Goal: Task Accomplishment & Management: Complete application form

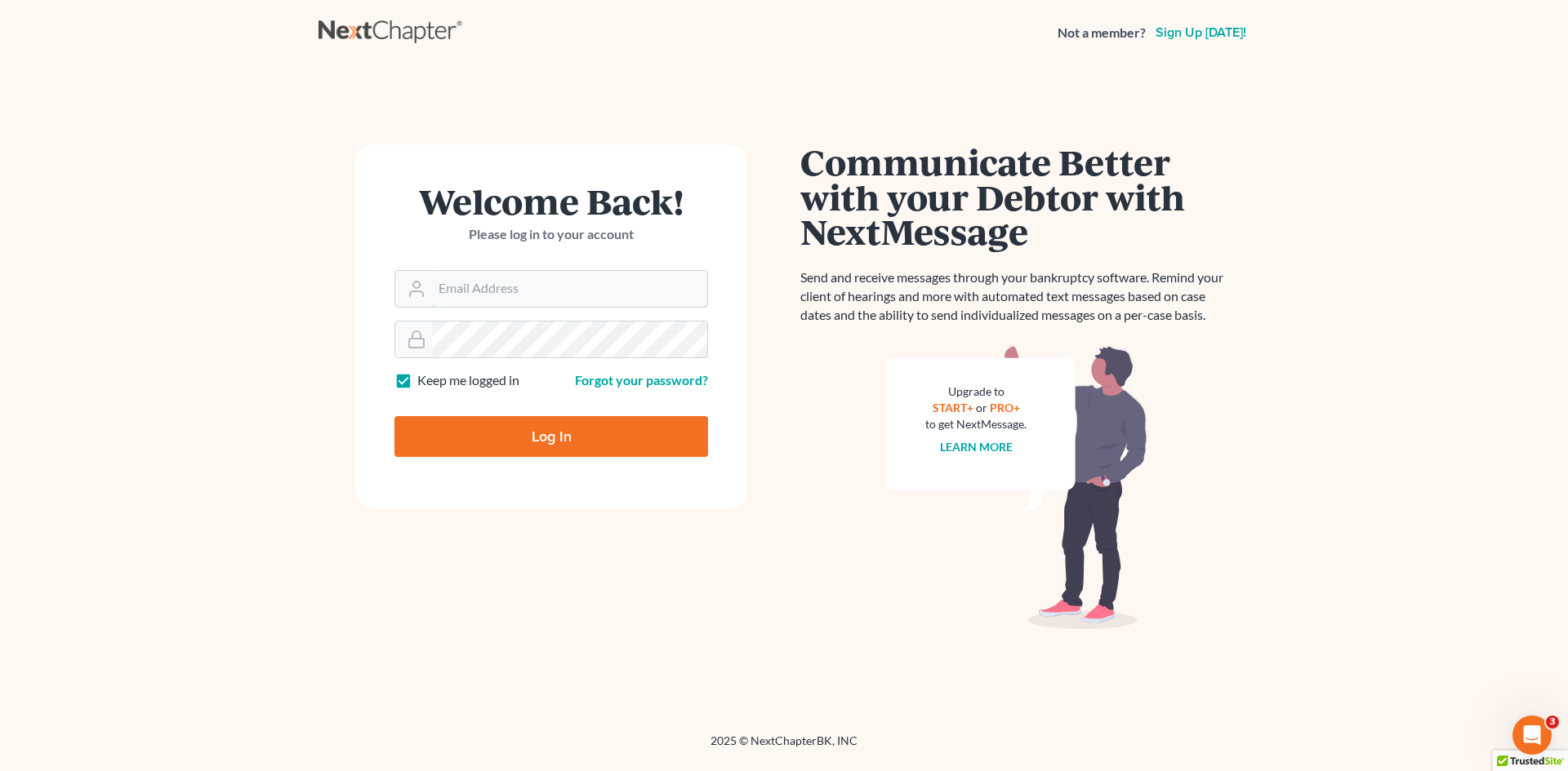
type input "[EMAIL_ADDRESS][DOMAIN_NAME]"
click at [571, 440] on input "Log In" at bounding box center [551, 437] width 314 height 41
type input "Thinking..."
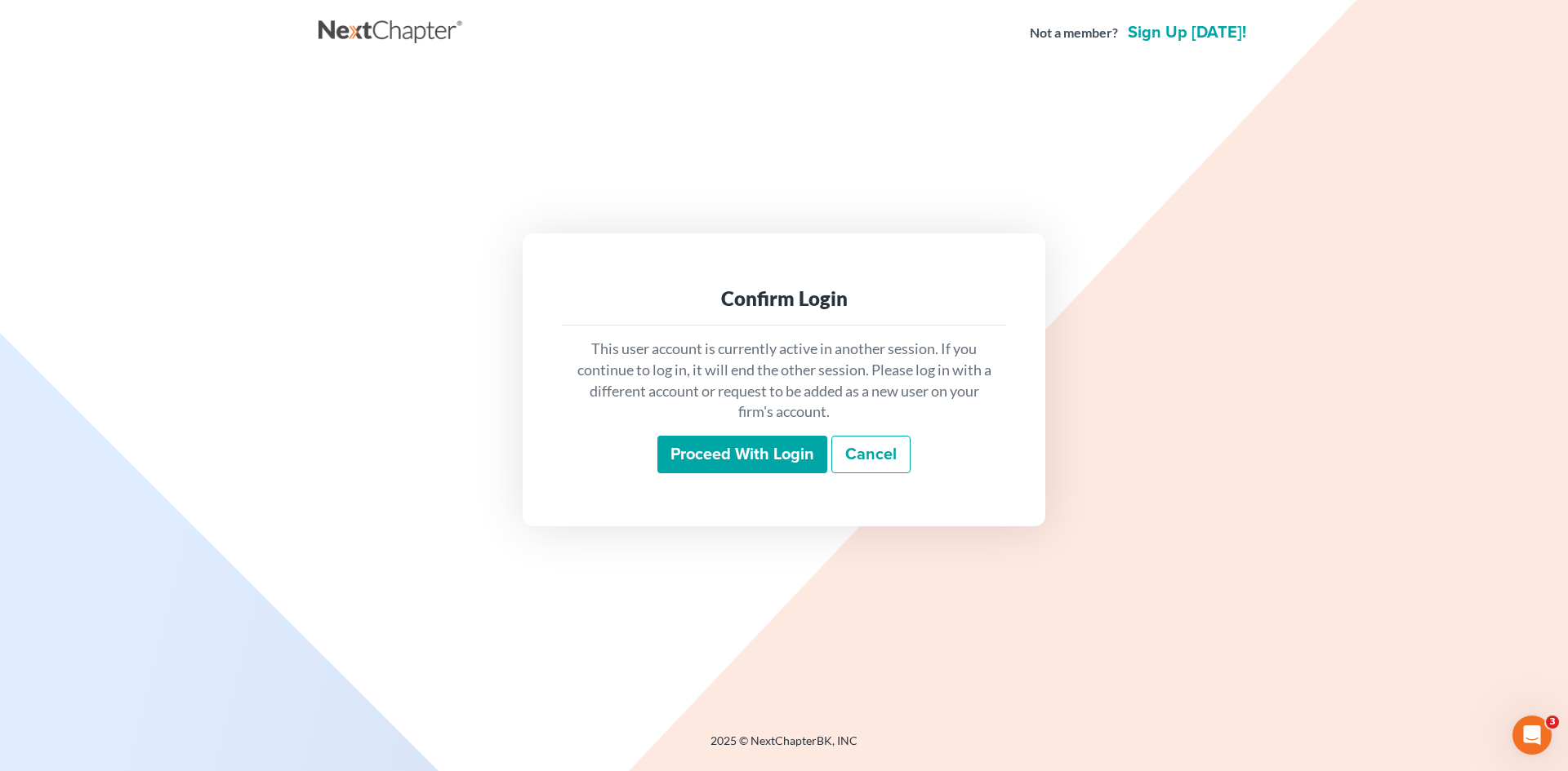
click at [802, 447] on input "Proceed with login" at bounding box center [743, 454] width 170 height 37
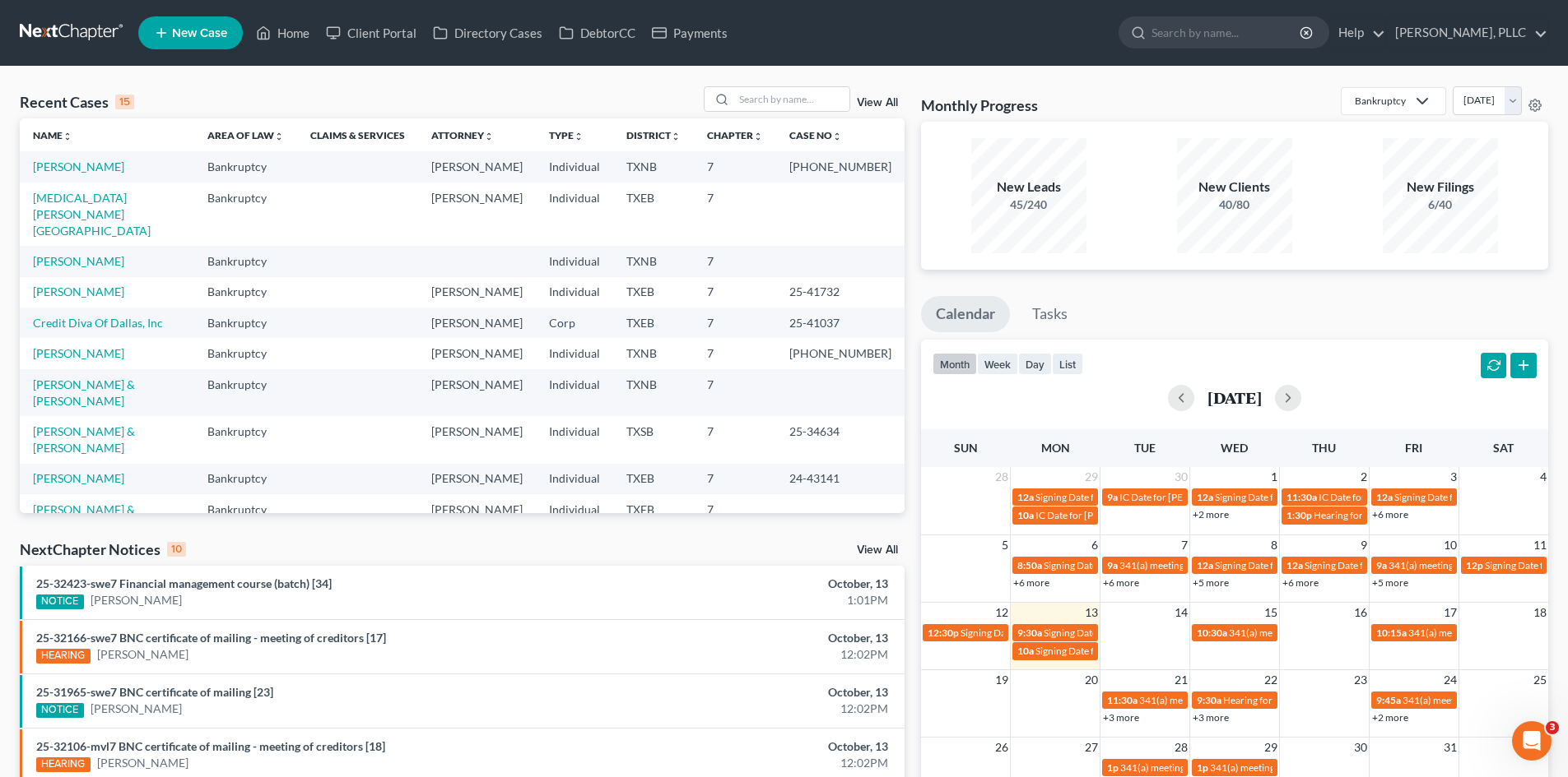
click at [211, 28] on span "New Case" at bounding box center [199, 33] width 55 height 12
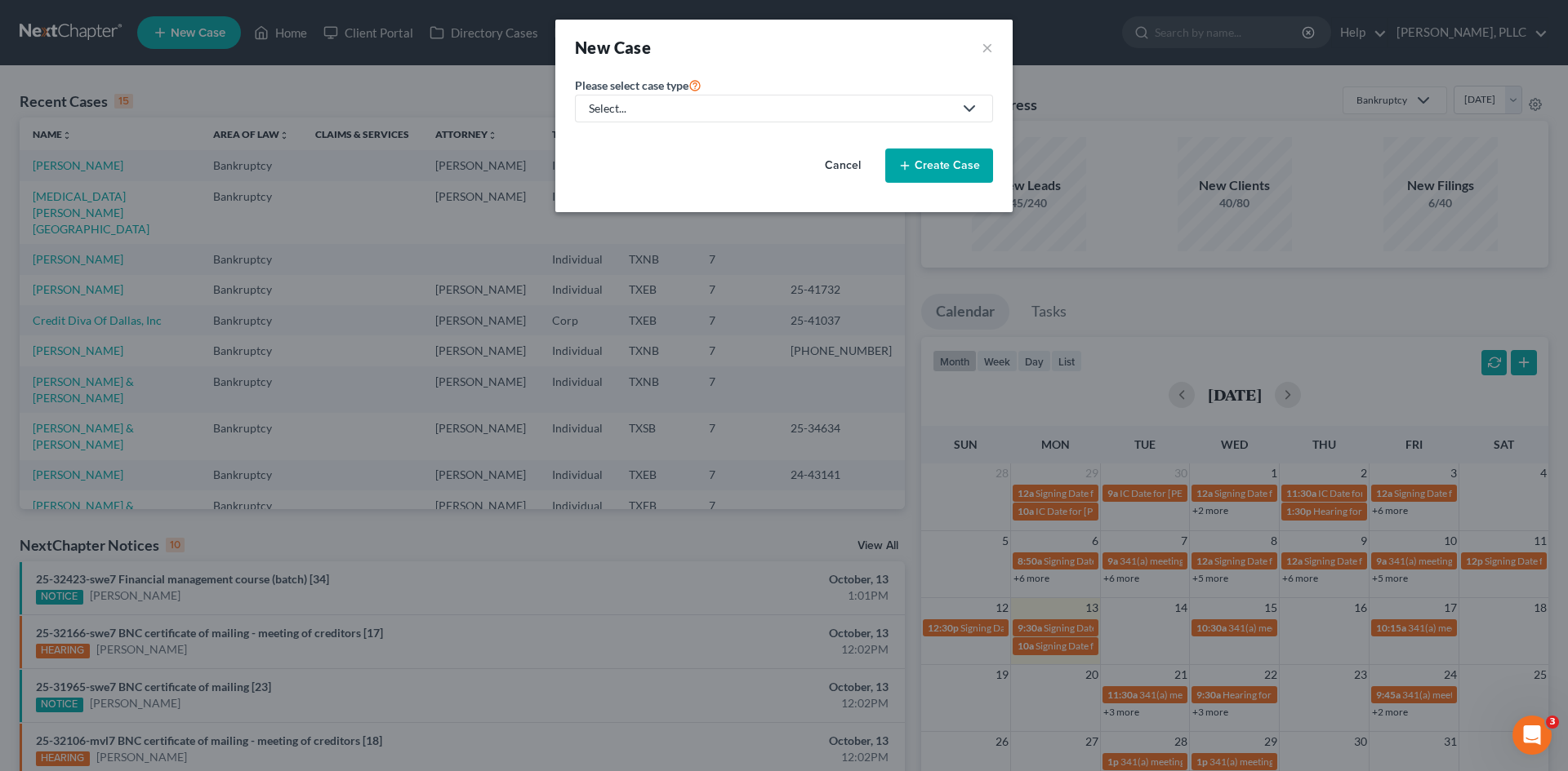
click at [799, 106] on div "Select..." at bounding box center [770, 109] width 364 height 17
click at [643, 137] on div "Bankruptcy" at bounding box center [657, 142] width 133 height 17
select select "78"
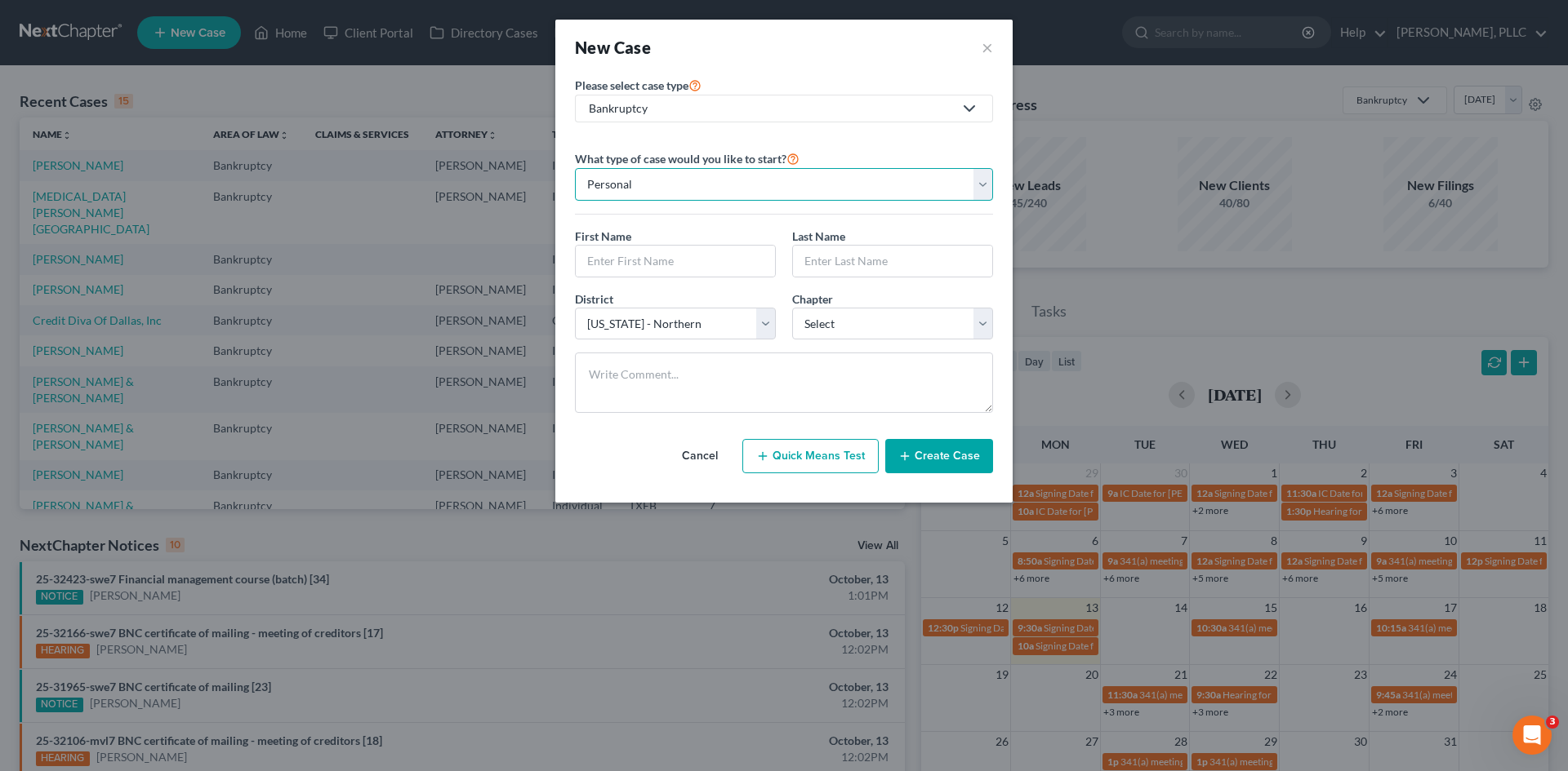
click at [819, 174] on select "Personal Business" at bounding box center [784, 184] width 418 height 33
click at [575, 169] on select "Personal Business" at bounding box center [784, 184] width 418 height 33
click at [660, 262] on input "text" at bounding box center [675, 261] width 199 height 31
type input "[PERSON_NAME]"
click at [847, 259] on input "text" at bounding box center [893, 261] width 199 height 31
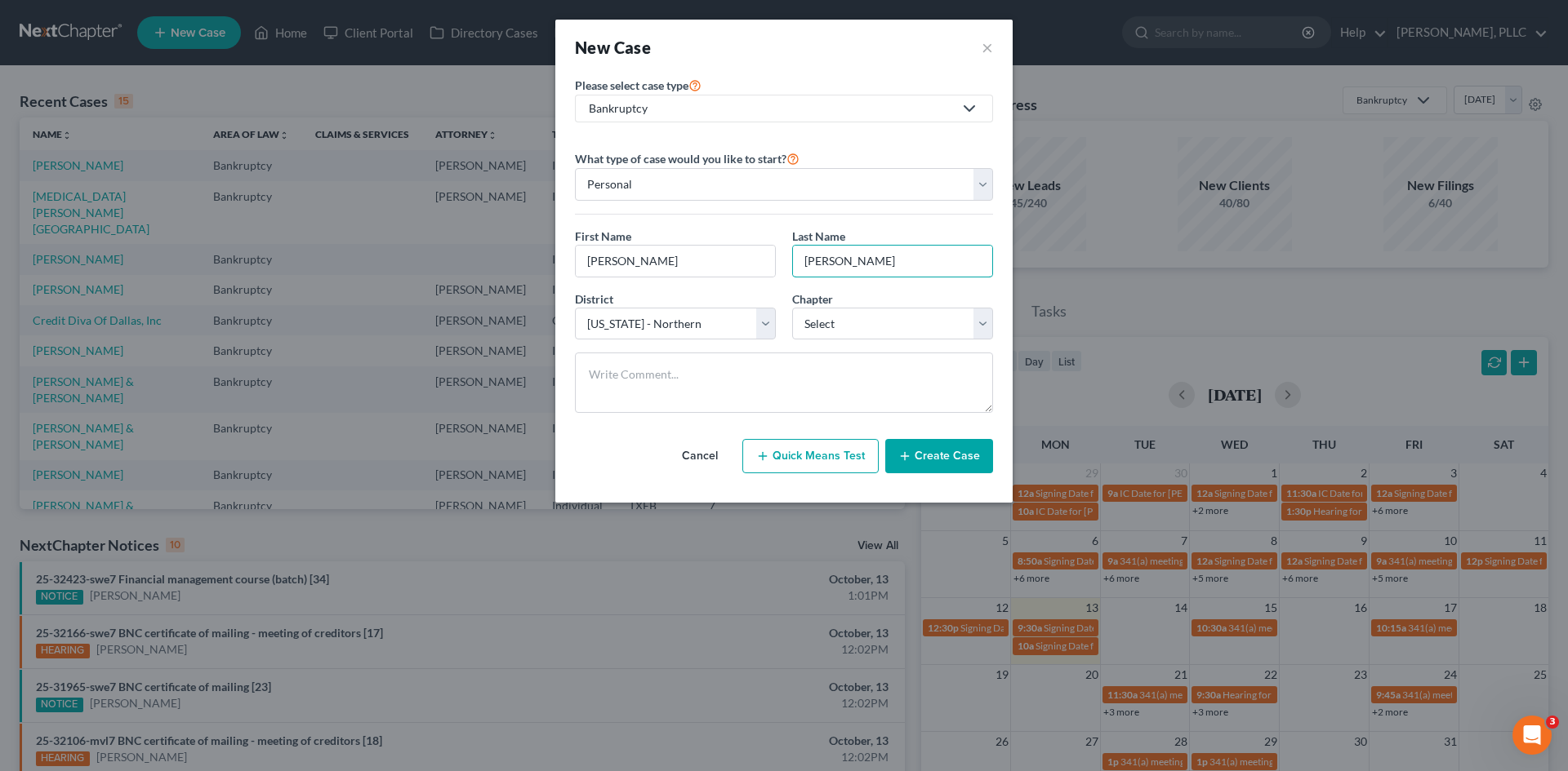
type input "[PERSON_NAME]"
click at [670, 330] on select "Select [US_STATE] - [GEOGRAPHIC_DATA] [US_STATE] - [GEOGRAPHIC_DATA][US_STATE] …" at bounding box center [675, 323] width 201 height 33
select select "79"
click at [575, 307] on select "Select [US_STATE] - [GEOGRAPHIC_DATA] [US_STATE] - [GEOGRAPHIC_DATA][US_STATE] …" at bounding box center [675, 323] width 201 height 33
click at [915, 318] on select "Select 7 11 12 13" at bounding box center [893, 323] width 201 height 33
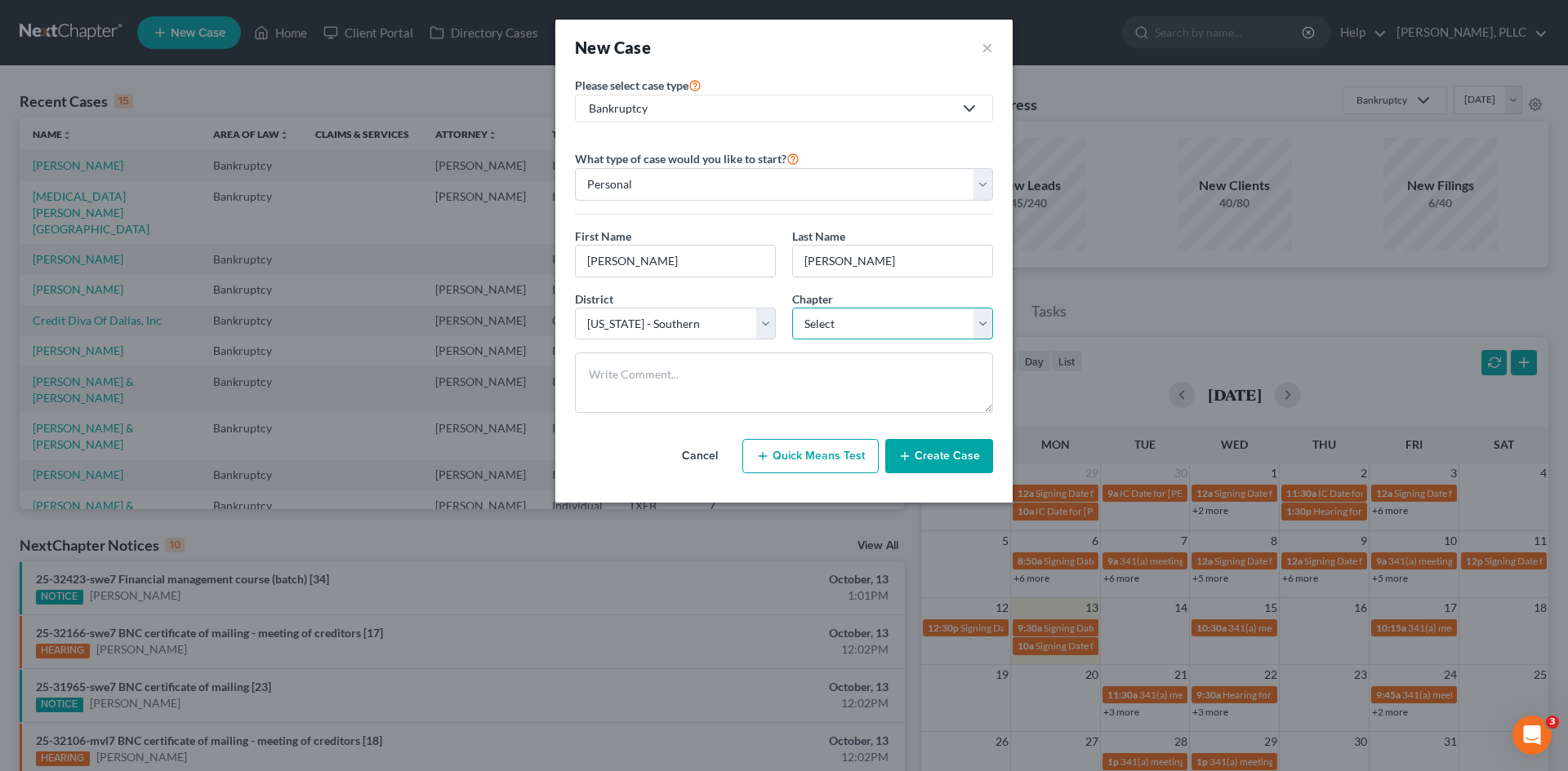
select select "0"
click at [792, 307] on select "Select 7 11 12 13" at bounding box center [893, 323] width 201 height 33
click at [926, 452] on button "Create Case" at bounding box center [939, 456] width 108 height 34
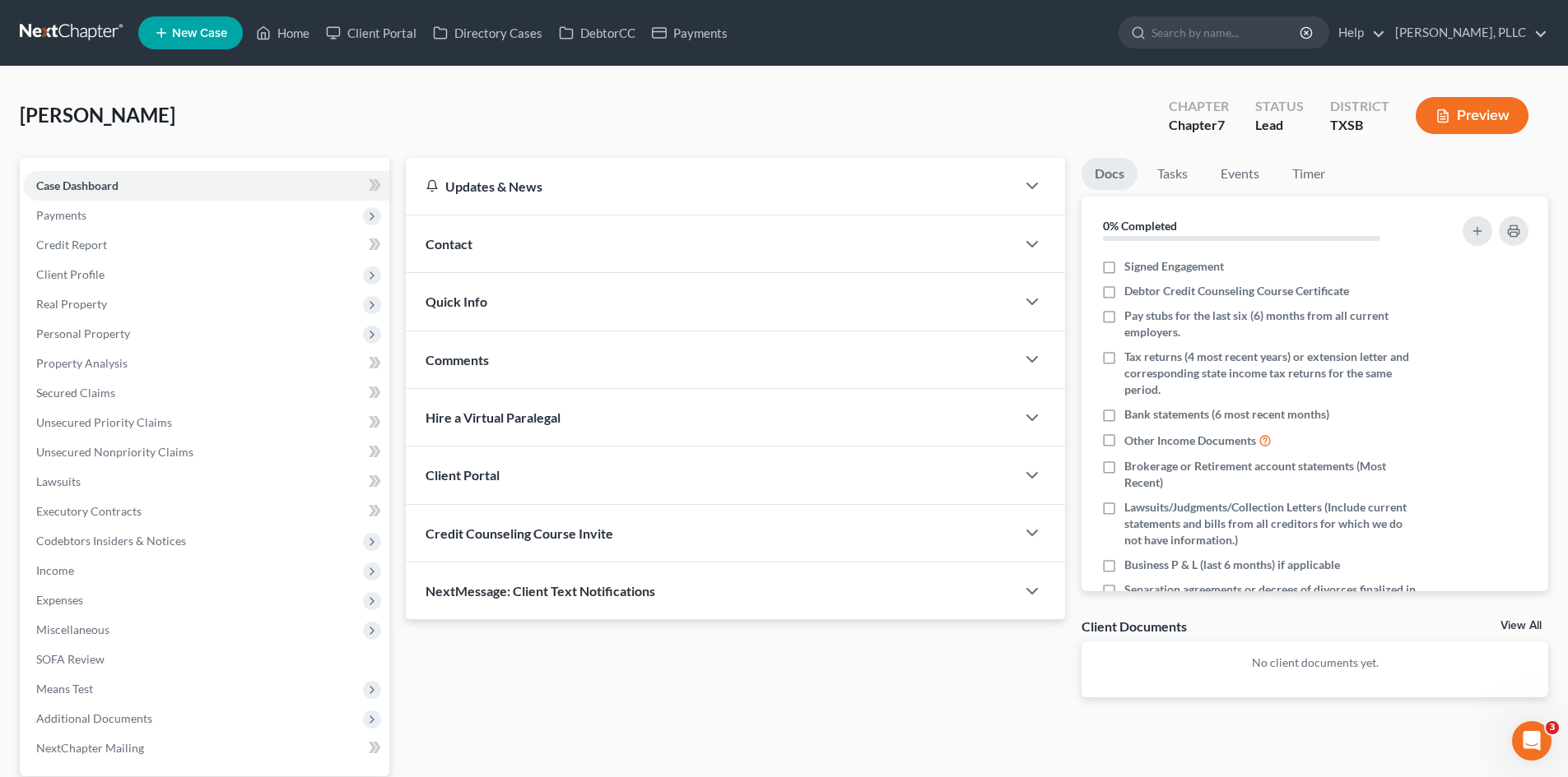
click at [528, 256] on div "Contact" at bounding box center [711, 244] width 610 height 56
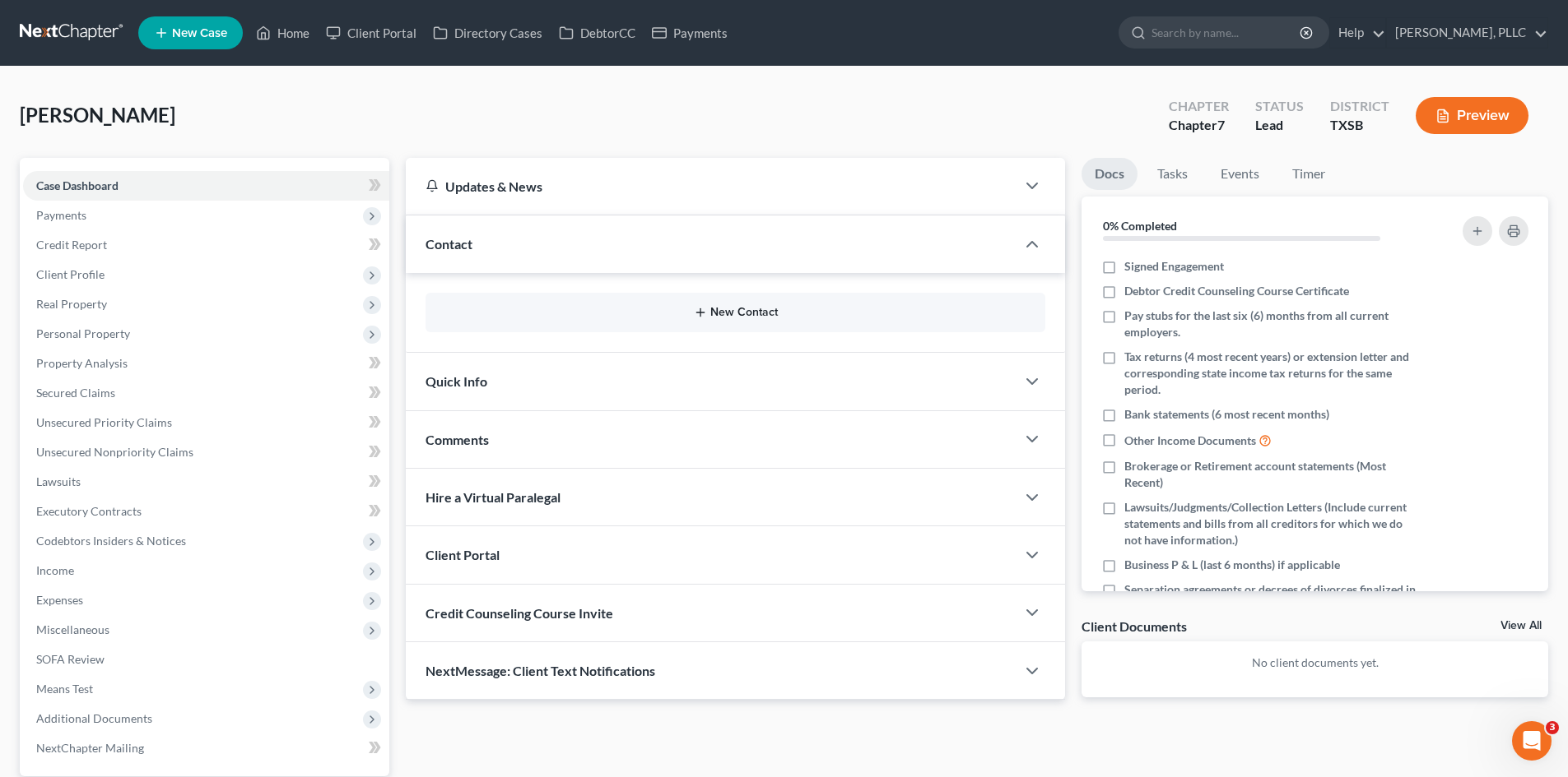
click at [696, 310] on icon "button" at bounding box center [700, 312] width 13 height 13
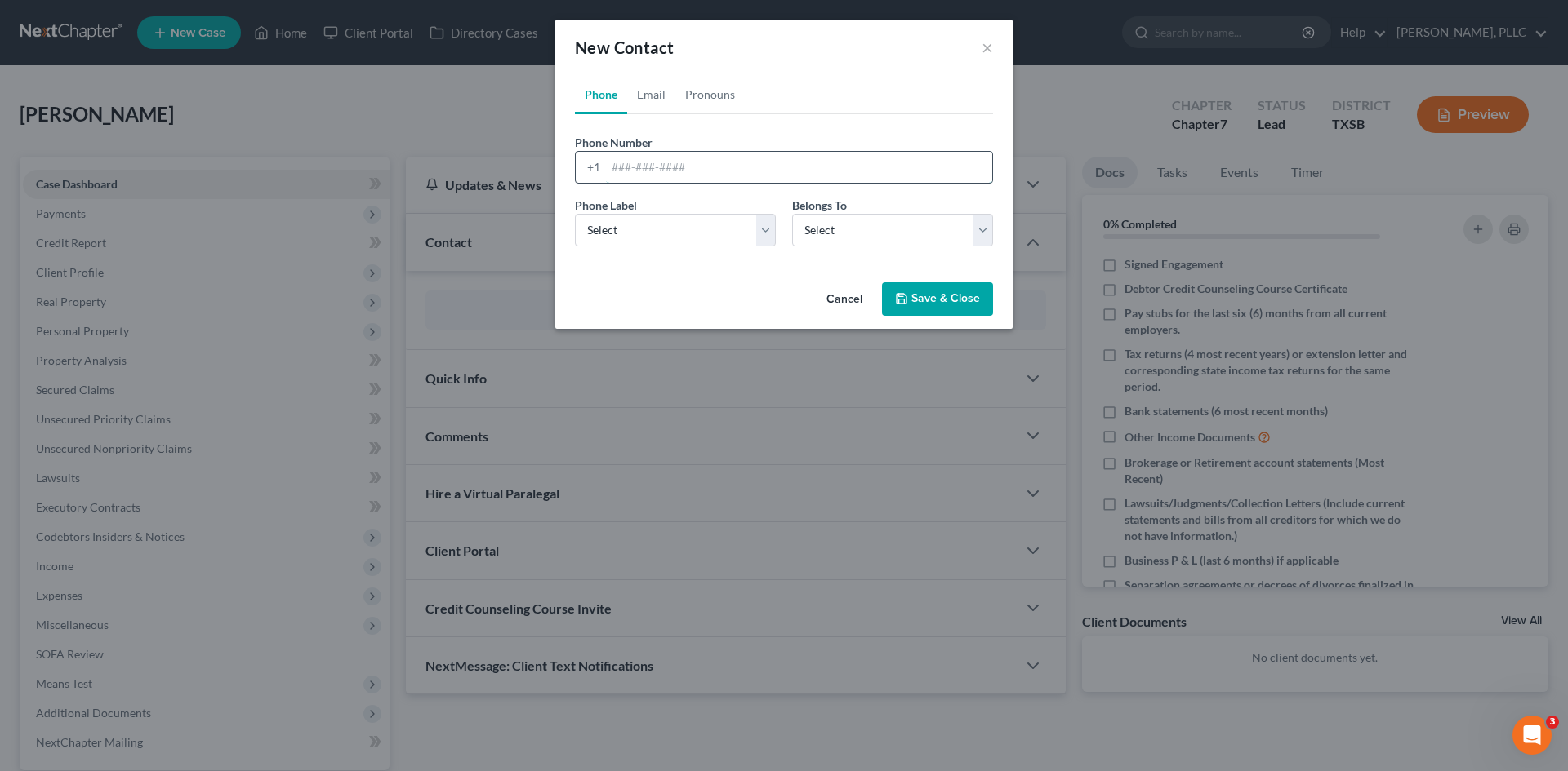
click at [625, 168] on input "tel" at bounding box center [798, 167] width 387 height 31
type input "8327601531"
click at [735, 228] on select "Select Mobile Home Work Other" at bounding box center [675, 230] width 201 height 33
select select "0"
click at [575, 214] on select "Select Mobile Home Work Other" at bounding box center [675, 230] width 201 height 33
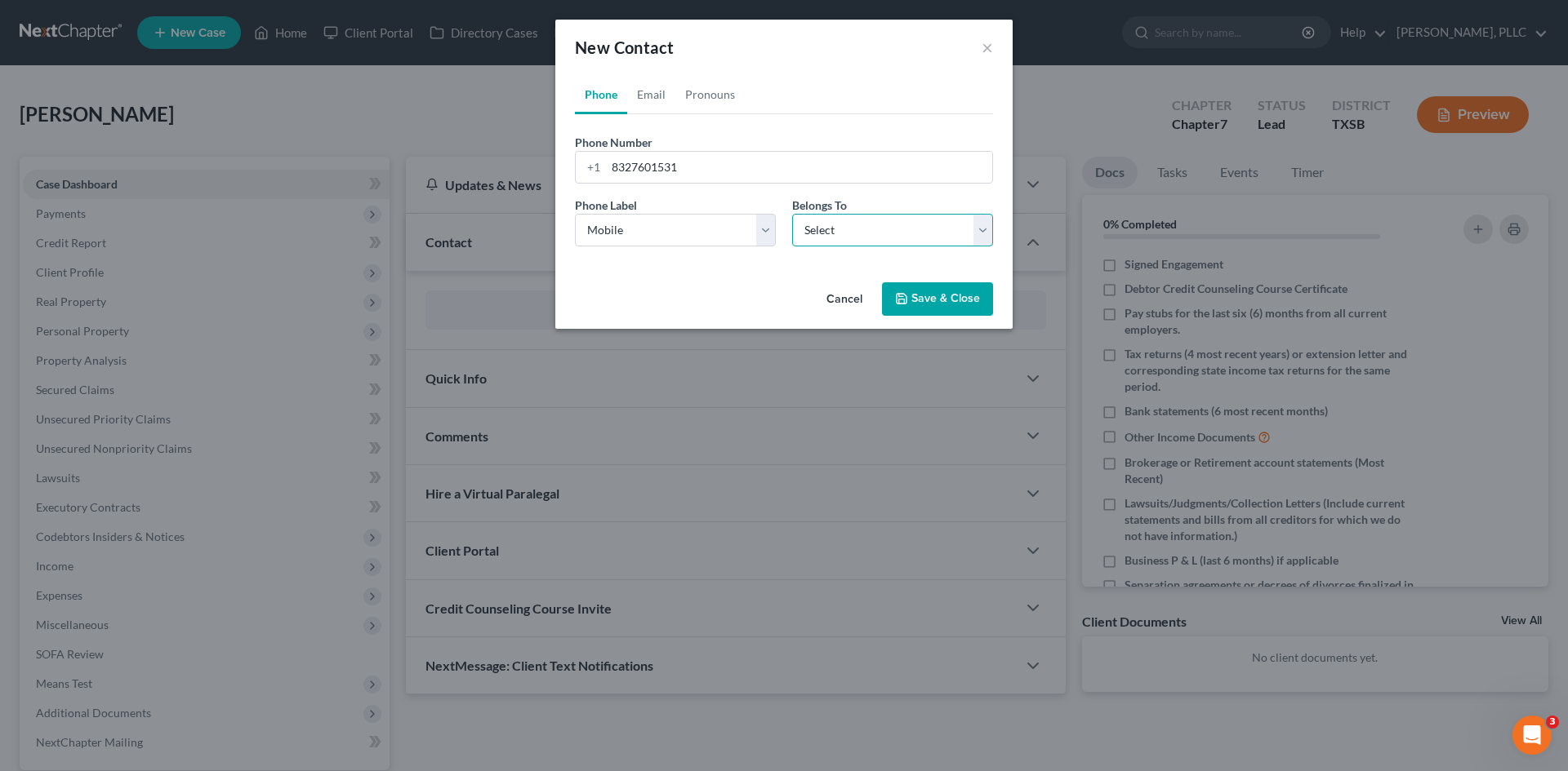
click at [947, 223] on select "Select Client Other" at bounding box center [893, 230] width 201 height 33
select select "0"
click at [792, 214] on select "Select Client Other" at bounding box center [893, 230] width 201 height 33
click at [647, 89] on link "Email" at bounding box center [651, 95] width 48 height 39
click at [653, 176] on input "email" at bounding box center [798, 167] width 387 height 31
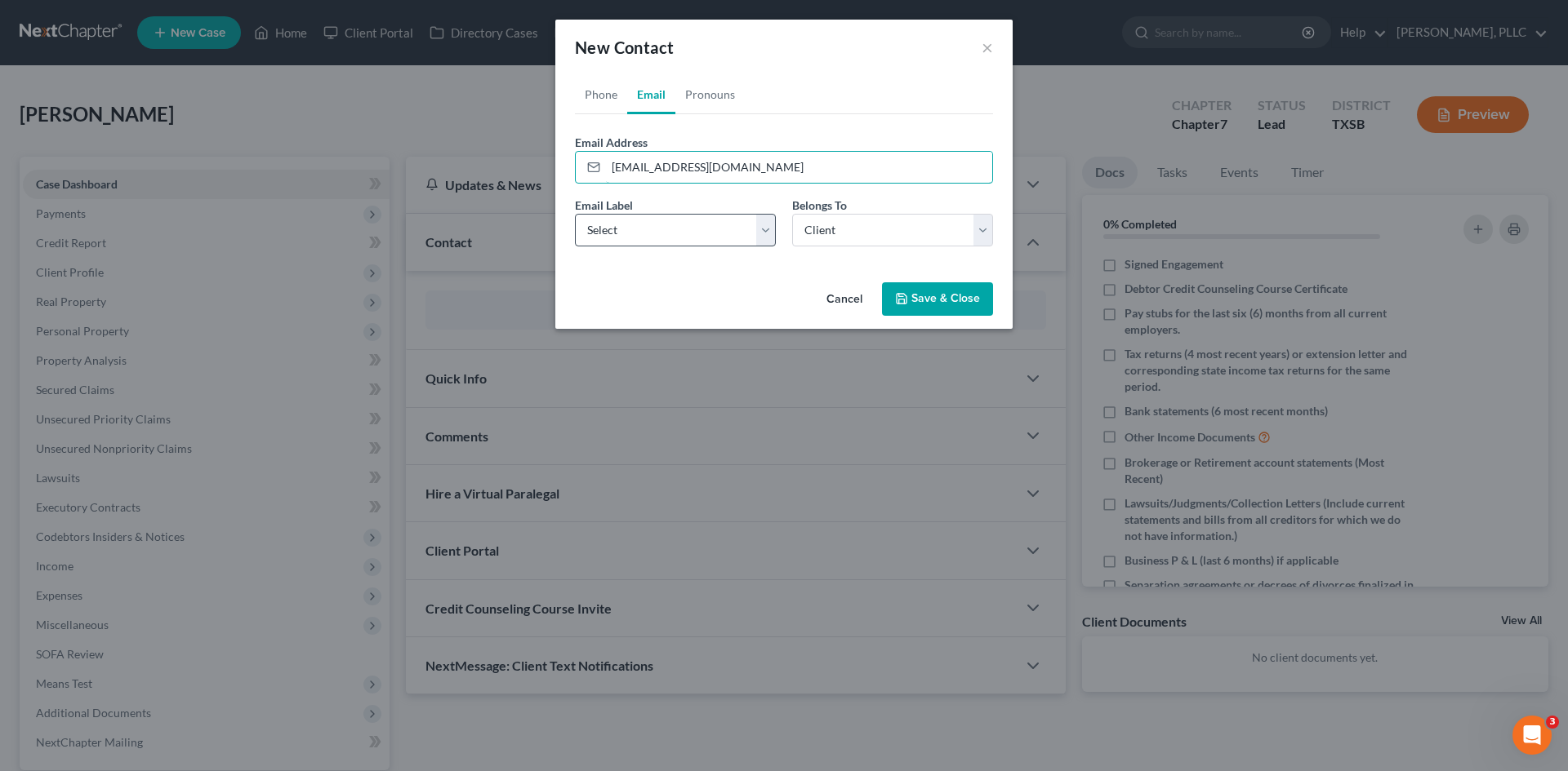
type input "[EMAIL_ADDRESS][DOMAIN_NAME]"
click at [691, 228] on select "Select Home Work Other" at bounding box center [675, 230] width 201 height 33
select select "0"
click at [575, 214] on select "Select Home Work Other" at bounding box center [675, 230] width 201 height 33
click at [936, 304] on button "Save & Close" at bounding box center [937, 299] width 111 height 34
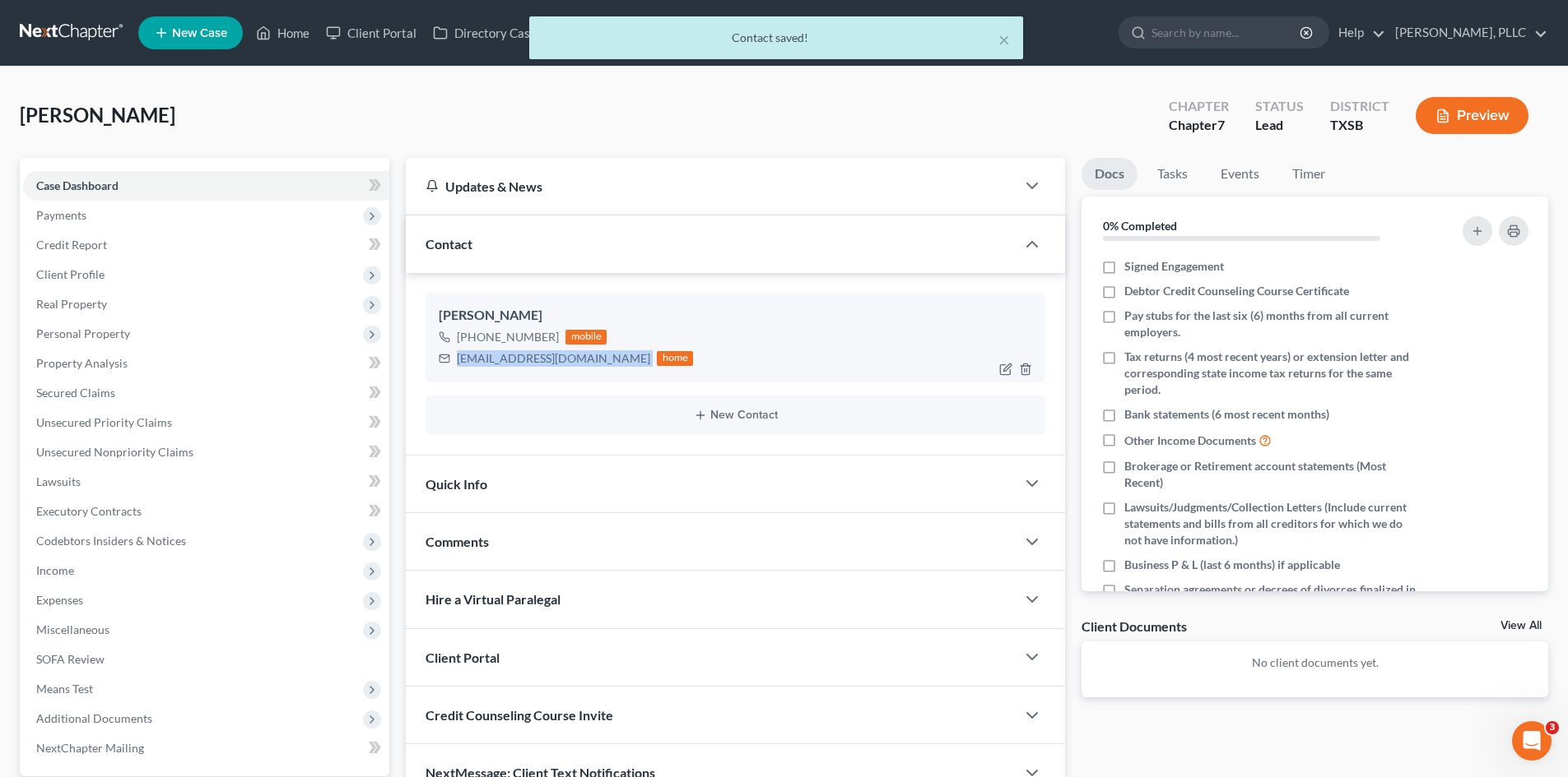
drag, startPoint x: 457, startPoint y: 357, endPoint x: 625, endPoint y: 376, distance: 169.1
click at [625, 376] on div "[PERSON_NAME] [PHONE_NUMBER] mobile [EMAIL_ADDRESS][DOMAIN_NAME] home" at bounding box center [735, 337] width 620 height 89
copy div "[EMAIL_ADDRESS][DOMAIN_NAME]"
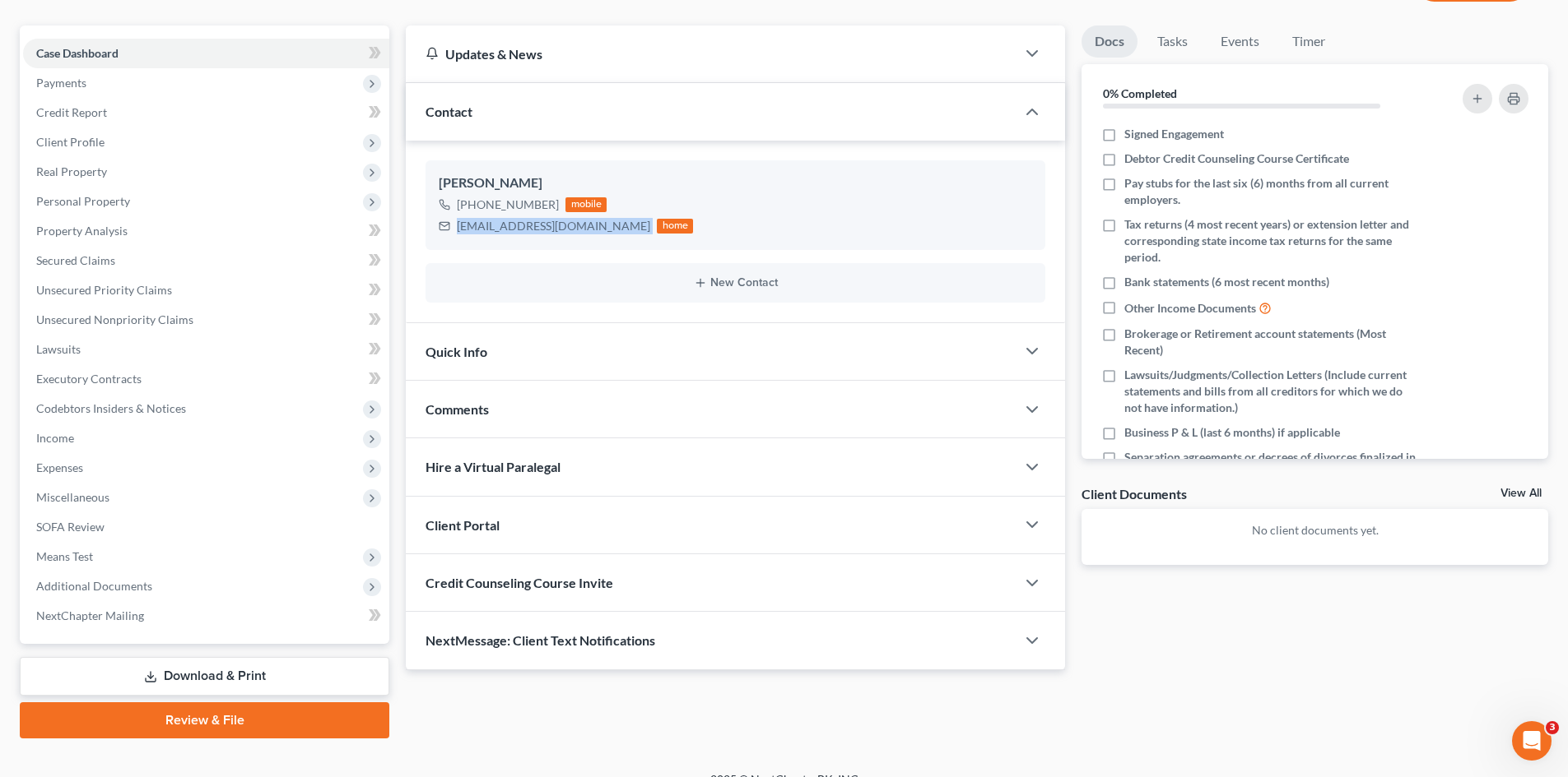
scroll to position [157, 0]
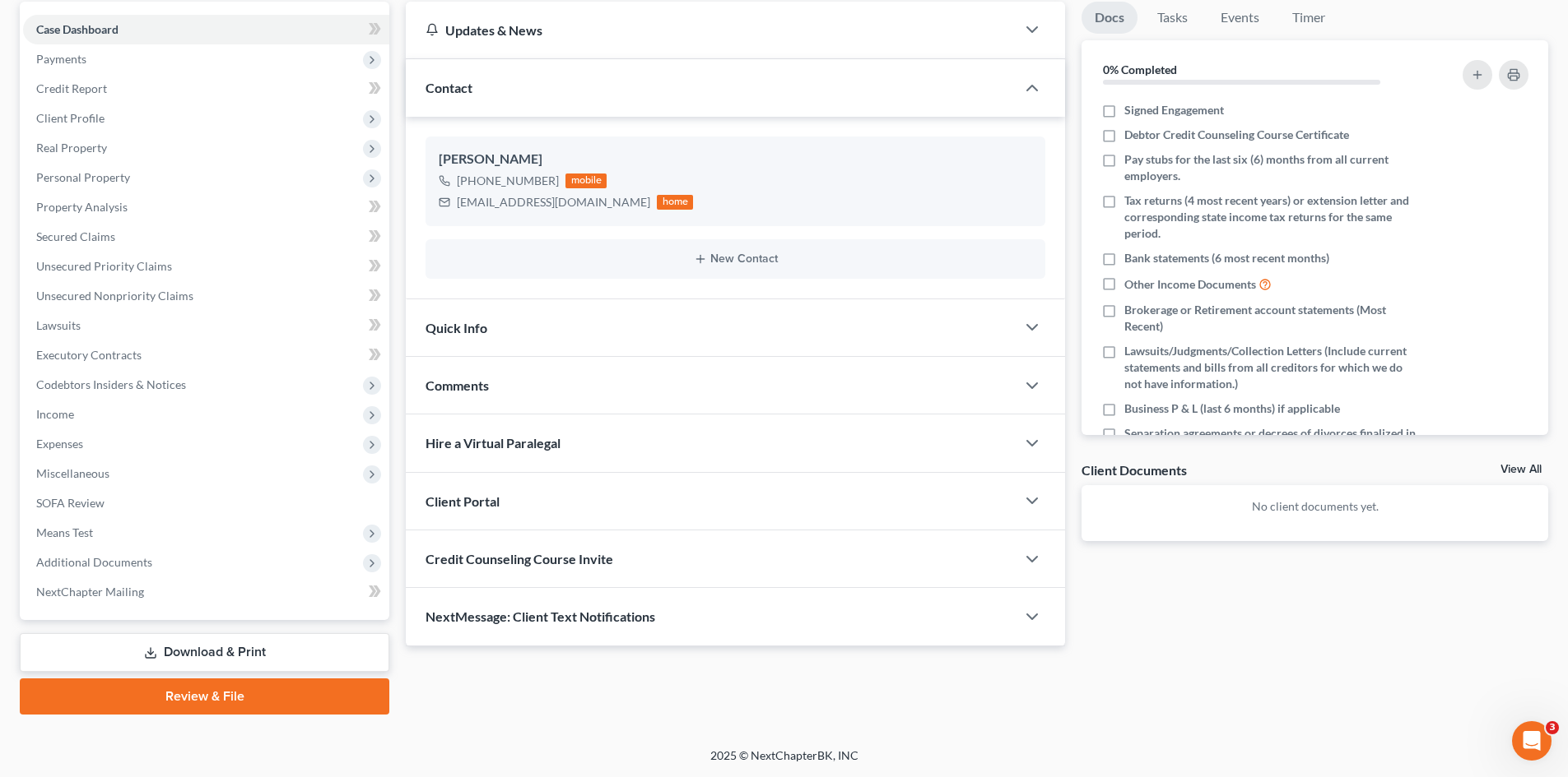
click at [604, 557] on span "Credit Counseling Course Invite" at bounding box center [519, 558] width 188 height 16
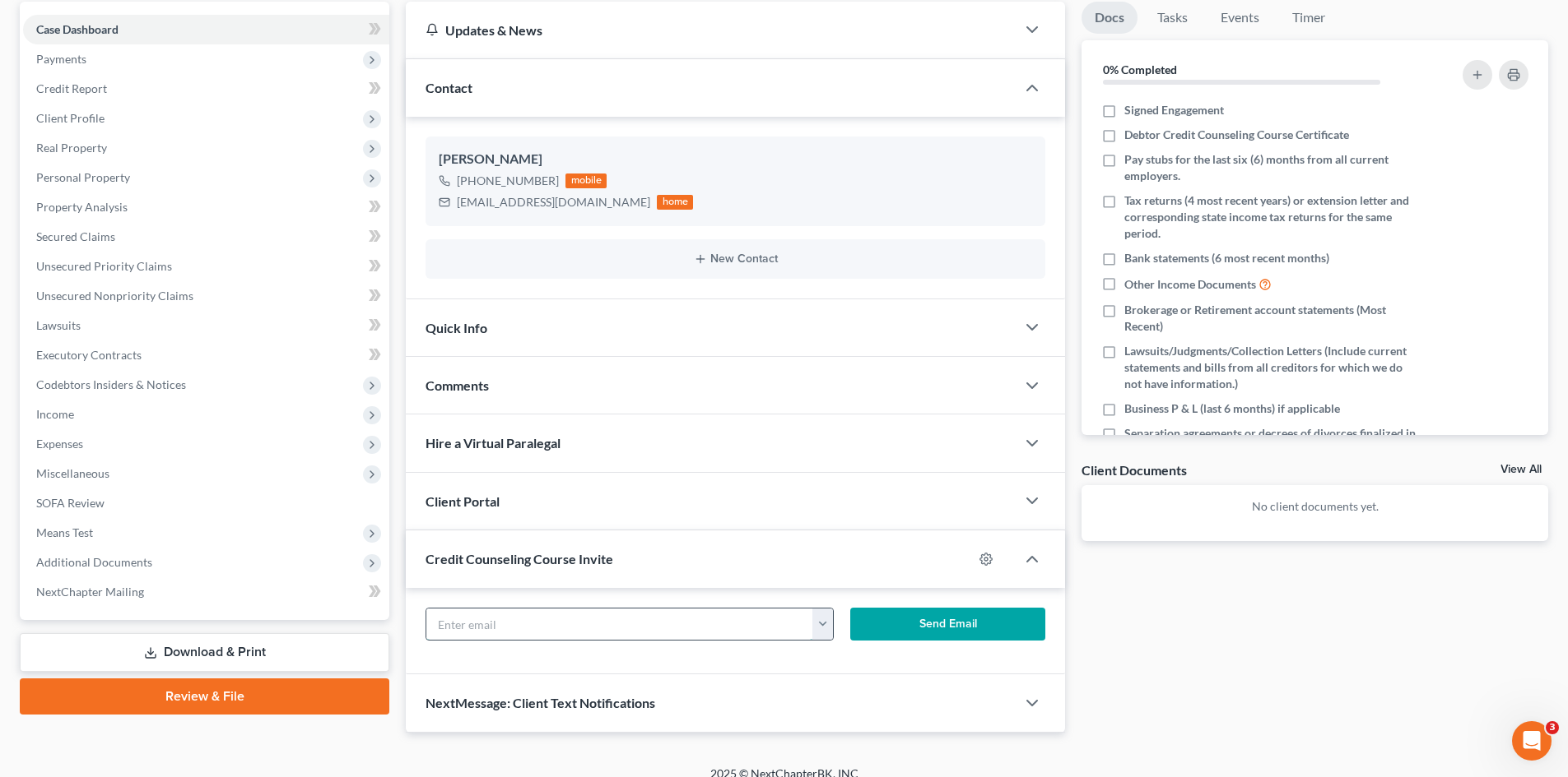
click at [604, 618] on input "text" at bounding box center [620, 624] width 387 height 31
paste input "[EMAIL_ADDRESS][DOMAIN_NAME]"
type input "[EMAIL_ADDRESS][DOMAIN_NAME]"
click at [604, 556] on span "Credit Counseling Course Invite" at bounding box center [519, 558] width 188 height 16
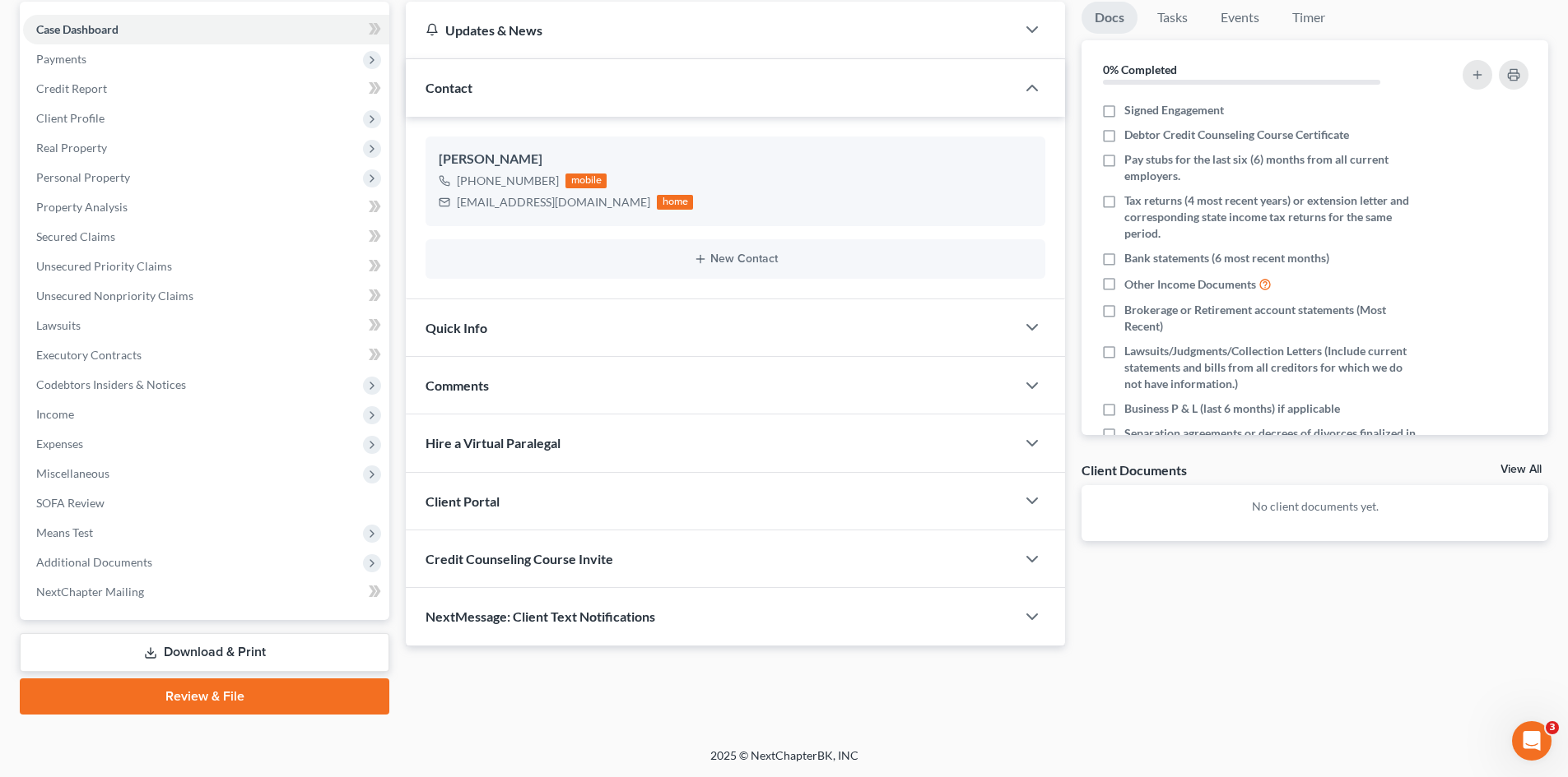
click at [594, 550] on div "Credit Counseling Course Invite" at bounding box center [711, 558] width 610 height 56
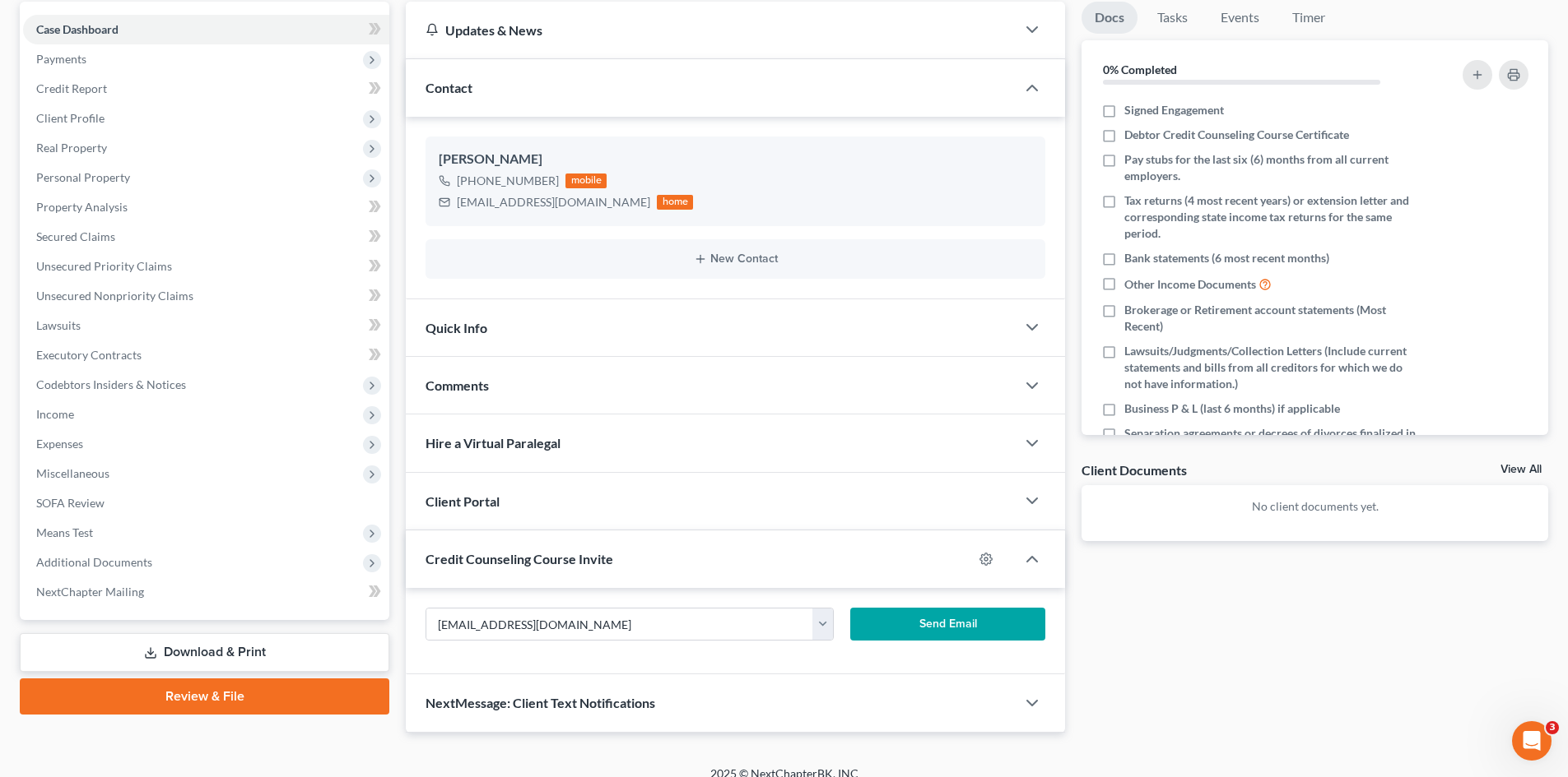
click at [584, 506] on div "Client Portal" at bounding box center [711, 501] width 610 height 56
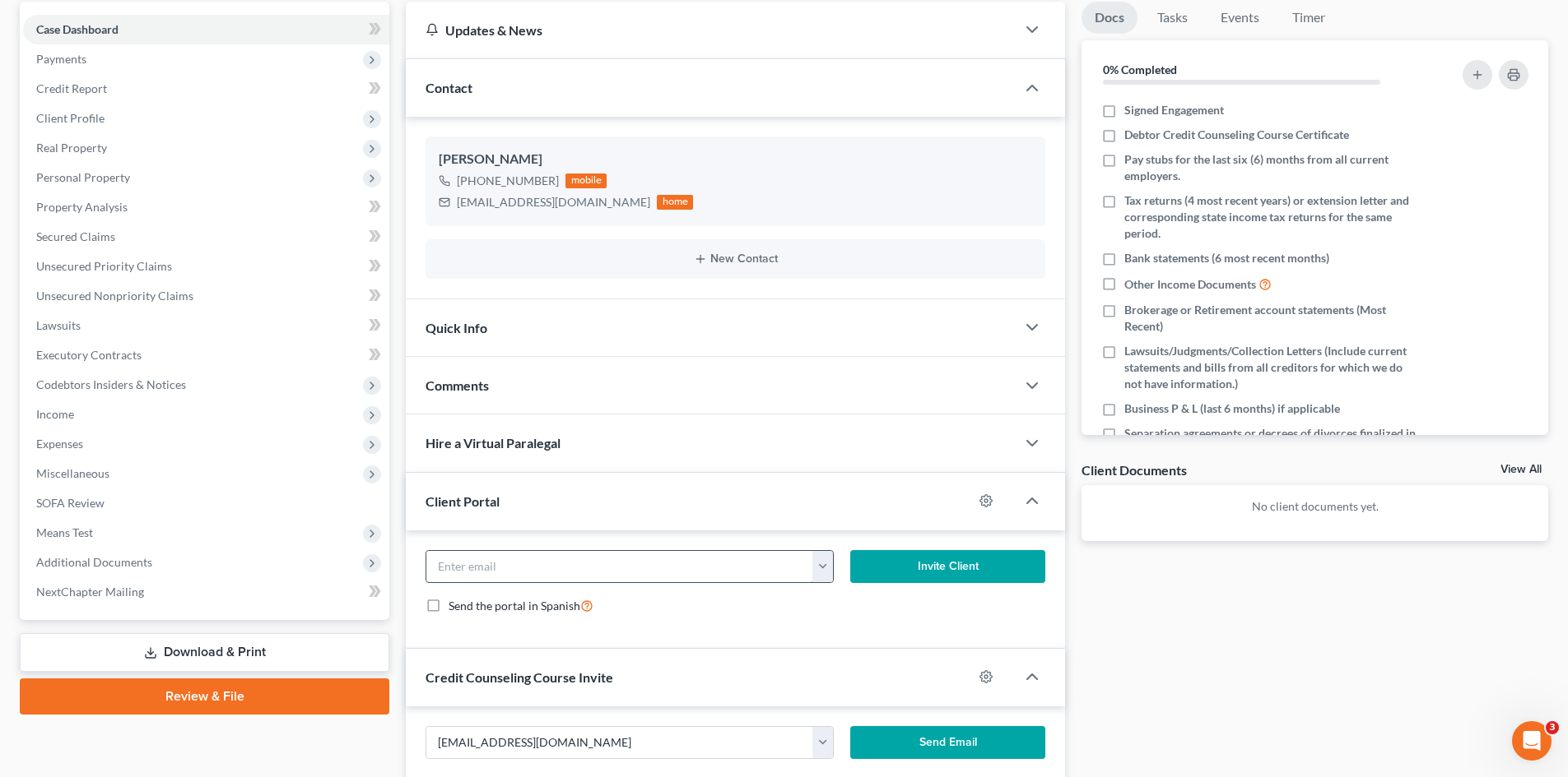
click at [573, 572] on input "email" at bounding box center [620, 566] width 387 height 31
paste input "[EMAIL_ADDRESS][DOMAIN_NAME]"
type input "[EMAIL_ADDRESS][DOMAIN_NAME]"
click at [979, 570] on button "Invite Client" at bounding box center [948, 566] width 196 height 33
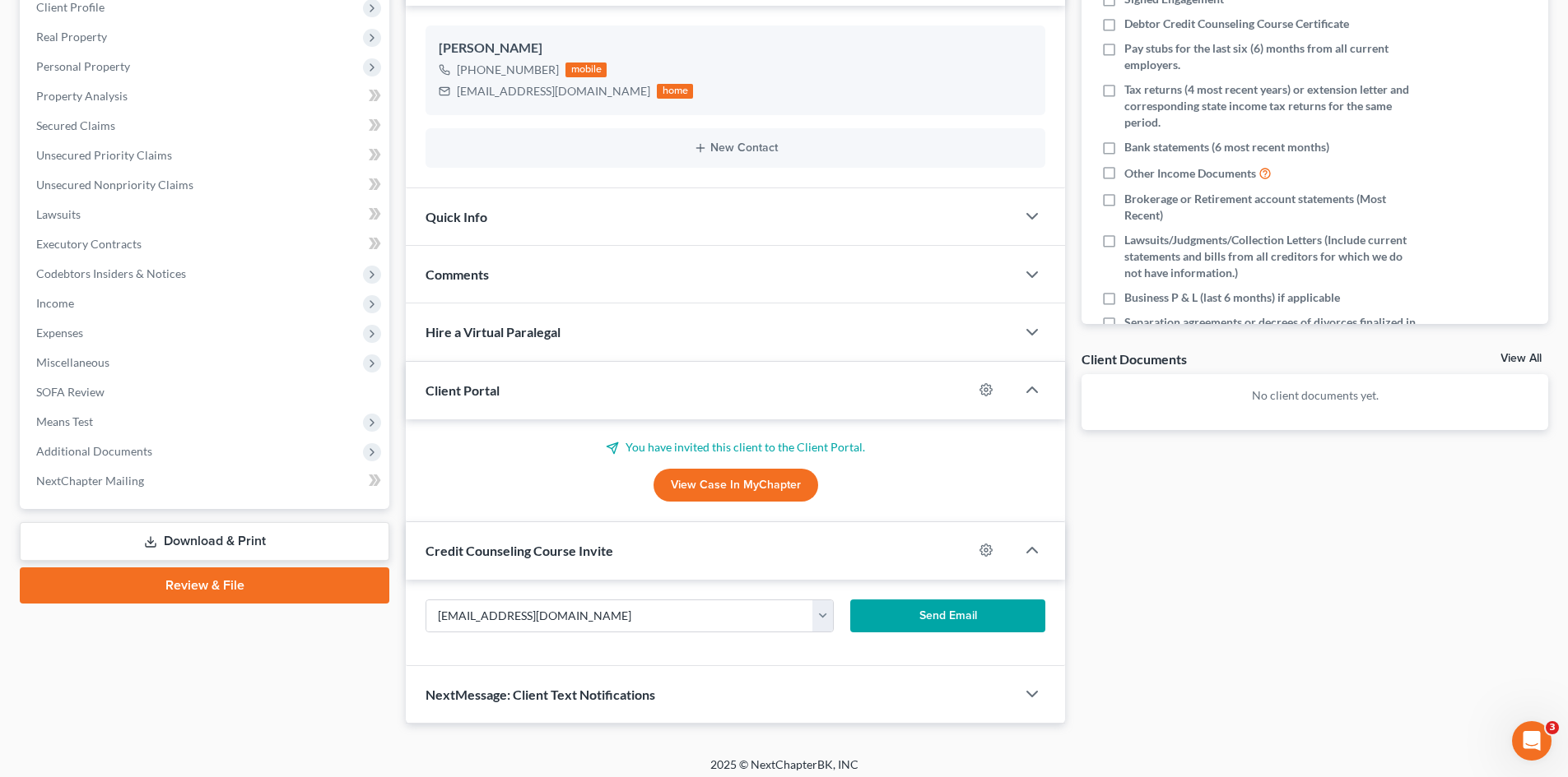
scroll to position [277, 0]
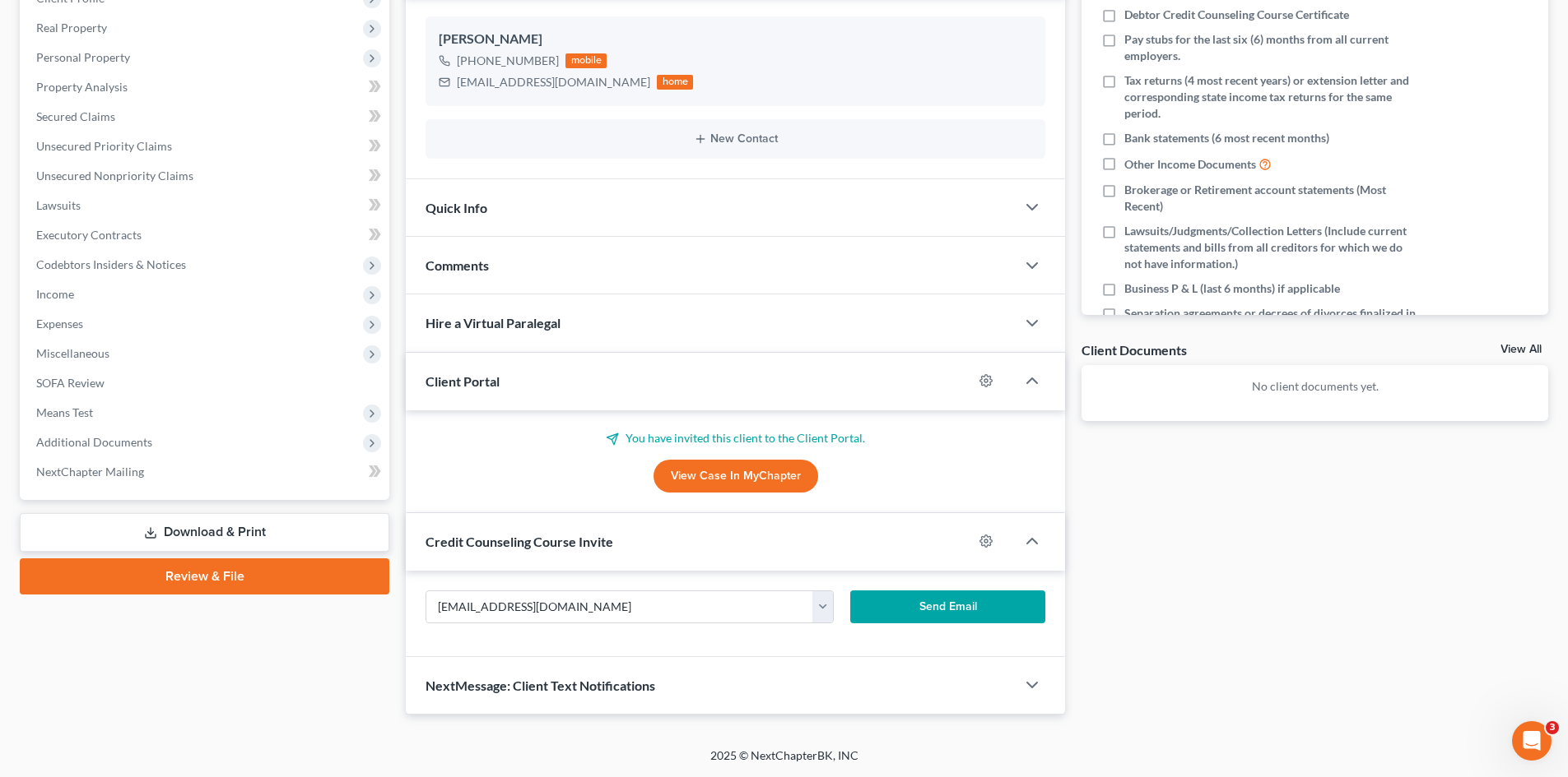
click at [929, 603] on button "Send Email" at bounding box center [948, 606] width 196 height 33
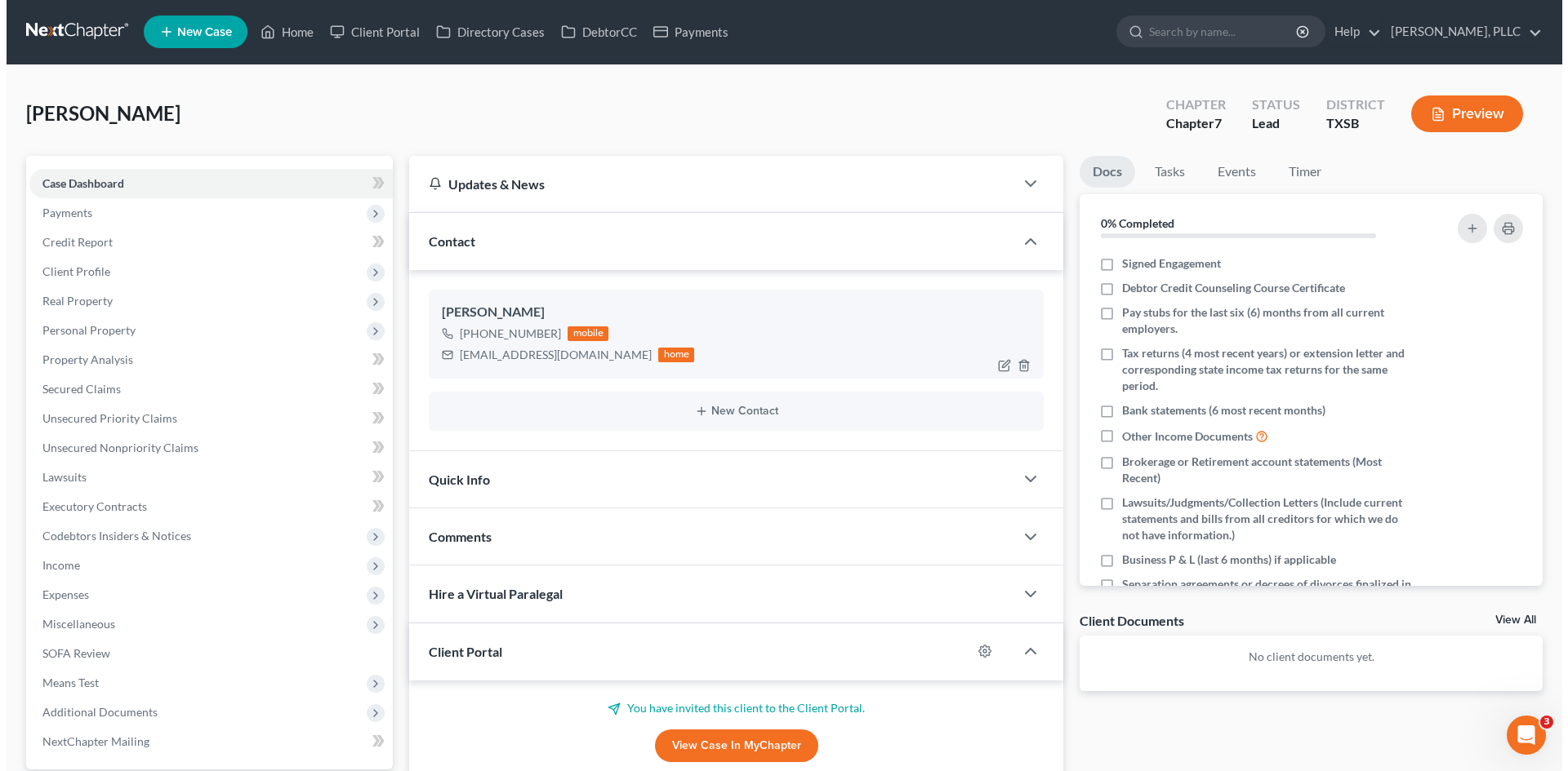
scroll to position [0, 0]
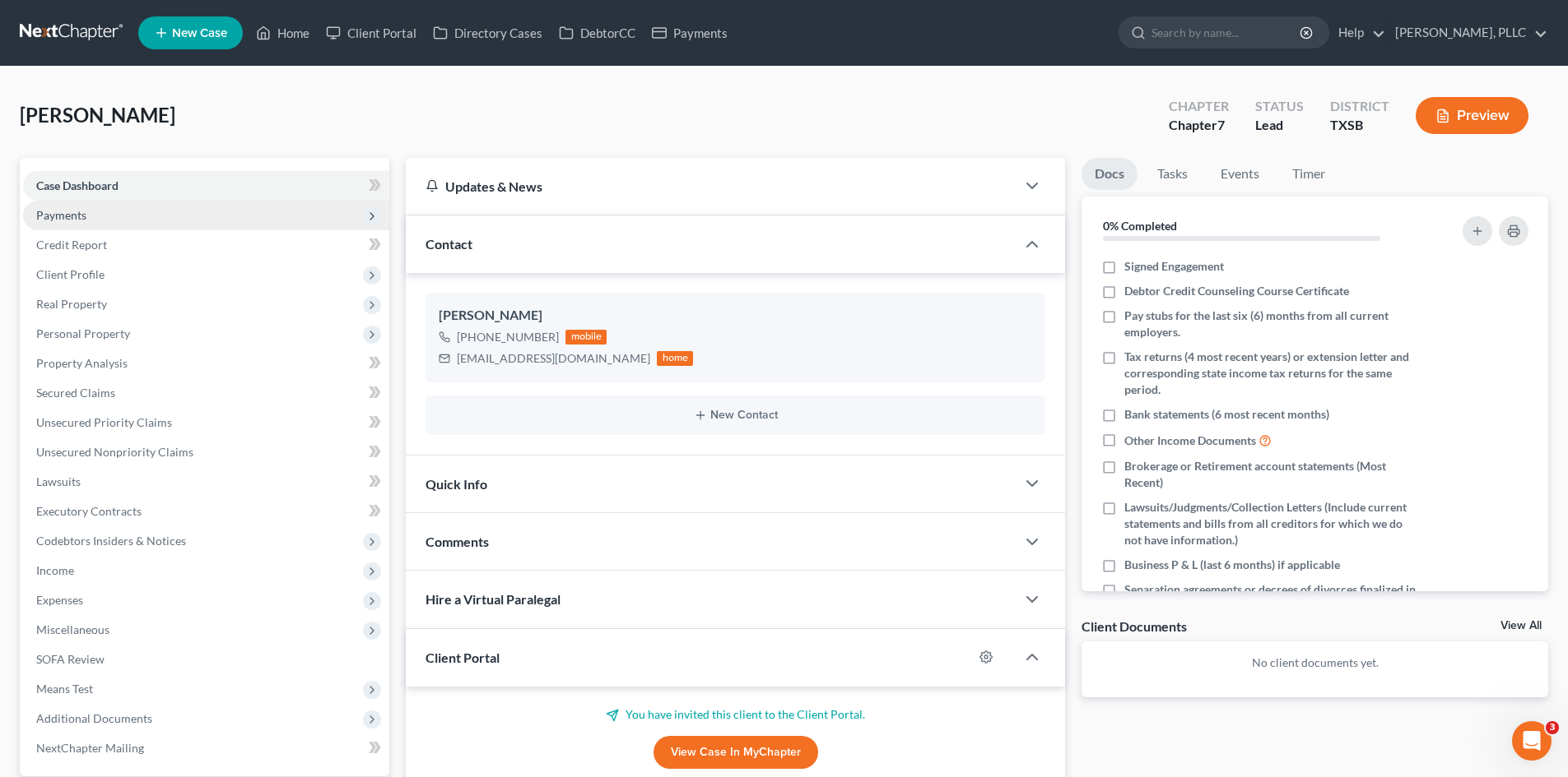
click at [87, 218] on span "Payments" at bounding box center [207, 216] width 366 height 30
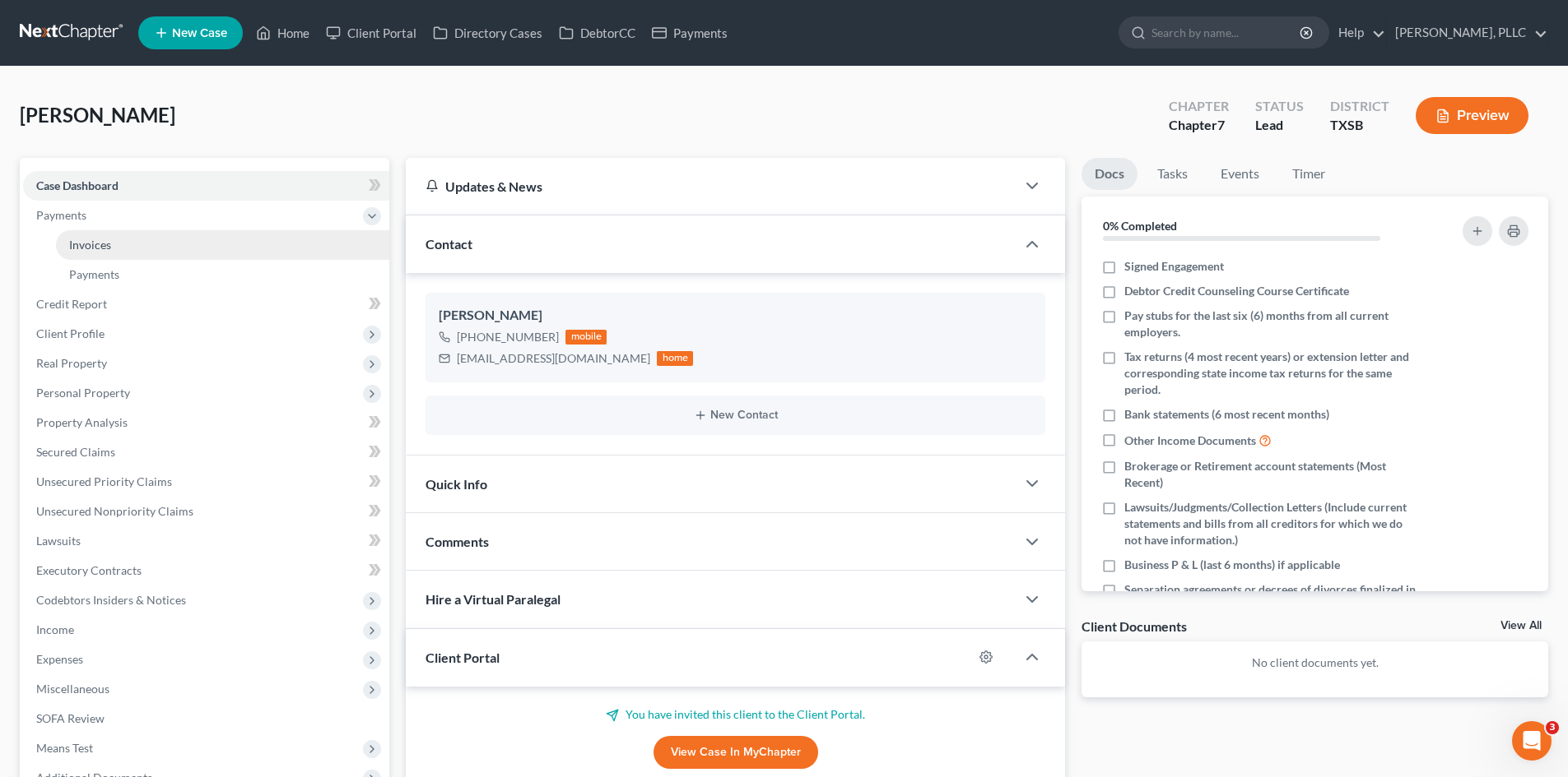
click at [99, 249] on span "Invoices" at bounding box center [90, 244] width 42 height 14
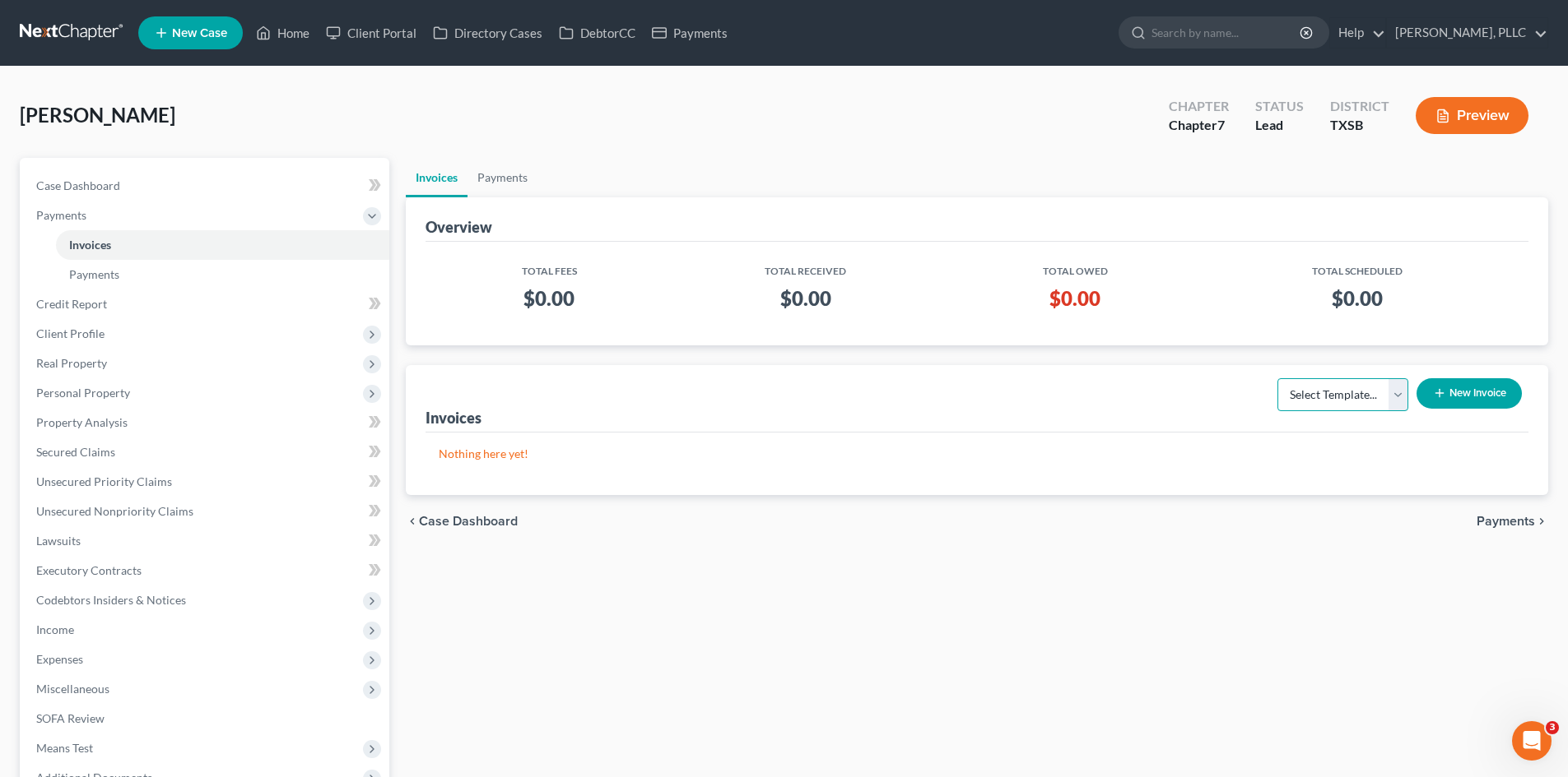
click at [1377, 403] on select "Select Template... Invoice" at bounding box center [1342, 394] width 131 height 33
select select "0"
click at [1277, 378] on select "Select Template... Invoice" at bounding box center [1342, 394] width 131 height 33
click at [1466, 397] on button "New Invoice" at bounding box center [1469, 393] width 105 height 30
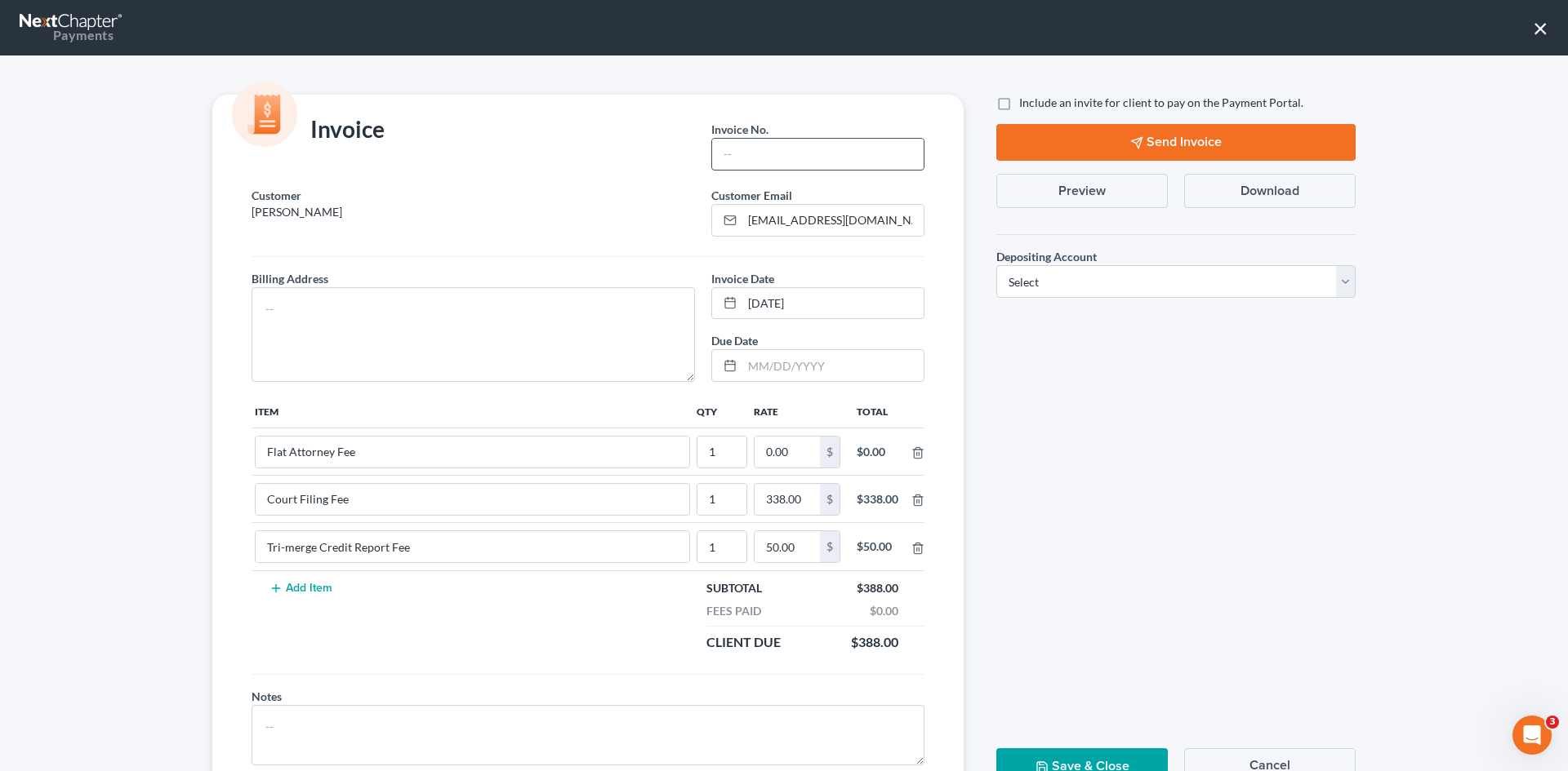
click at [797, 162] on input "text" at bounding box center [817, 154] width 211 height 31
type input "S0015"
click at [411, 323] on textarea at bounding box center [473, 335] width 443 height 95
type textarea "TBD"
click at [779, 447] on input "0.00" at bounding box center [787, 452] width 65 height 31
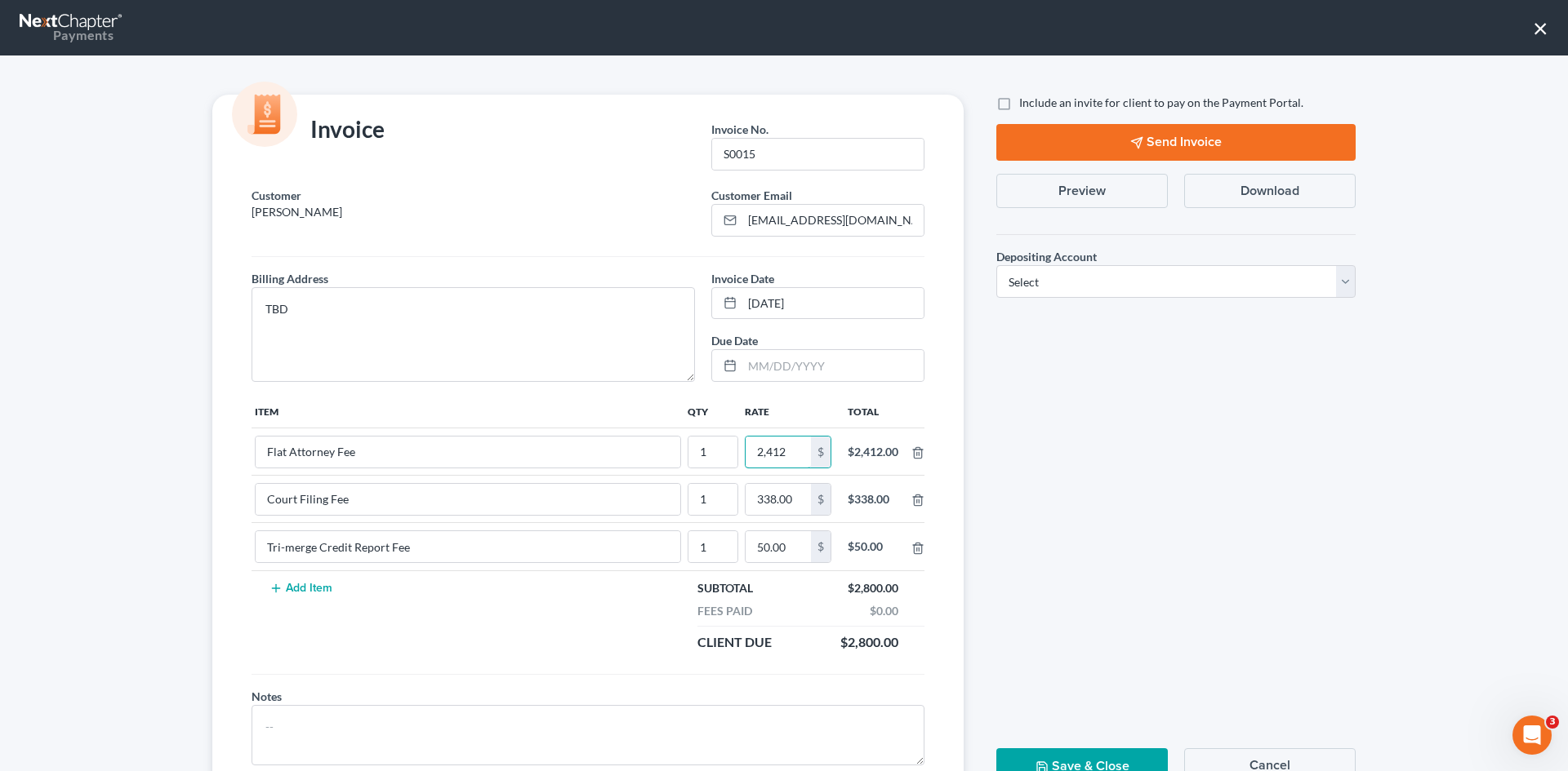
type input "2,412"
click at [1019, 106] on label "Include an invite for client to pay on the Payment Portal." at bounding box center [1161, 103] width 284 height 17
click at [1026, 105] on input "Include an invite for client to pay on the Payment Portal." at bounding box center [1030, 100] width 10 height 10
checkbox input "true"
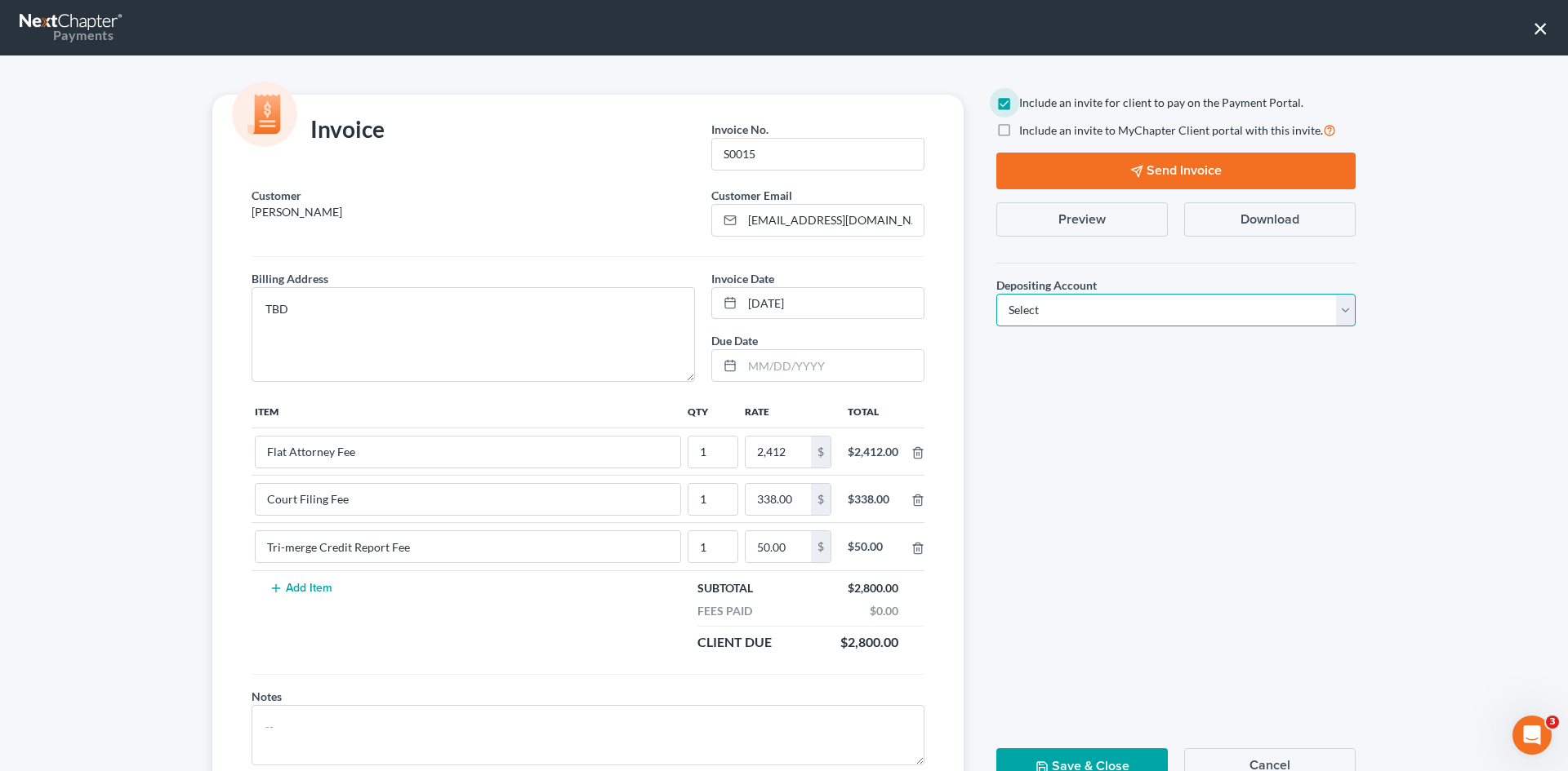
click at [1121, 304] on select "Select Operation Trust" at bounding box center [1176, 310] width 360 height 33
select select "1"
click at [996, 294] on select "Select Operation Trust" at bounding box center [1176, 310] width 360 height 33
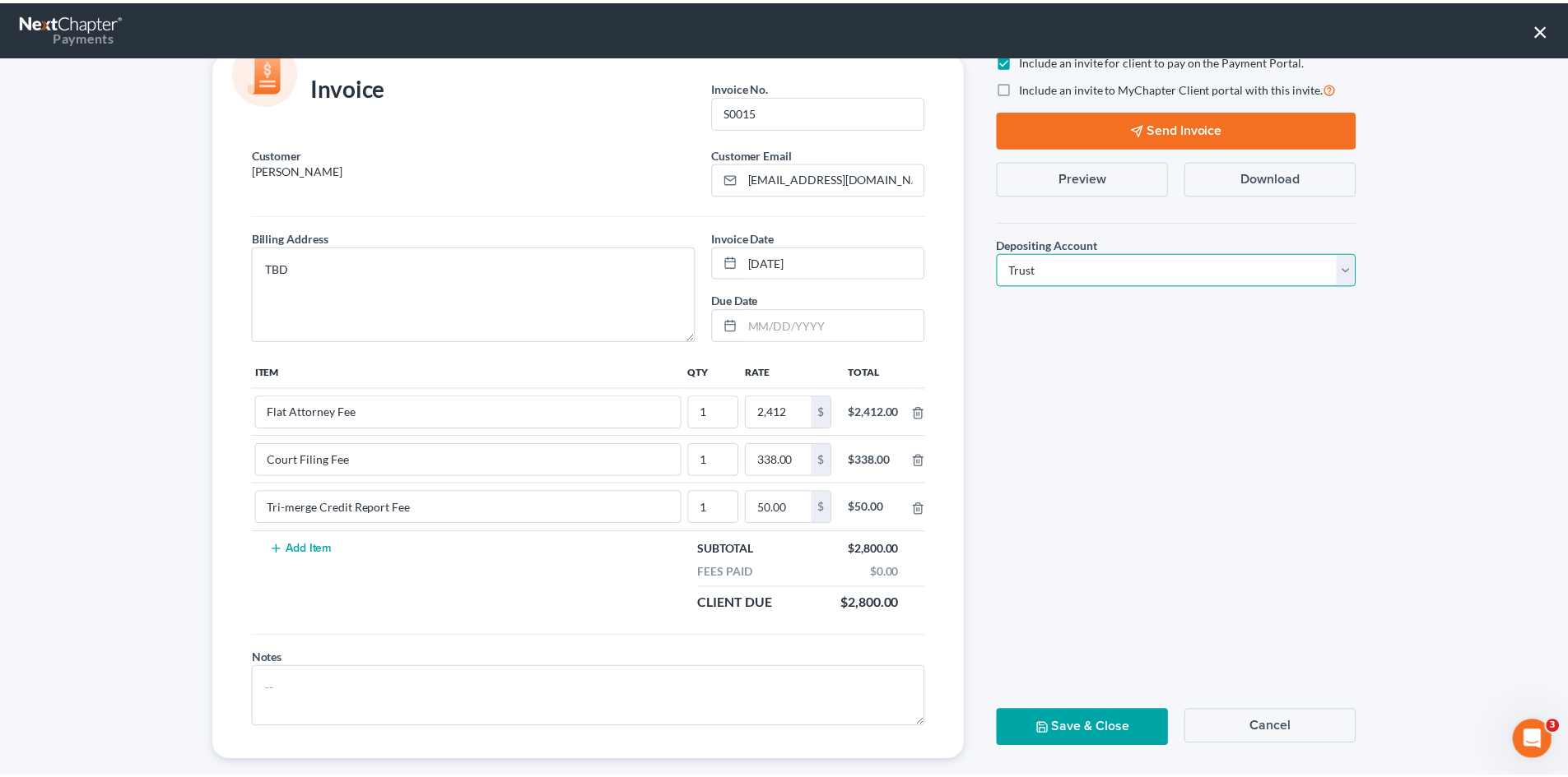
scroll to position [67, 0]
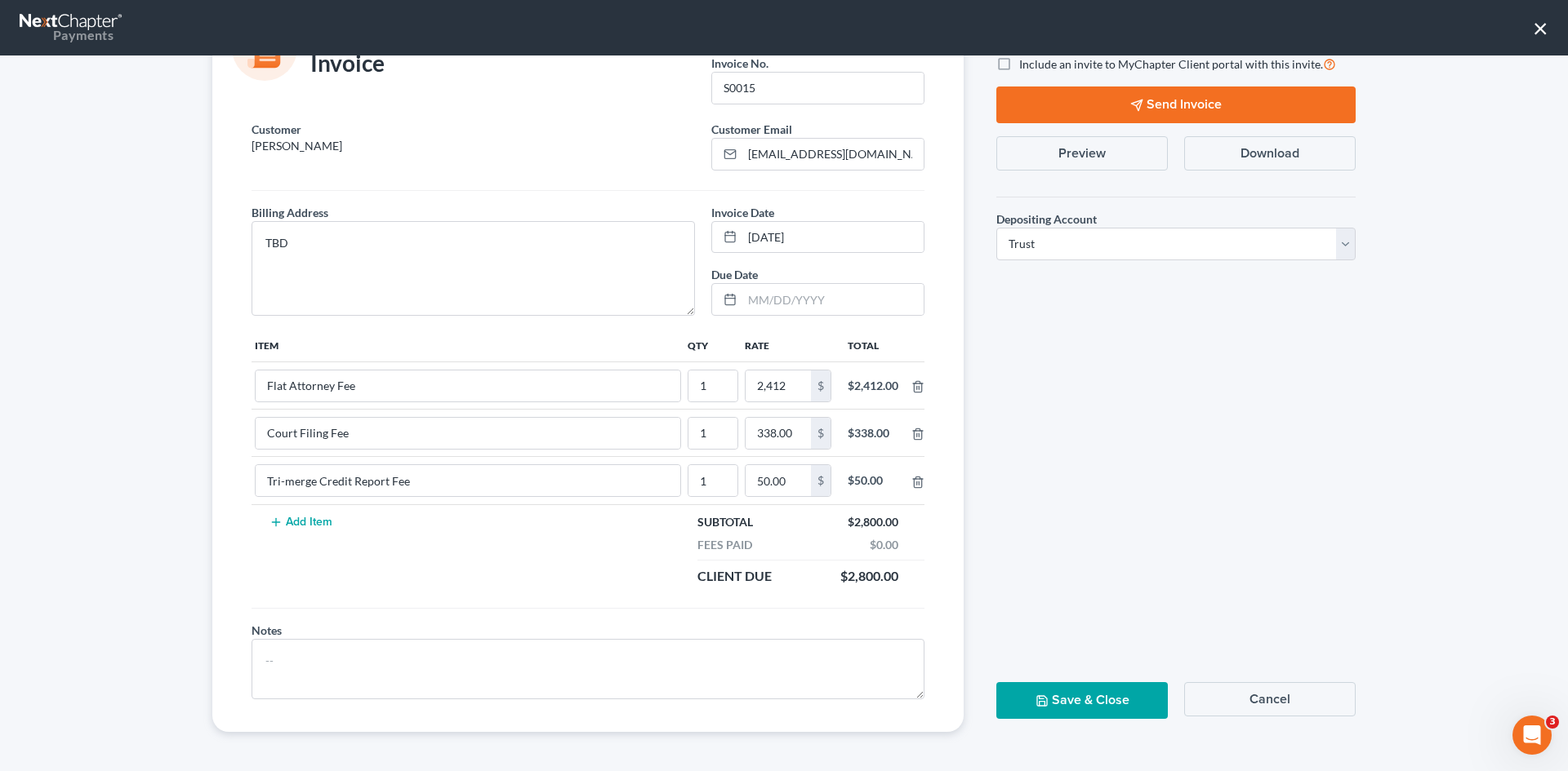
click at [1078, 698] on button "Save & Close" at bounding box center [1082, 700] width 171 height 36
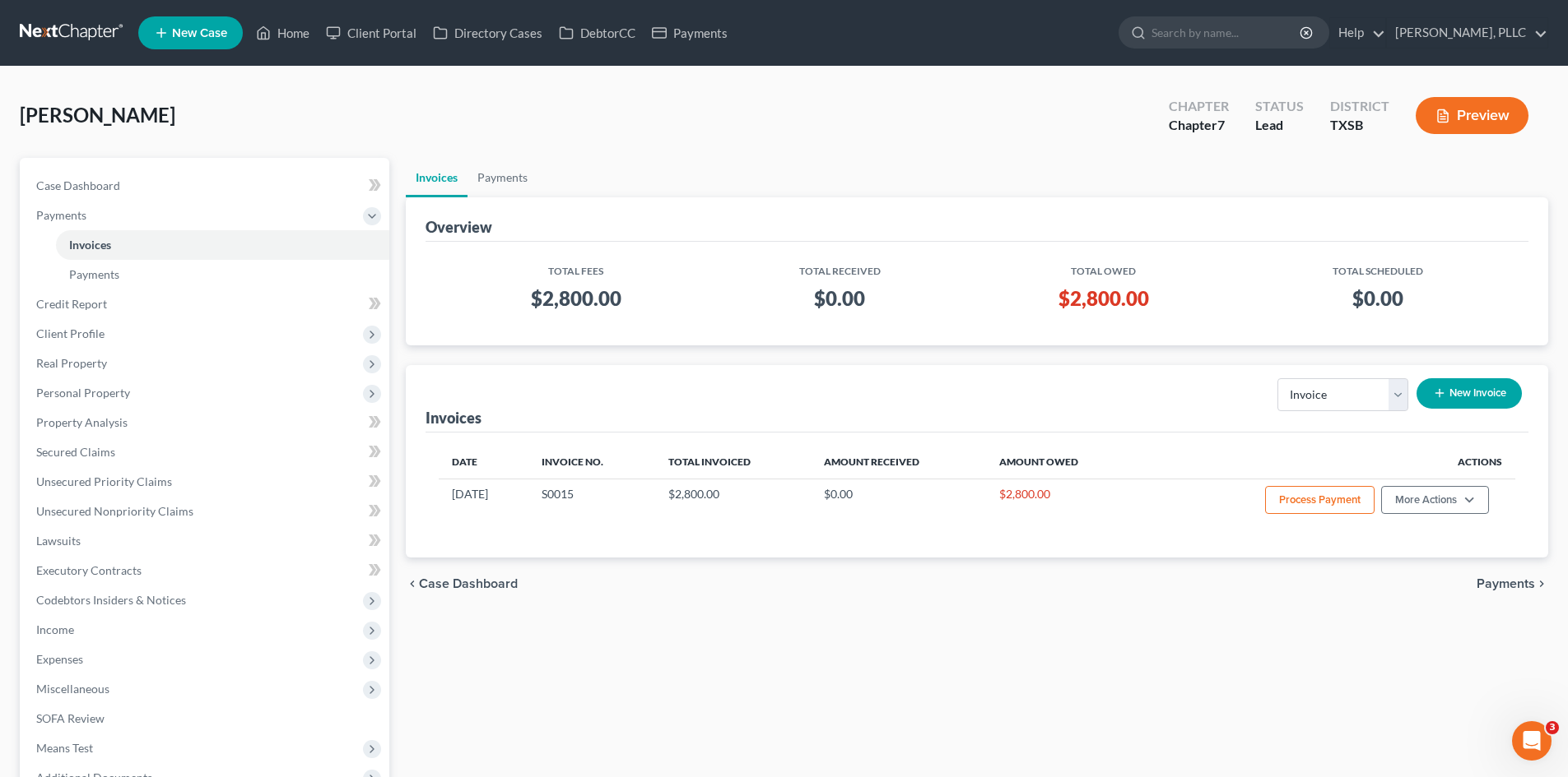
click at [184, 38] on span "New Case" at bounding box center [199, 33] width 55 height 12
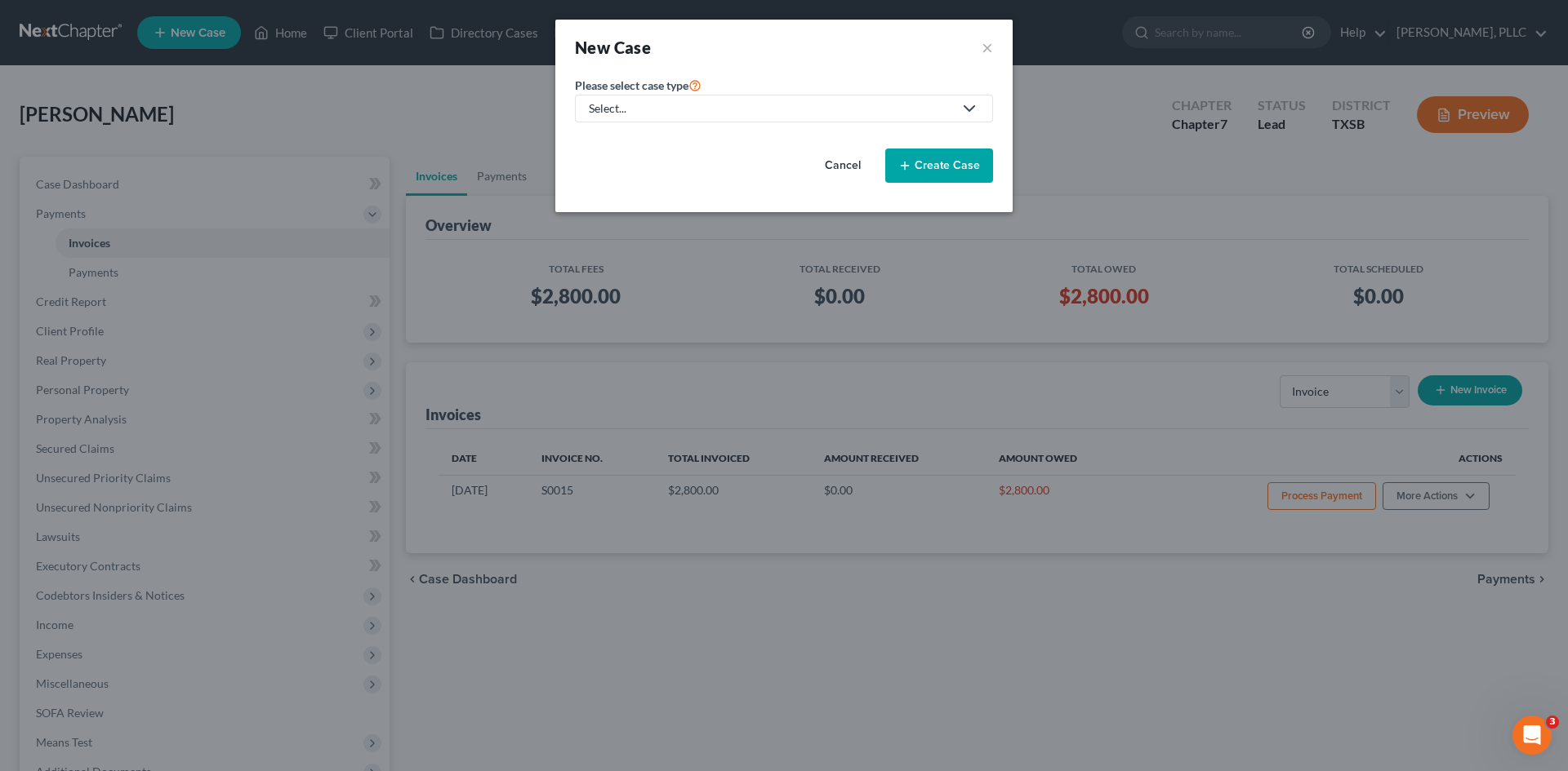
click at [581, 111] on link "Select..." at bounding box center [784, 109] width 418 height 28
click at [602, 136] on div "Bankruptcy" at bounding box center [657, 142] width 133 height 17
select select "78"
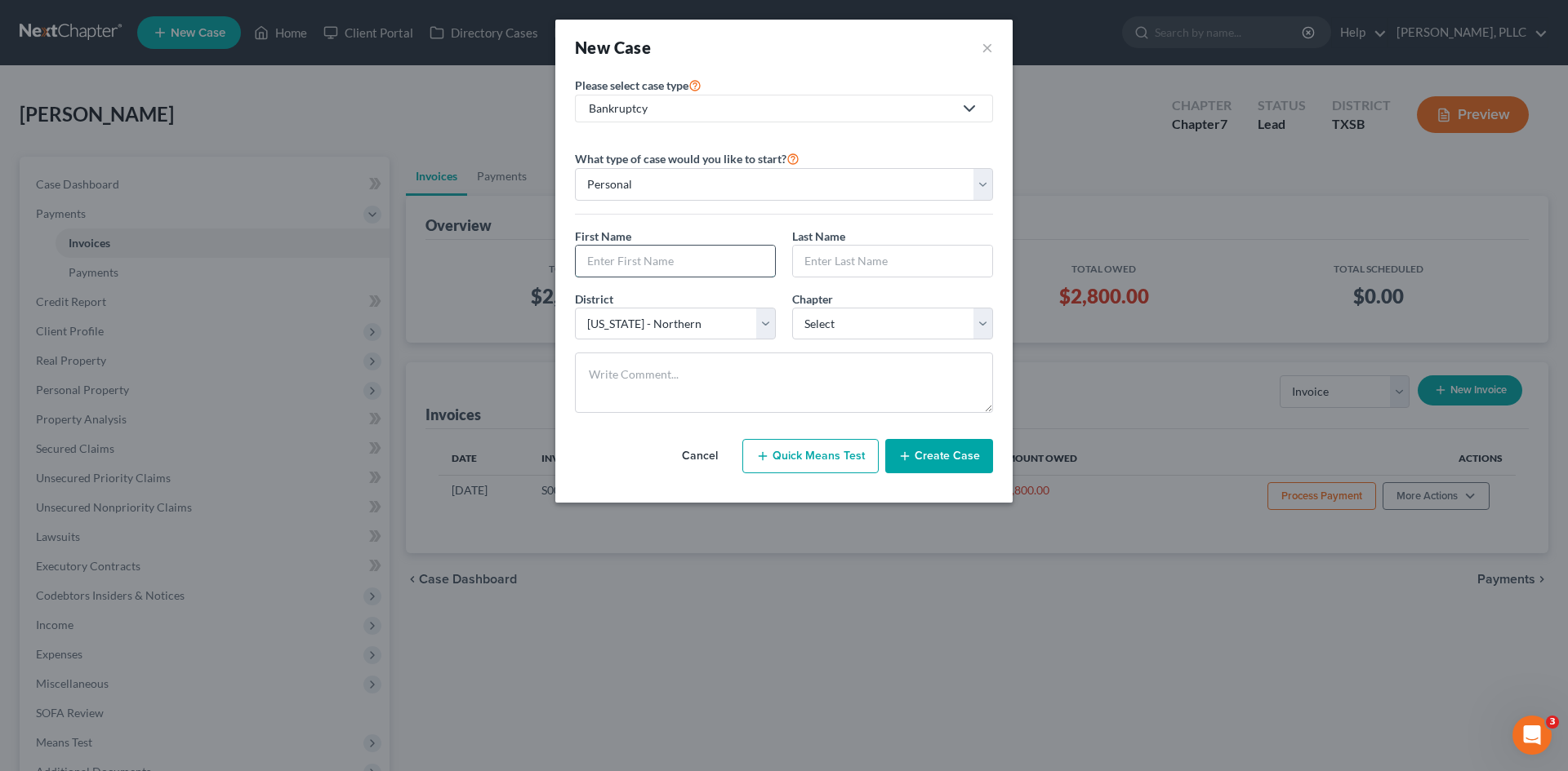
click at [622, 253] on input "text" at bounding box center [675, 261] width 199 height 31
type input "[PERSON_NAME]"
click at [864, 253] on input "text" at bounding box center [893, 261] width 199 height 31
type input "[PERSON_NAME]"
click at [845, 328] on select "Select 7 11 12 13" at bounding box center [893, 323] width 201 height 33
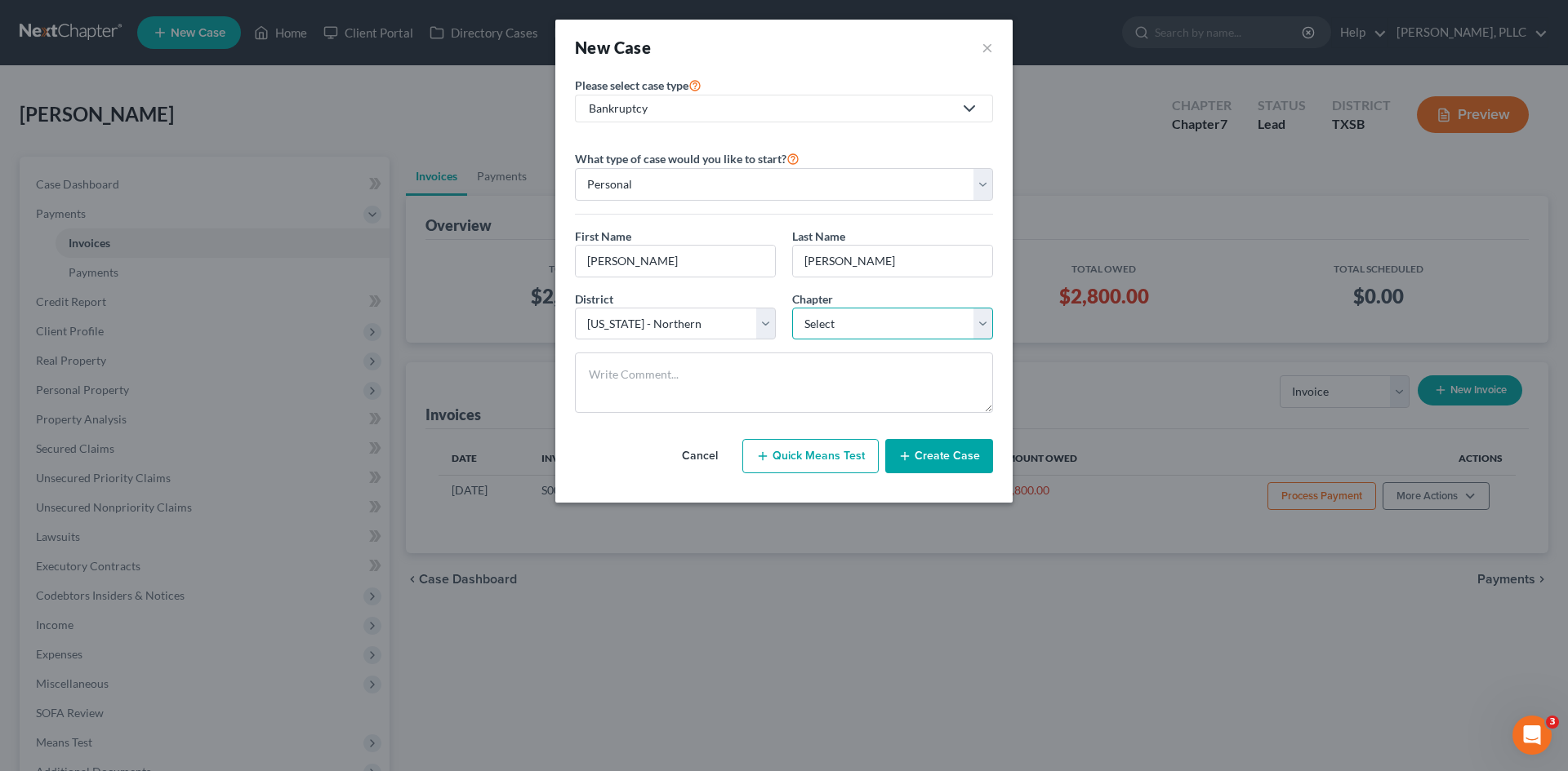
select select "0"
click at [792, 307] on select "Select 7 11 12 13" at bounding box center [893, 323] width 201 height 33
click at [948, 458] on button "Create Case" at bounding box center [939, 456] width 108 height 34
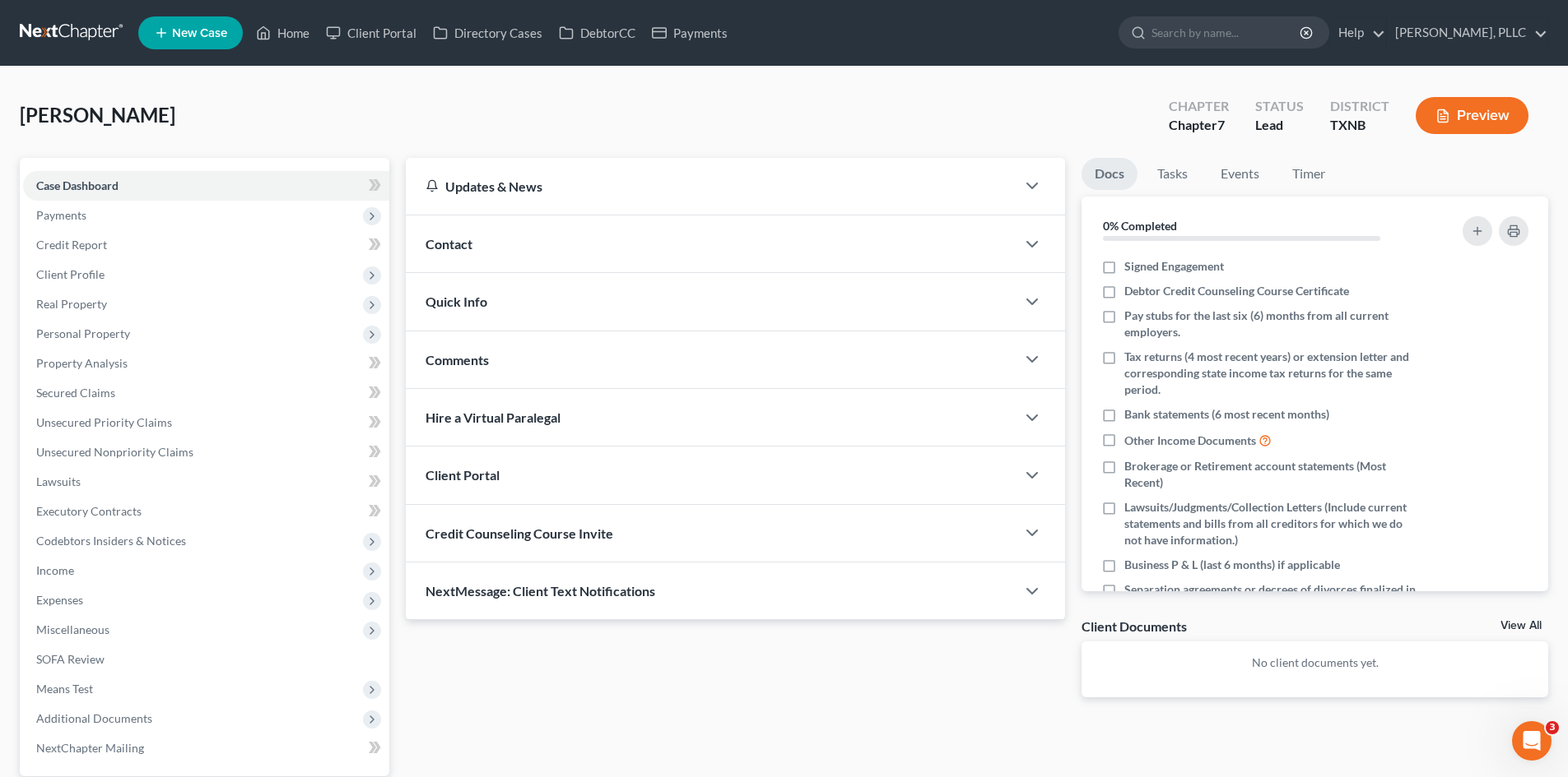
click at [503, 243] on div "Contact" at bounding box center [711, 244] width 610 height 56
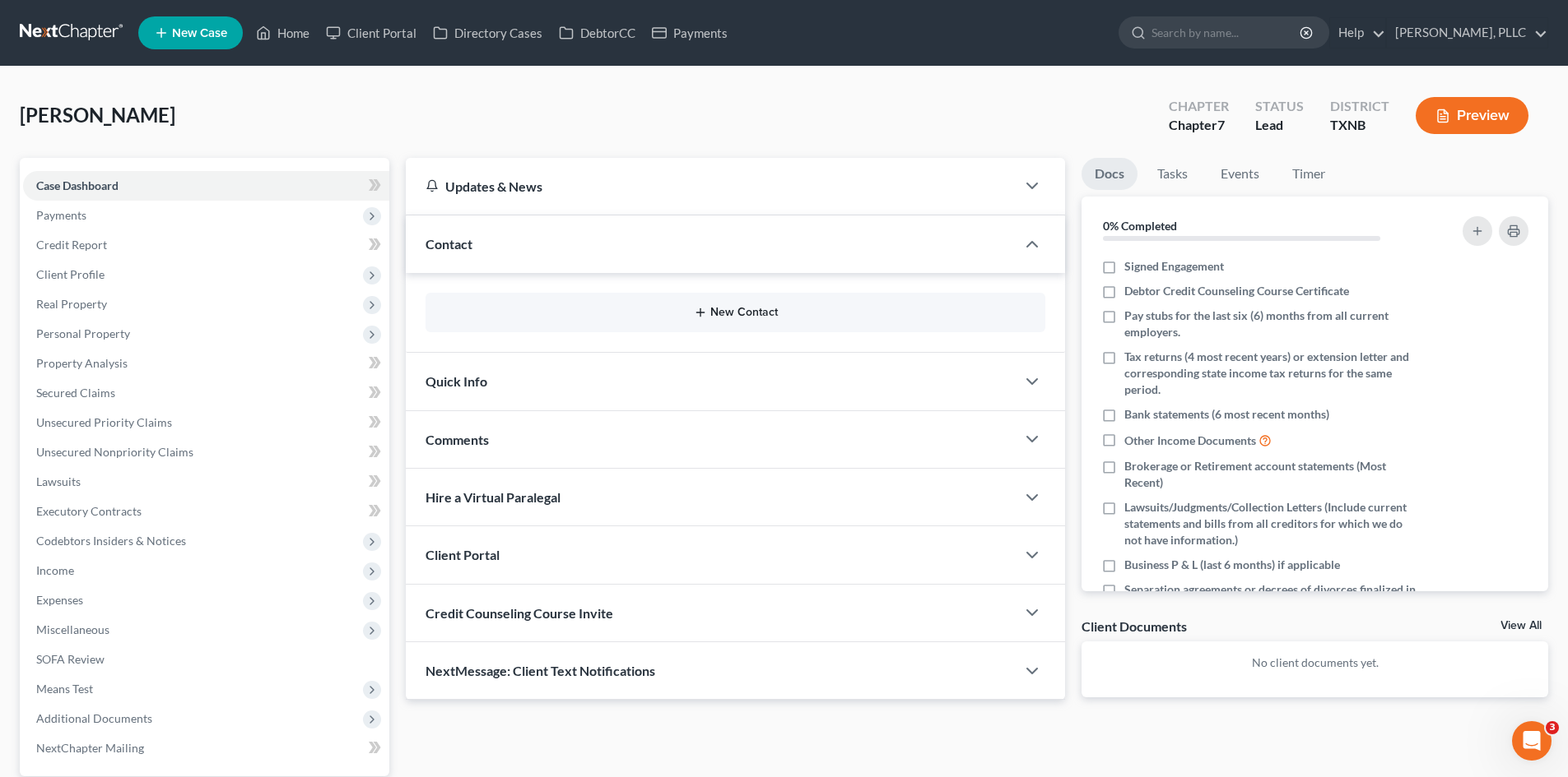
click at [677, 311] on button "New Contact" at bounding box center [735, 312] width 593 height 13
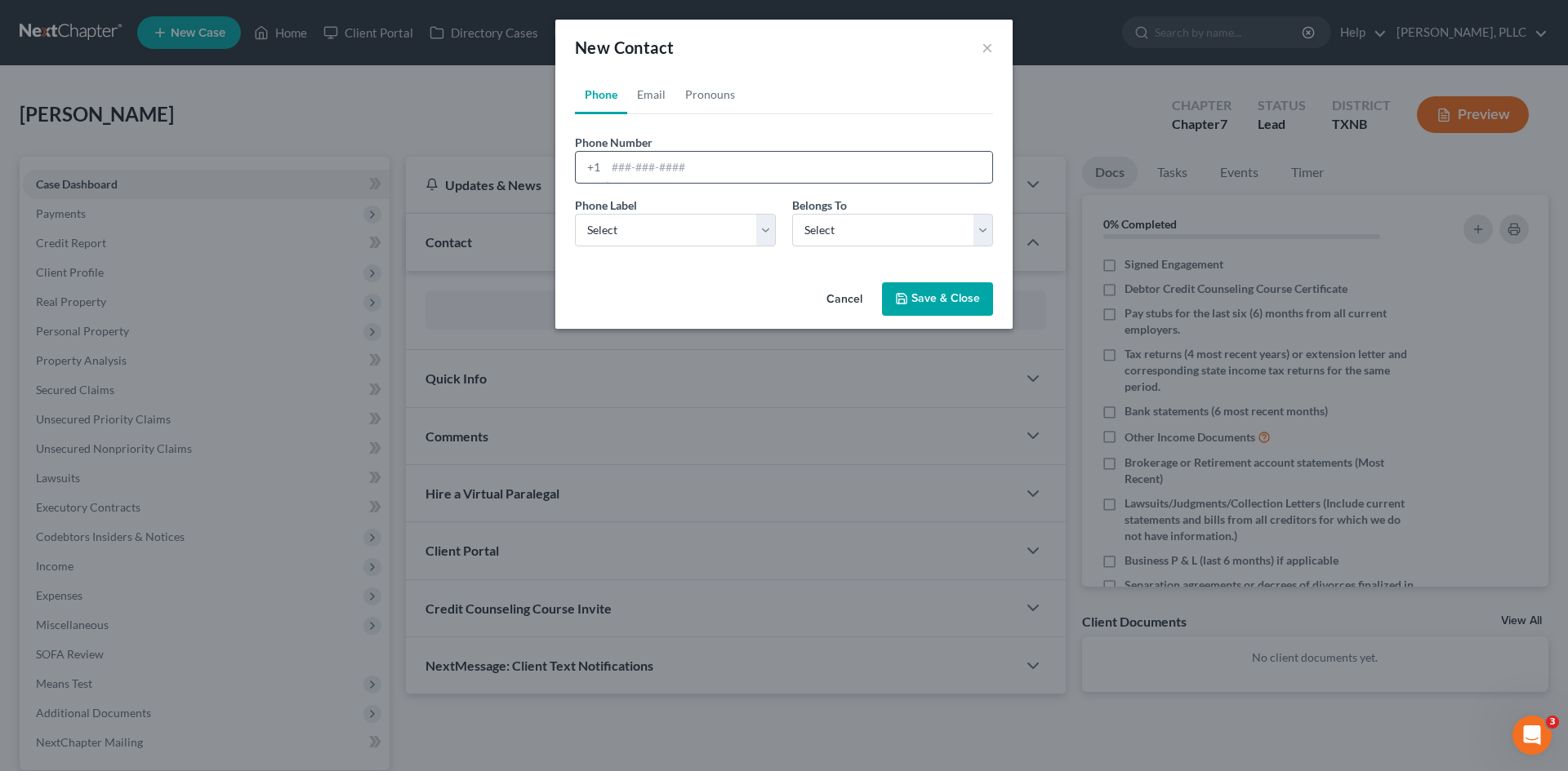
click at [648, 170] on input "tel" at bounding box center [798, 167] width 387 height 31
type input "2146952426"
click at [677, 234] on select "Select Mobile Home Work Other" at bounding box center [675, 230] width 201 height 33
select select "0"
click at [575, 214] on select "Select Mobile Home Work Other" at bounding box center [675, 230] width 201 height 33
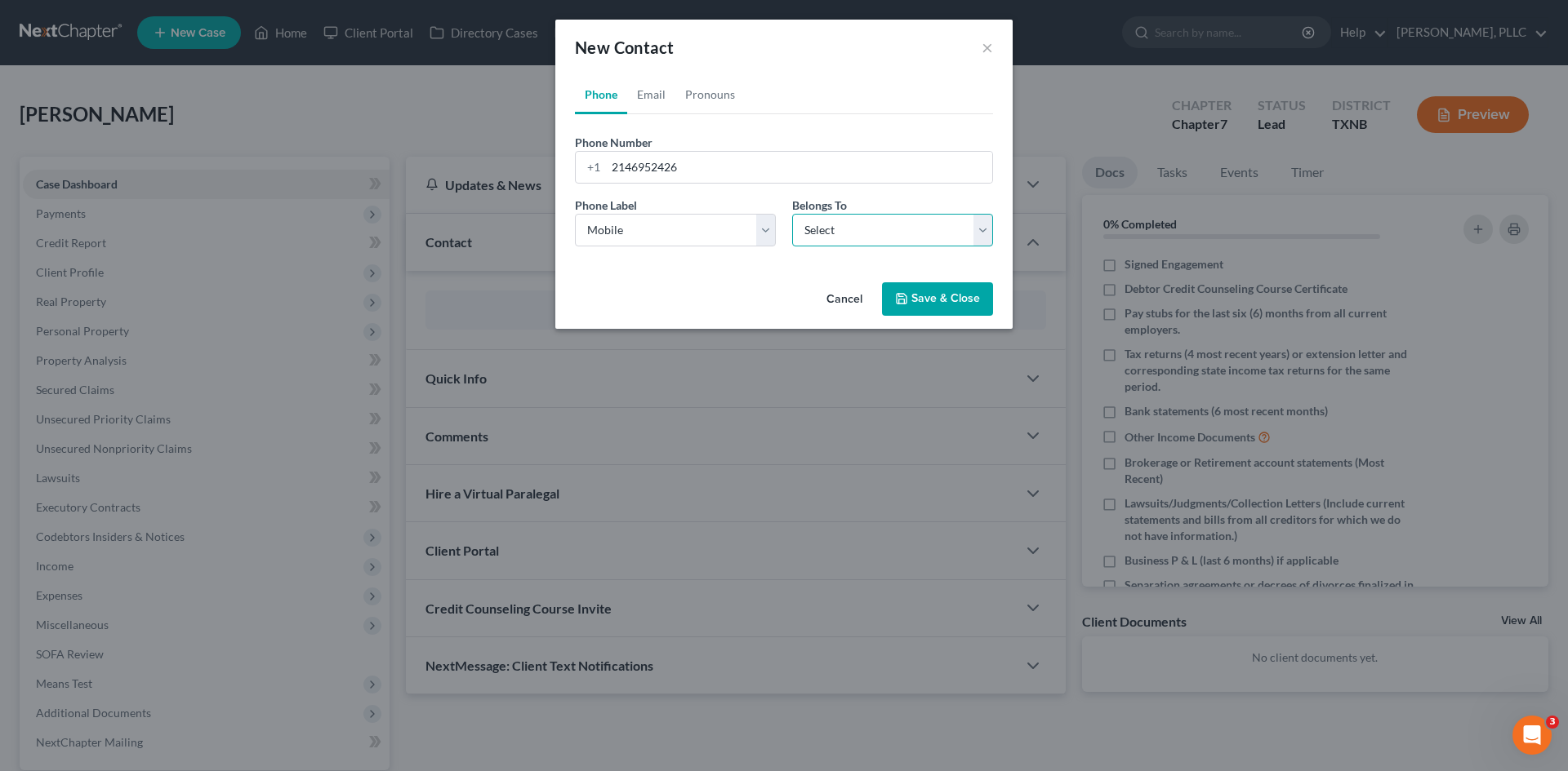
click at [943, 226] on select "Select Client Other" at bounding box center [893, 230] width 201 height 33
select select "0"
click at [792, 214] on select "Select Client Other" at bounding box center [893, 230] width 201 height 33
click at [646, 97] on link "Email" at bounding box center [651, 95] width 48 height 39
click at [659, 165] on input "email" at bounding box center [798, 167] width 387 height 31
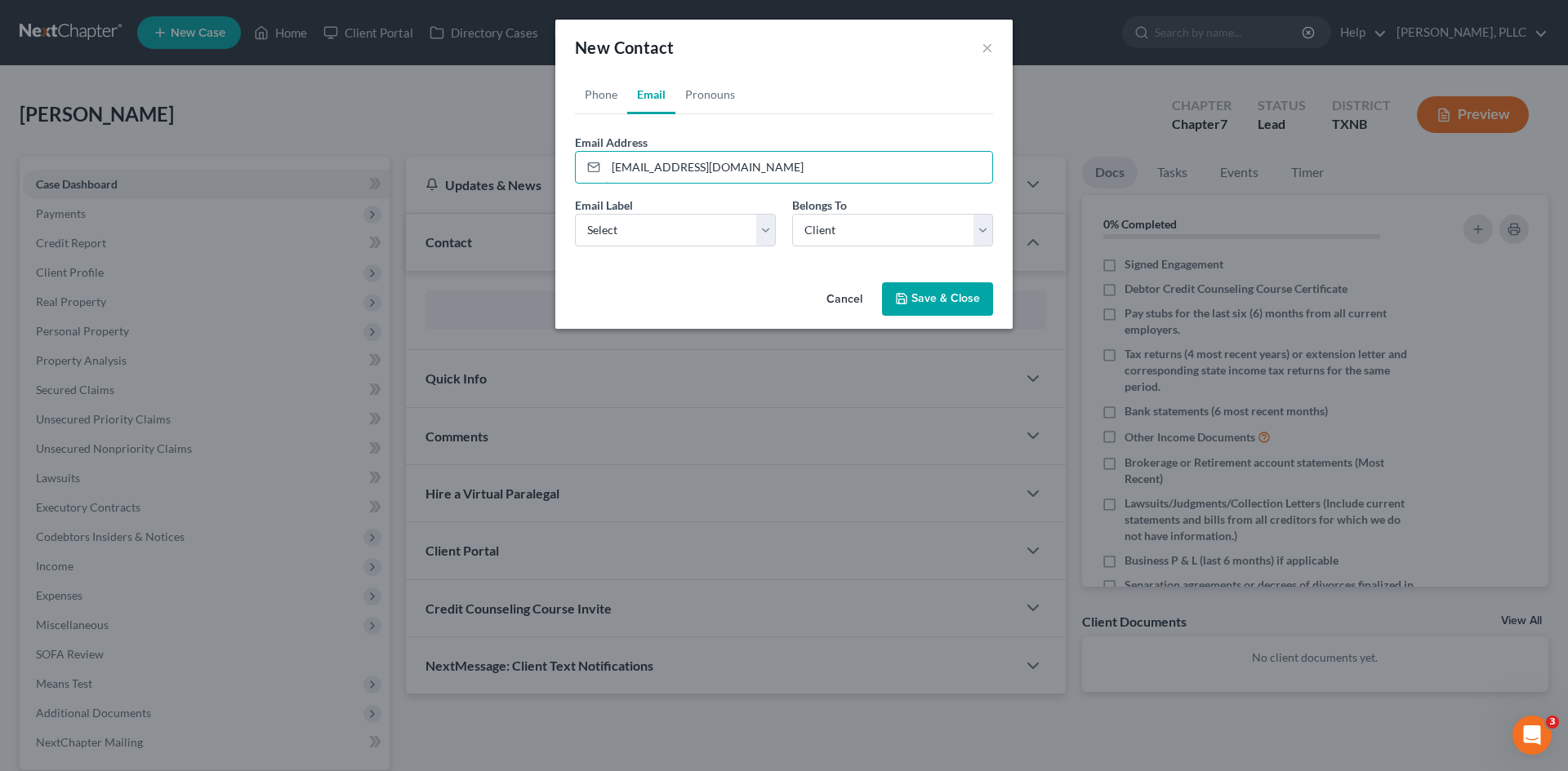
drag, startPoint x: 755, startPoint y: 175, endPoint x: 558, endPoint y: 141, distance: 199.9
click at [558, 141] on div "Phone Email Pronouns Phone Number * [PHONE_NUMBER] Ext. Phone Label * Select Mo…" at bounding box center [784, 176] width 457 height 201
type input "[EMAIL_ADDRESS][DOMAIN_NAME]"
click at [719, 241] on select "Select Home Work Other" at bounding box center [675, 230] width 201 height 33
select select "0"
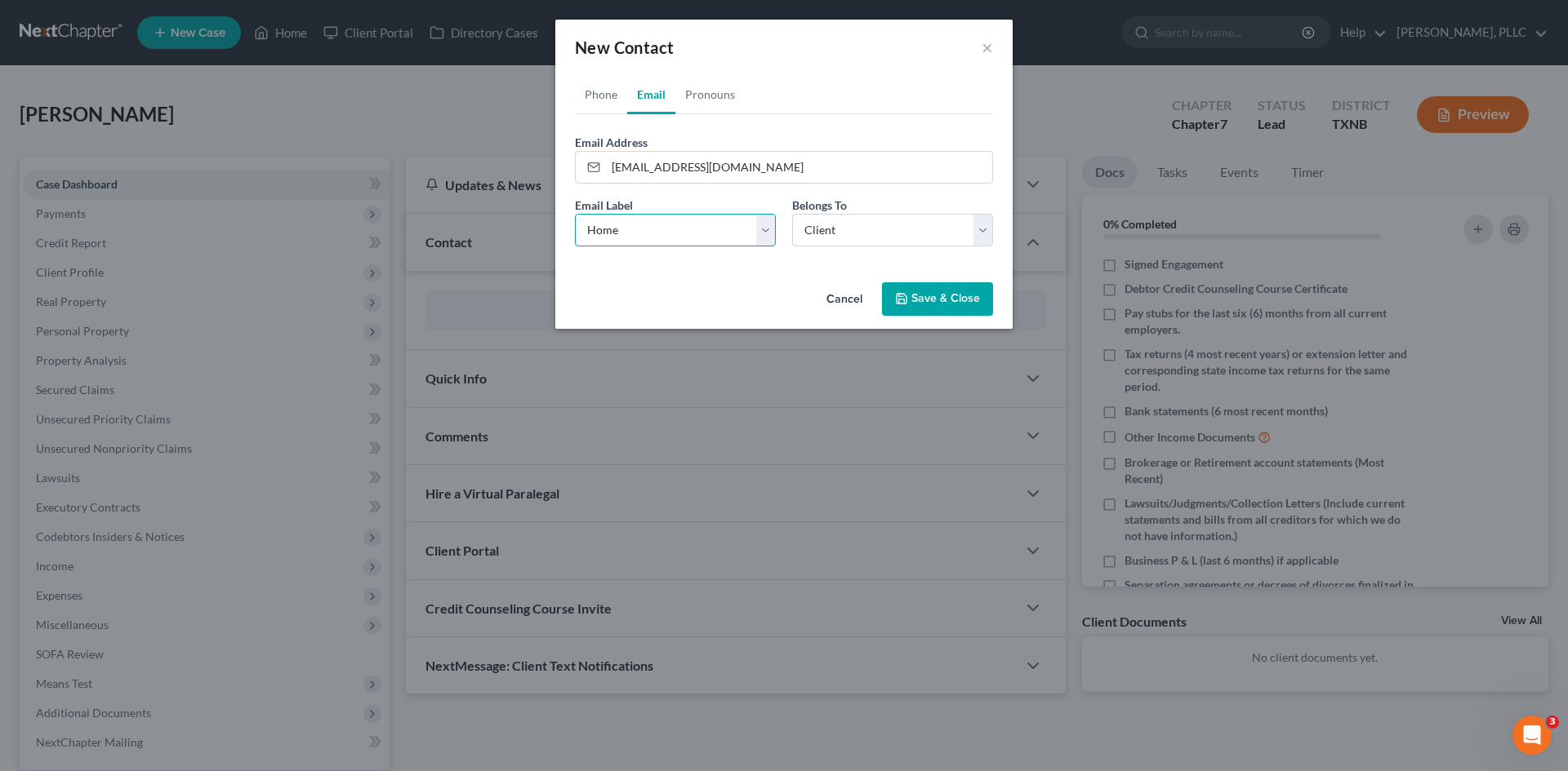
click at [575, 214] on select "Select Home Work Other" at bounding box center [675, 230] width 201 height 33
click at [941, 301] on button "Save & Close" at bounding box center [937, 299] width 111 height 34
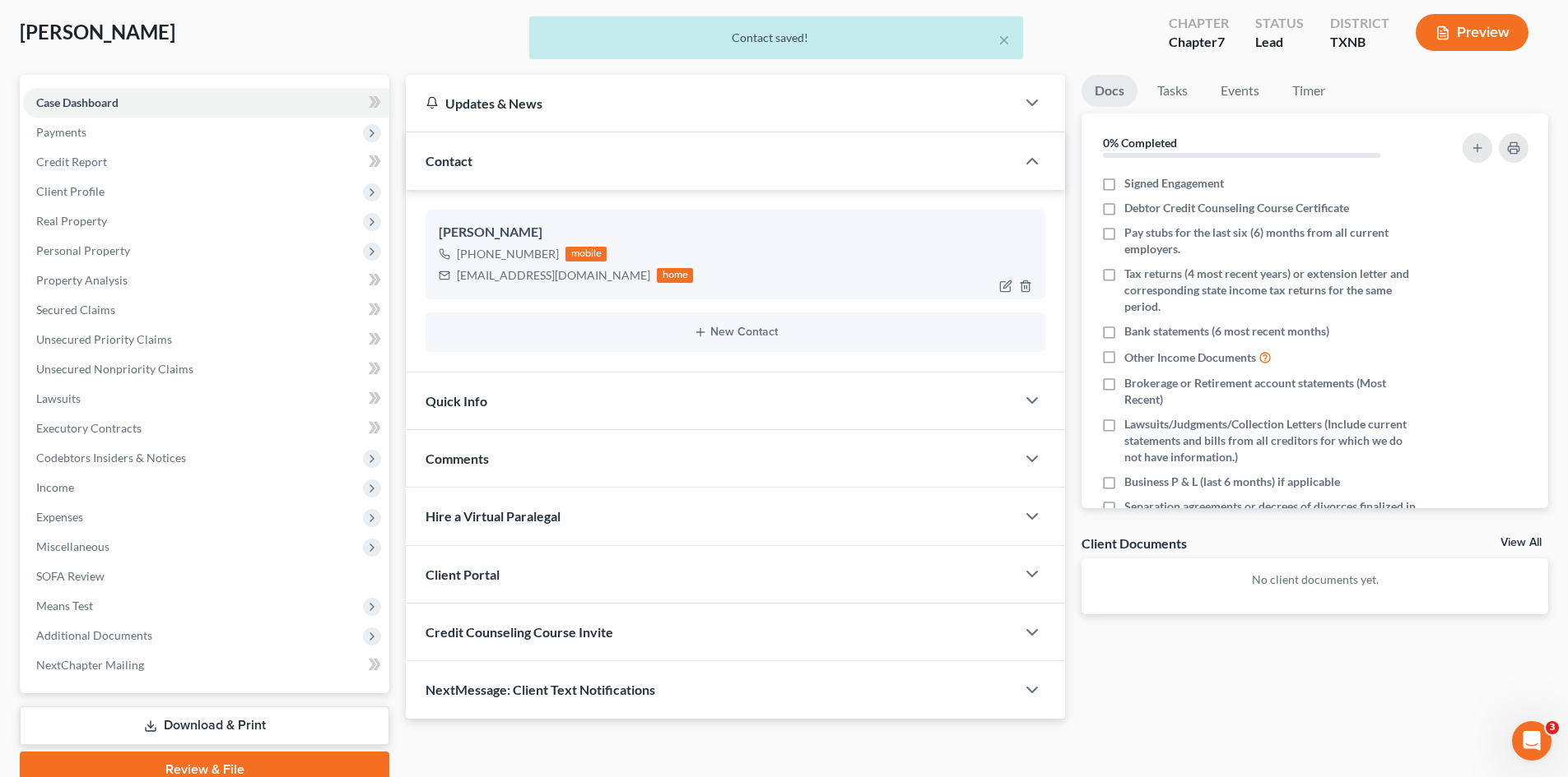
scroll to position [157, 0]
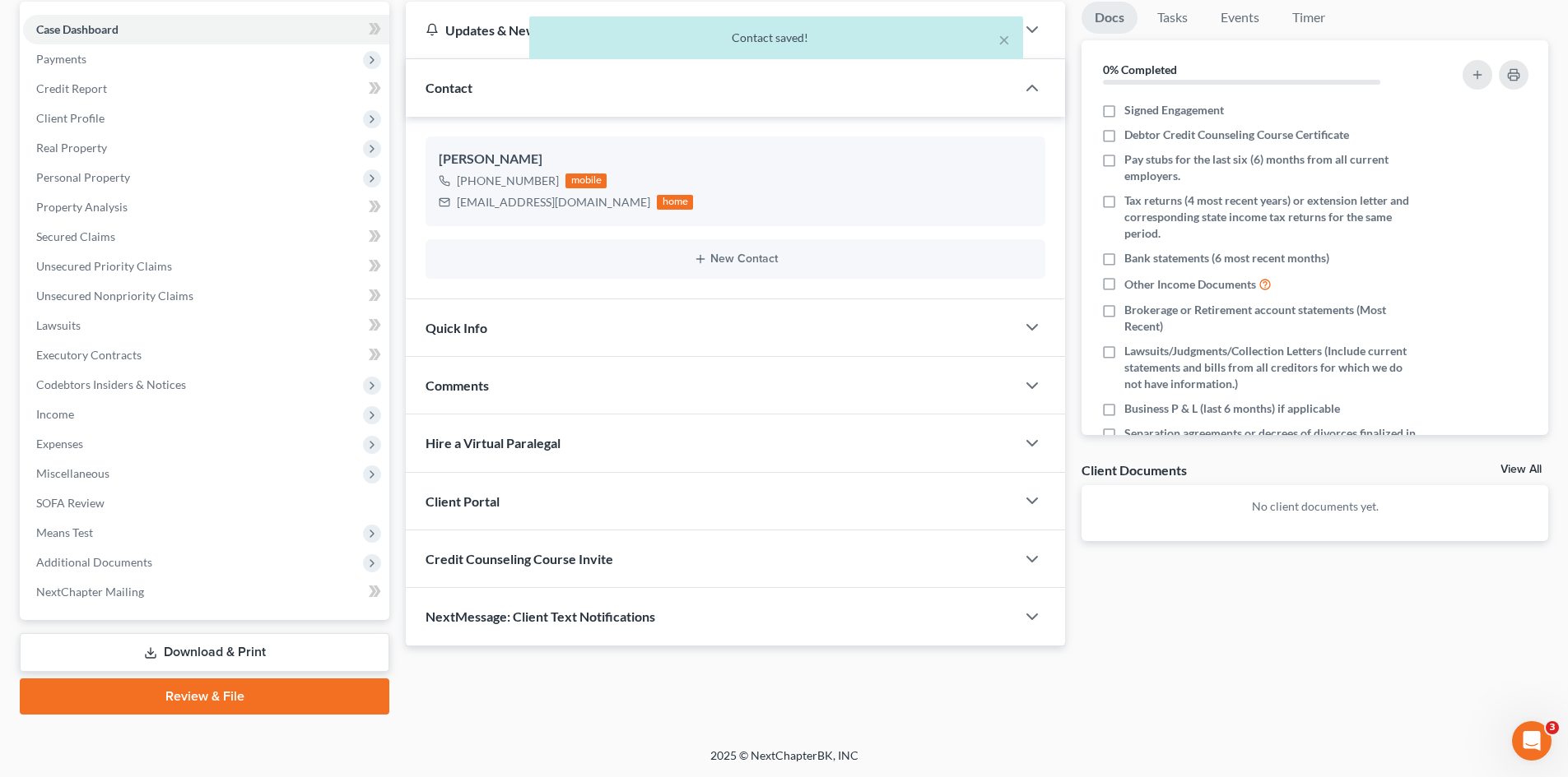
click at [566, 556] on span "Credit Counseling Course Invite" at bounding box center [519, 558] width 188 height 16
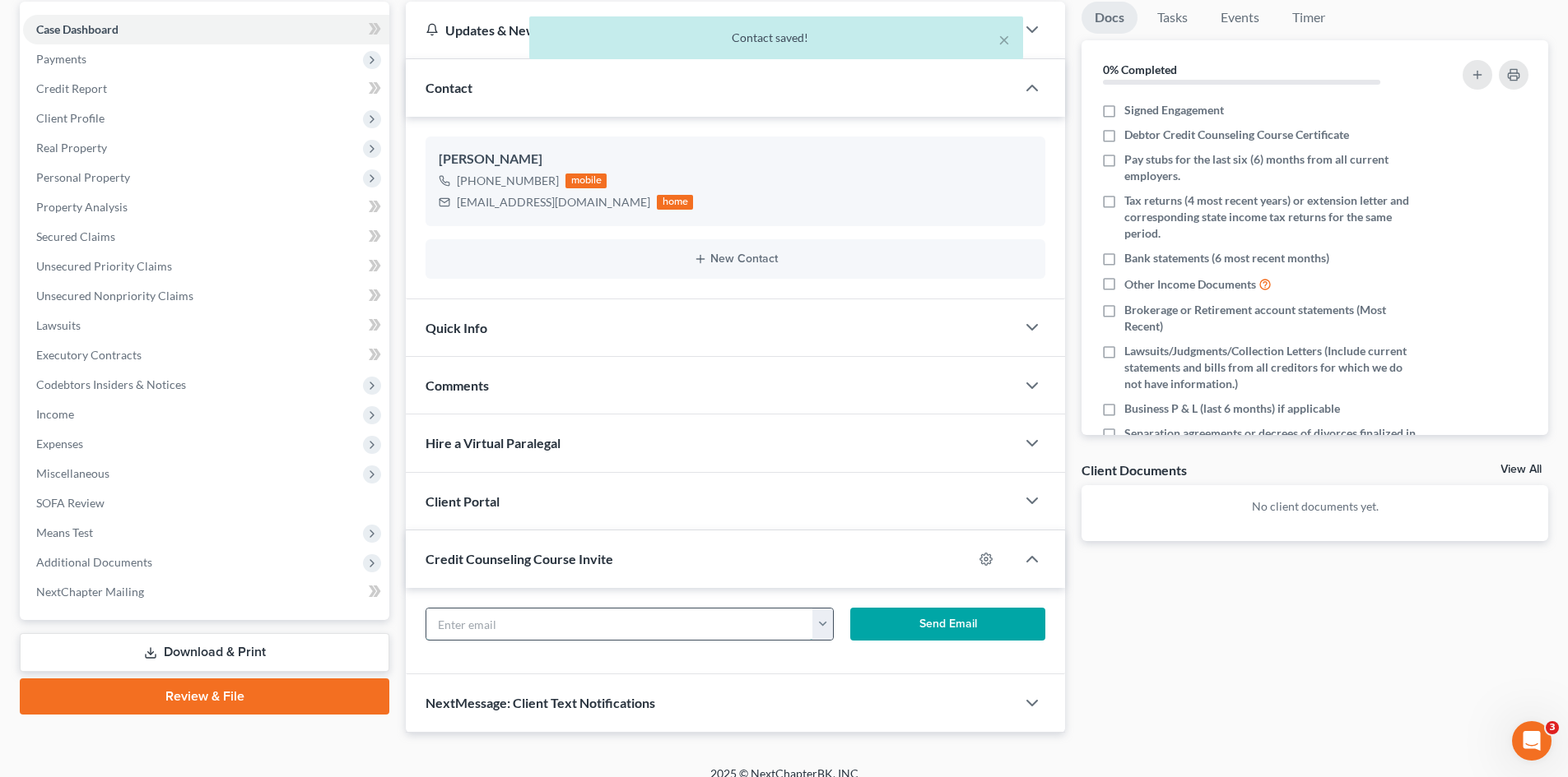
click at [609, 621] on input "text" at bounding box center [620, 624] width 387 height 31
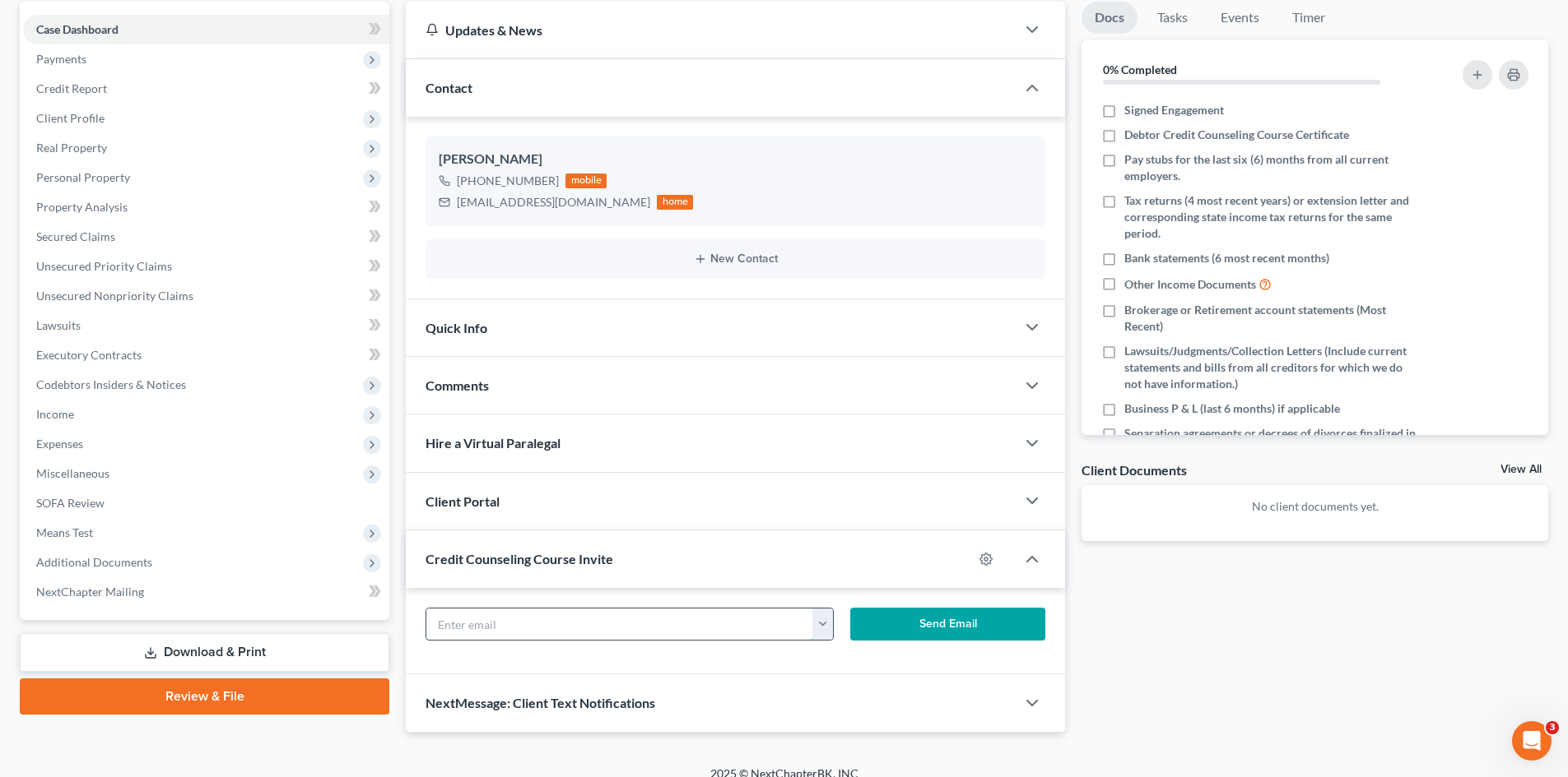
paste input "[EMAIL_ADDRESS][DOMAIN_NAME]"
type input "[EMAIL_ADDRESS][DOMAIN_NAME]"
click at [589, 488] on div "Client Portal" at bounding box center [711, 501] width 610 height 56
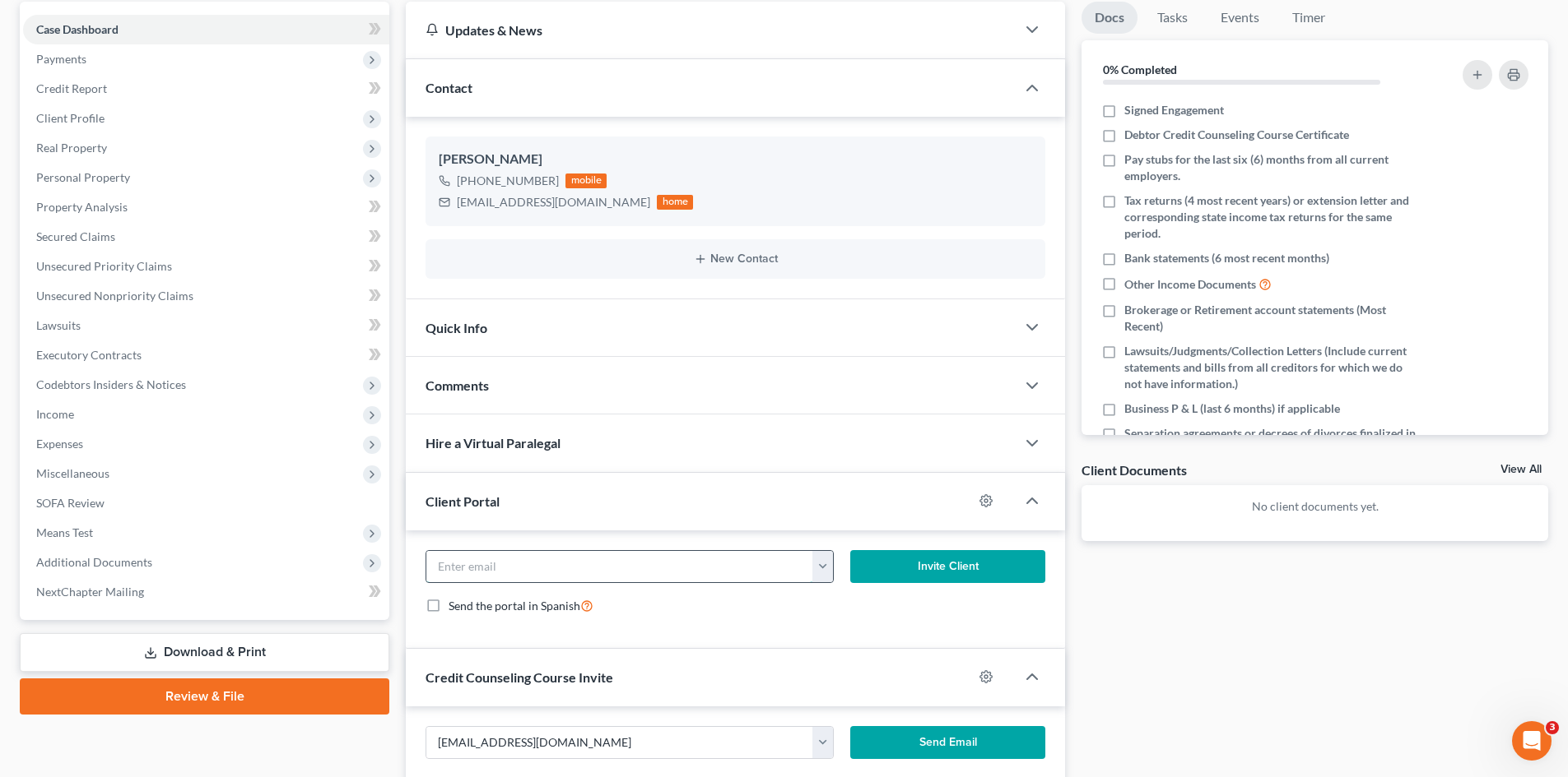
click at [545, 573] on input "email" at bounding box center [620, 566] width 387 height 31
paste input "[EMAIL_ADDRESS][DOMAIN_NAME]"
type input "[EMAIL_ADDRESS][DOMAIN_NAME]"
click at [951, 556] on button "Invite Client" at bounding box center [948, 566] width 196 height 33
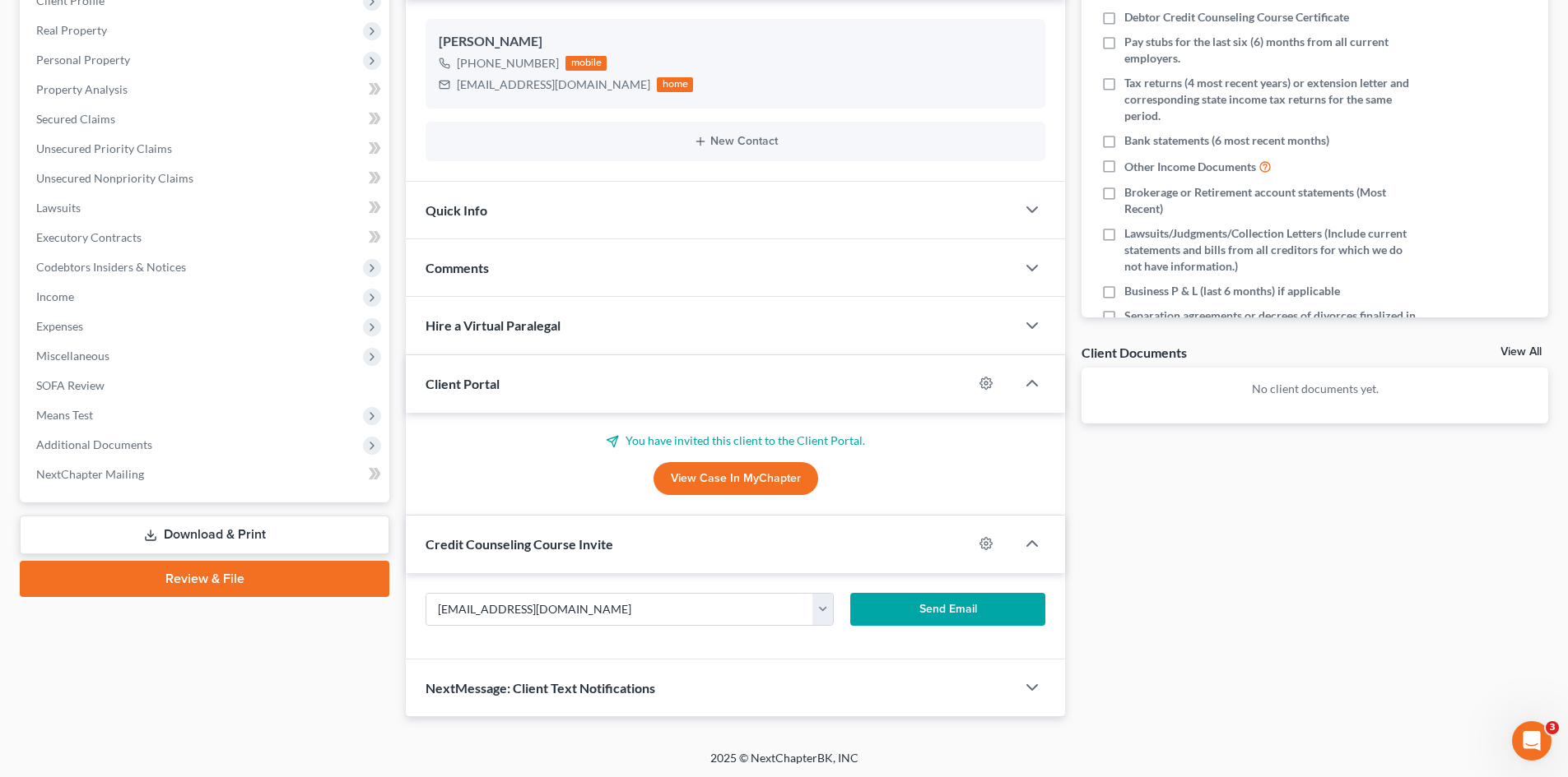
scroll to position [277, 0]
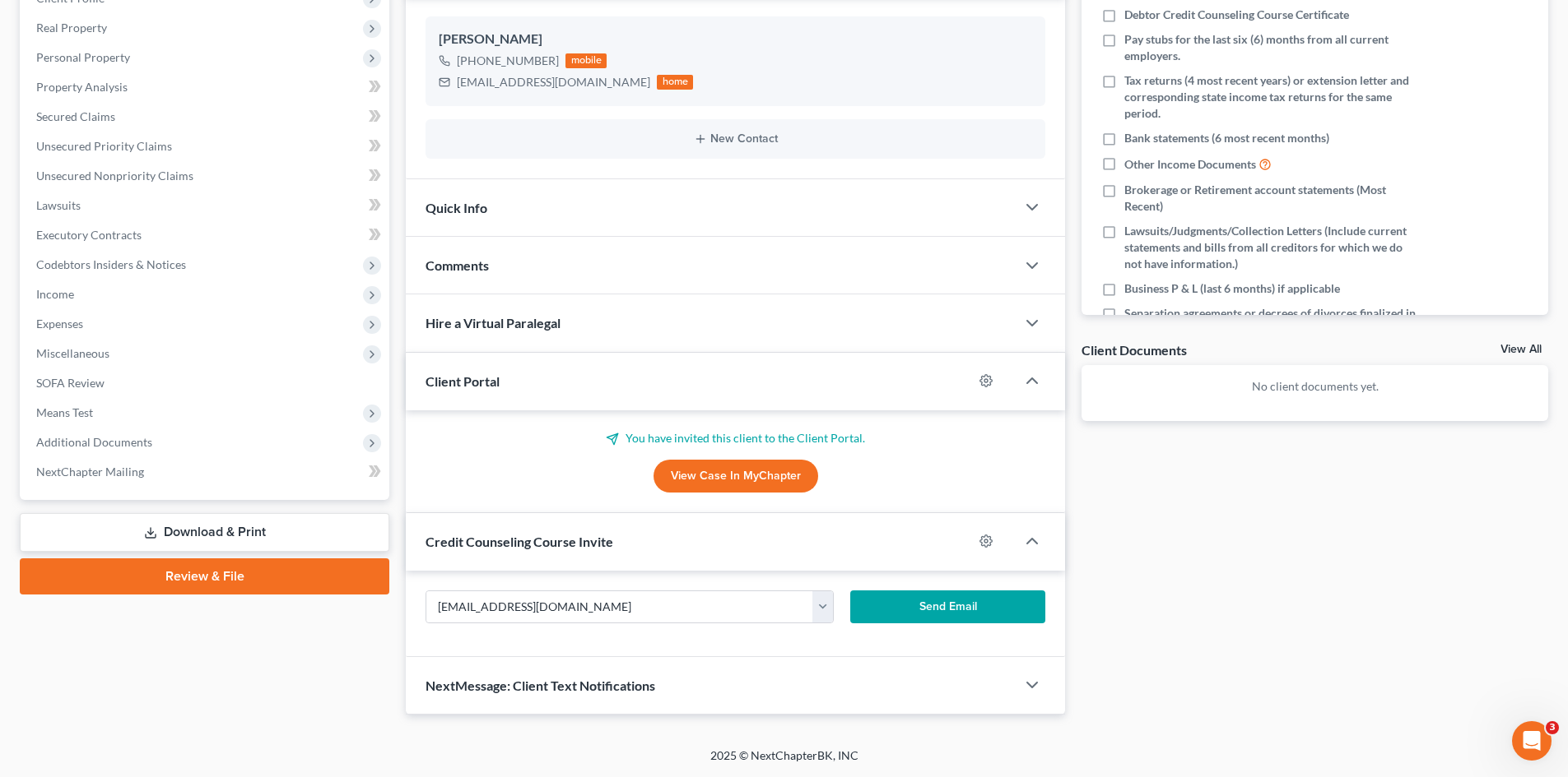
click at [966, 604] on button "Send Email" at bounding box center [948, 606] width 196 height 33
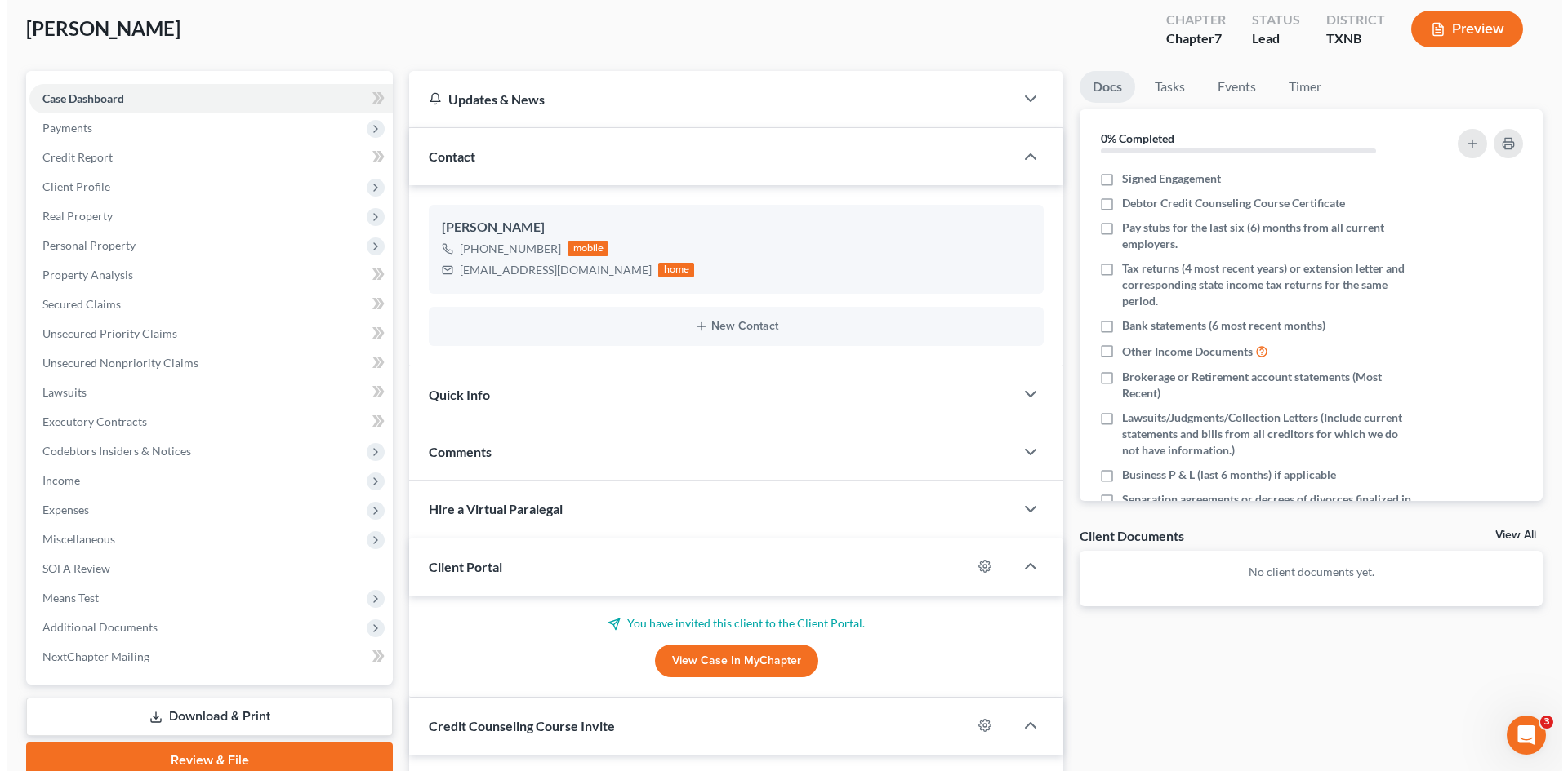
scroll to position [0, 0]
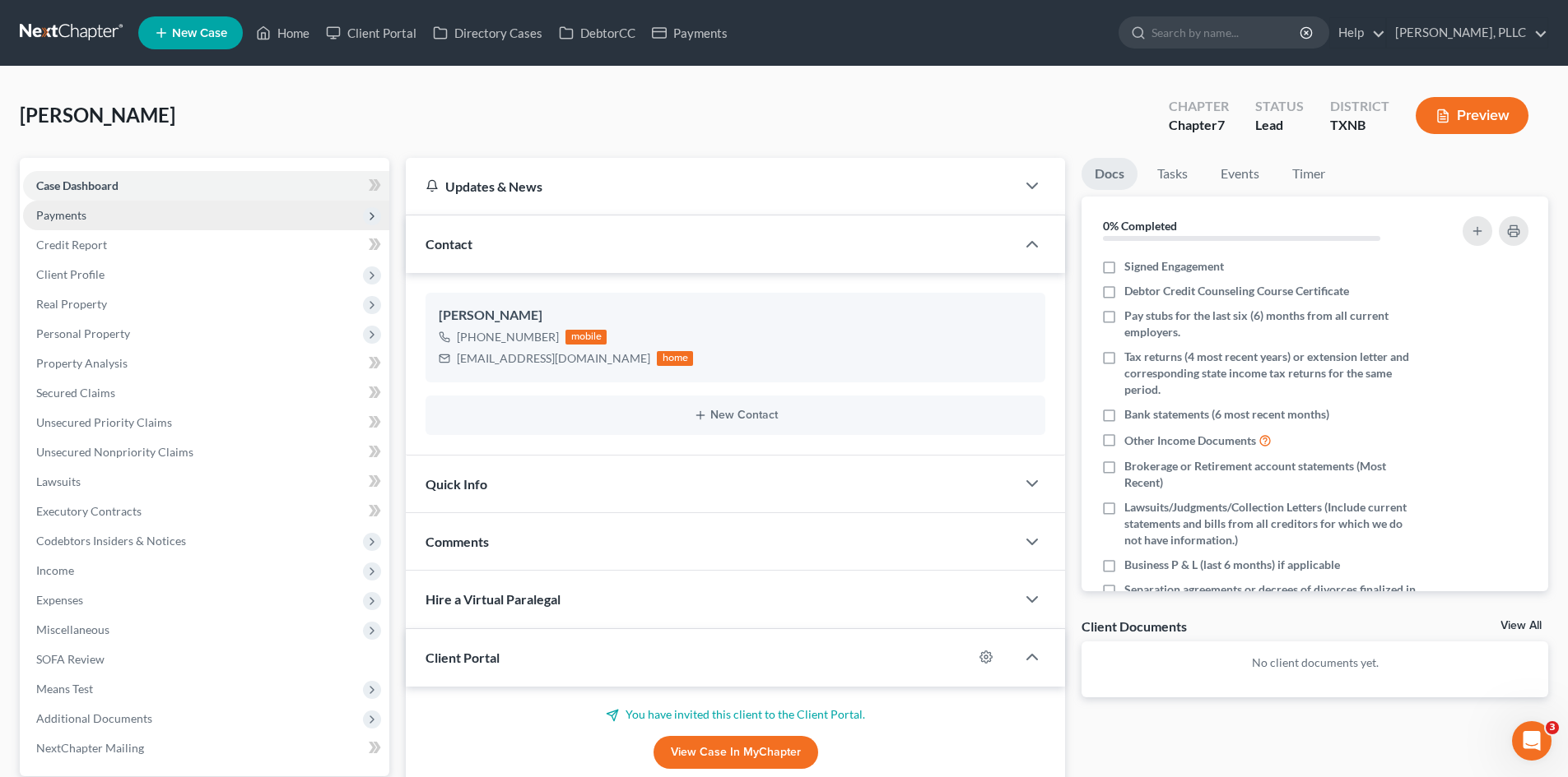
click at [116, 217] on span "Payments" at bounding box center [207, 216] width 366 height 30
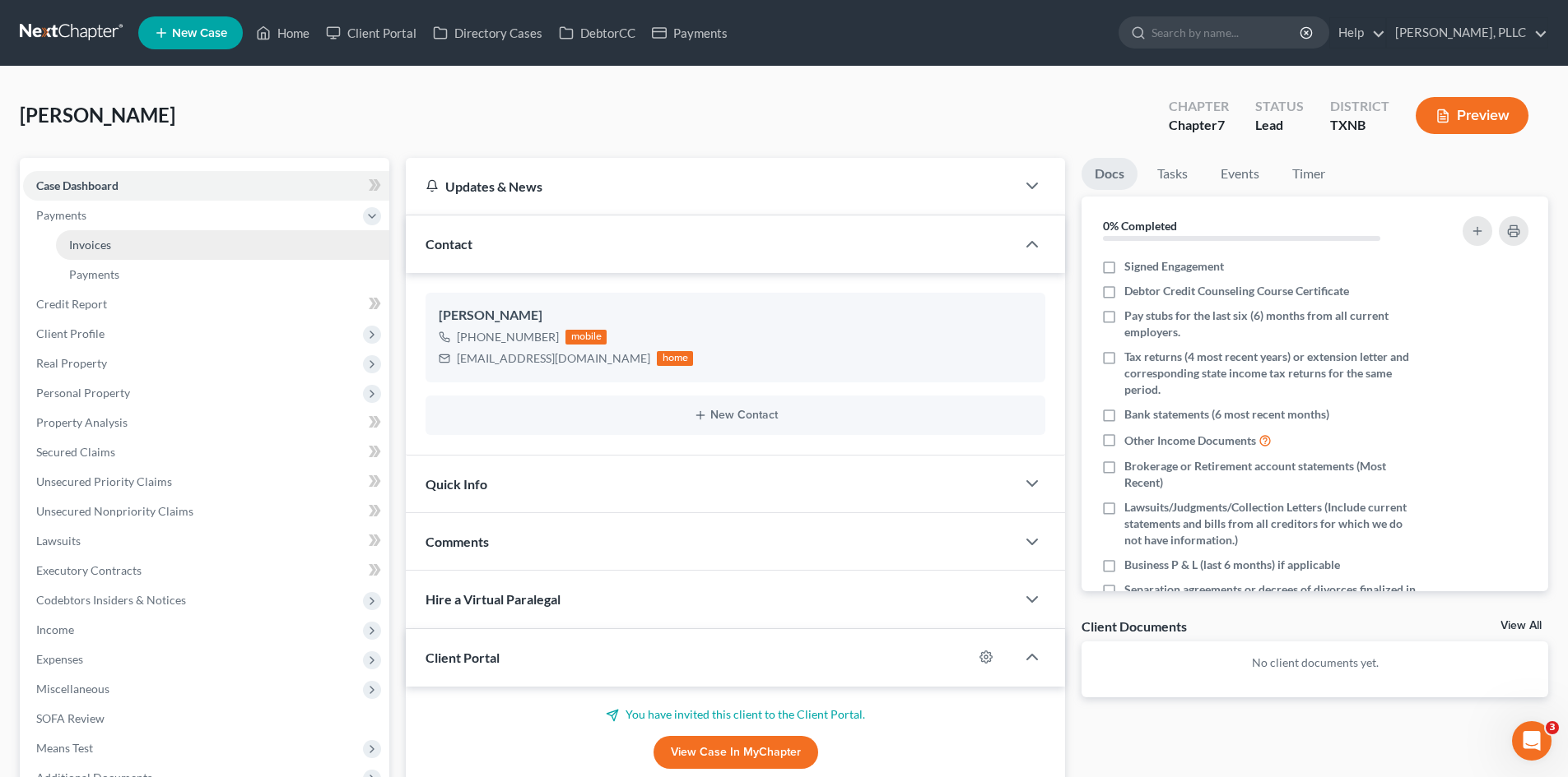
click at [94, 246] on span "Invoices" at bounding box center [90, 244] width 42 height 14
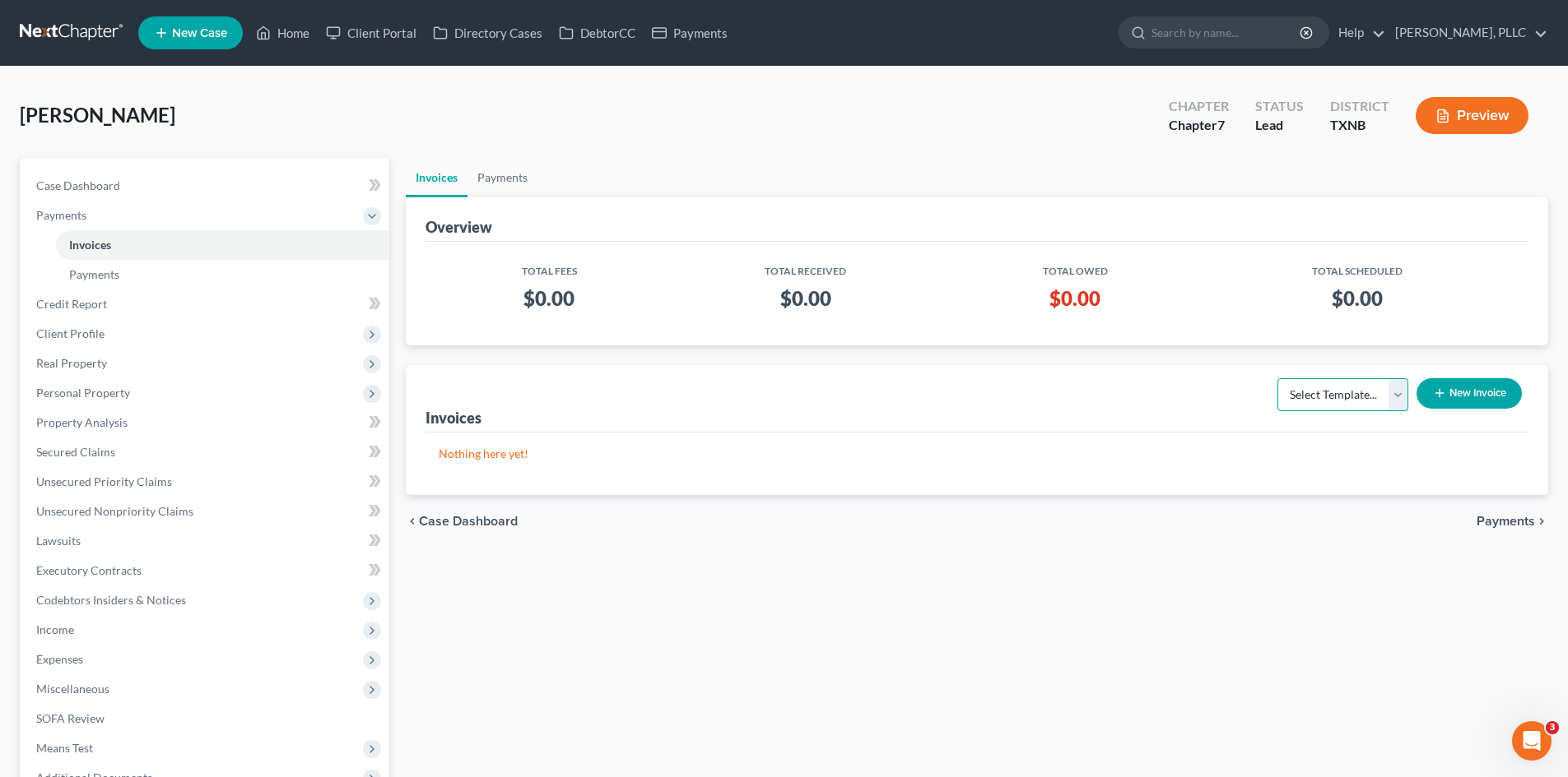
click at [1394, 391] on select "Select Template... Invoice" at bounding box center [1342, 394] width 131 height 33
select select "0"
click at [1277, 378] on select "Select Template... Invoice" at bounding box center [1342, 394] width 131 height 33
click at [1481, 392] on button "New Invoice" at bounding box center [1469, 393] width 105 height 30
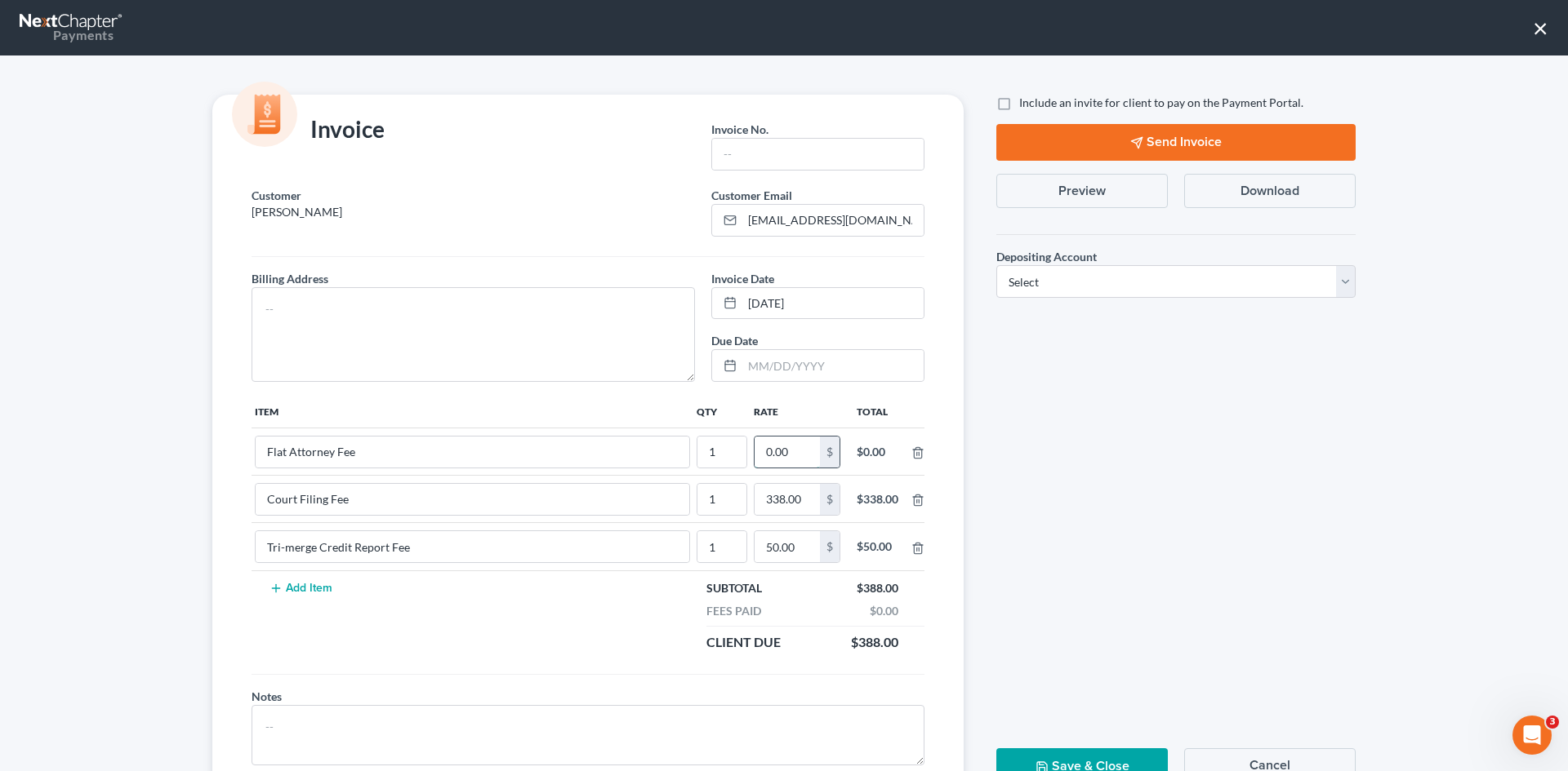
click at [797, 453] on input "0.00" at bounding box center [787, 452] width 65 height 31
type input "2,412"
click at [769, 151] on input "text" at bounding box center [817, 154] width 211 height 31
type input "S0016"
click at [467, 312] on textarea at bounding box center [473, 335] width 443 height 95
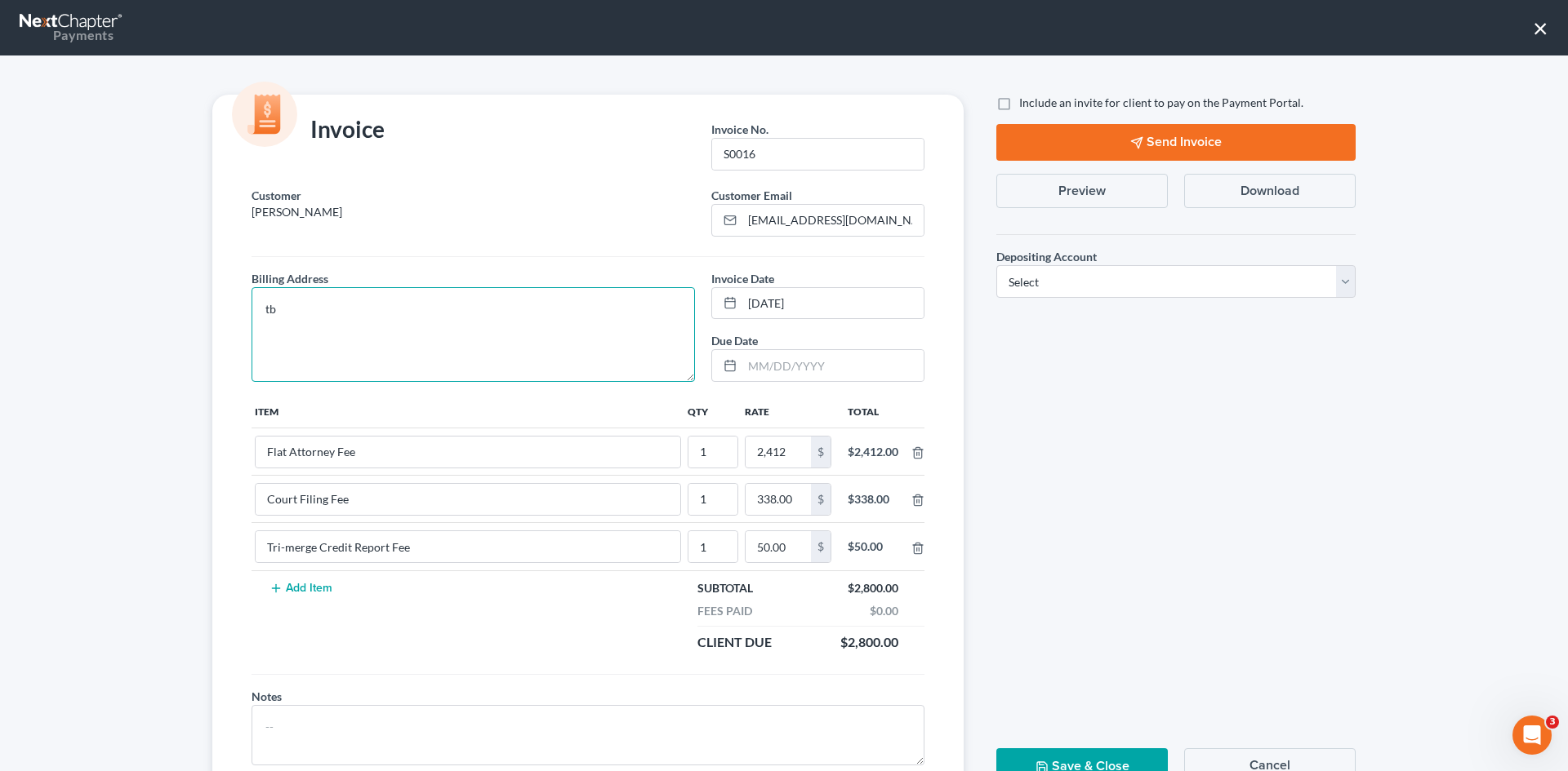
type textarea "t"
type textarea "TBD"
click at [1019, 103] on label "Include an invite for client to pay on the Payment Portal." at bounding box center [1161, 103] width 284 height 17
click at [1026, 103] on input "Include an invite for client to pay on the Payment Portal." at bounding box center [1030, 100] width 10 height 10
checkbox input "true"
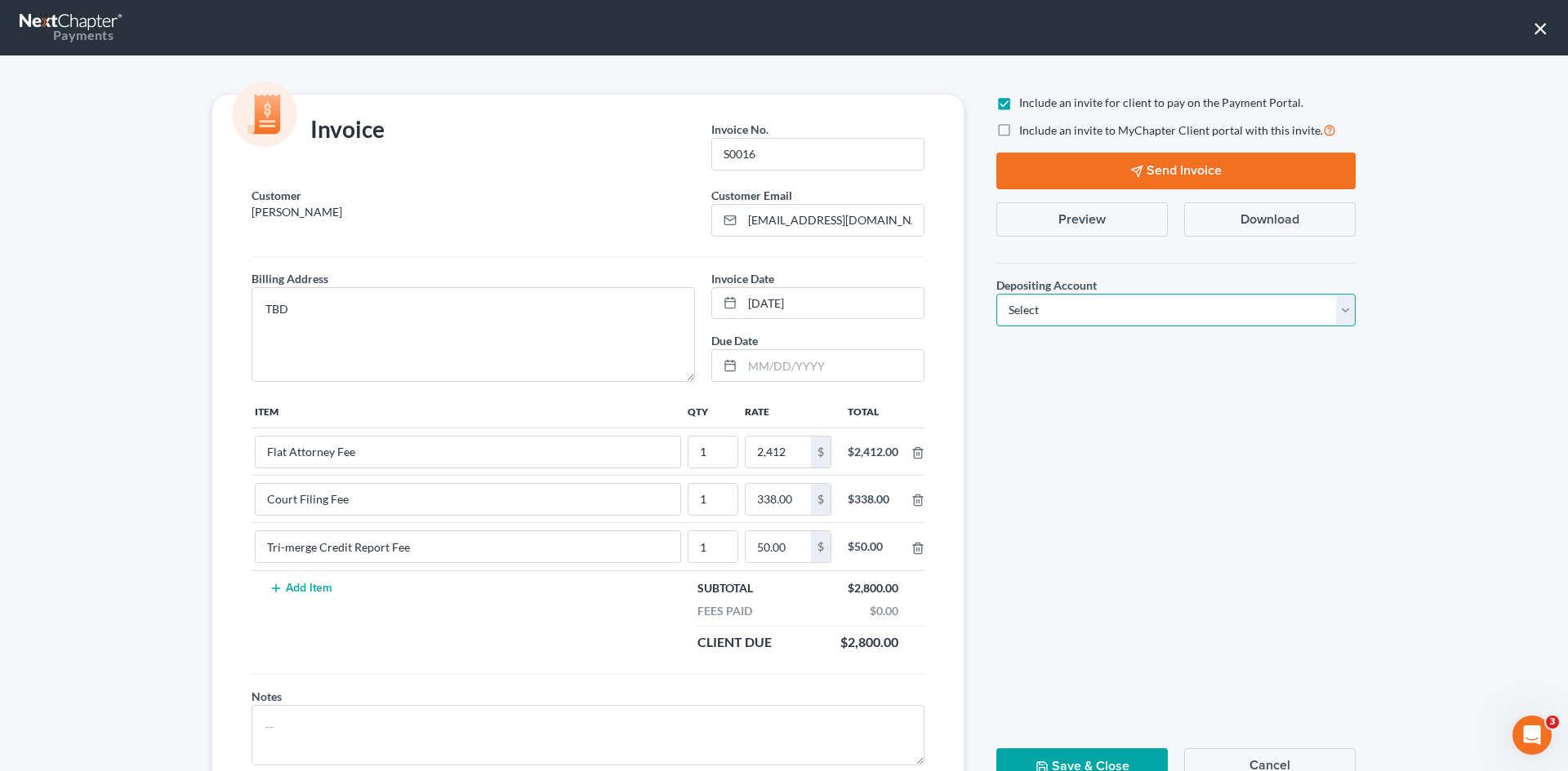
click at [1186, 319] on select "Select Operation Trust" at bounding box center [1176, 310] width 360 height 33
select select "1"
click at [996, 294] on select "Select Operation Trust" at bounding box center [1176, 310] width 360 height 33
click at [1170, 173] on button "Send Invoice" at bounding box center [1176, 170] width 360 height 36
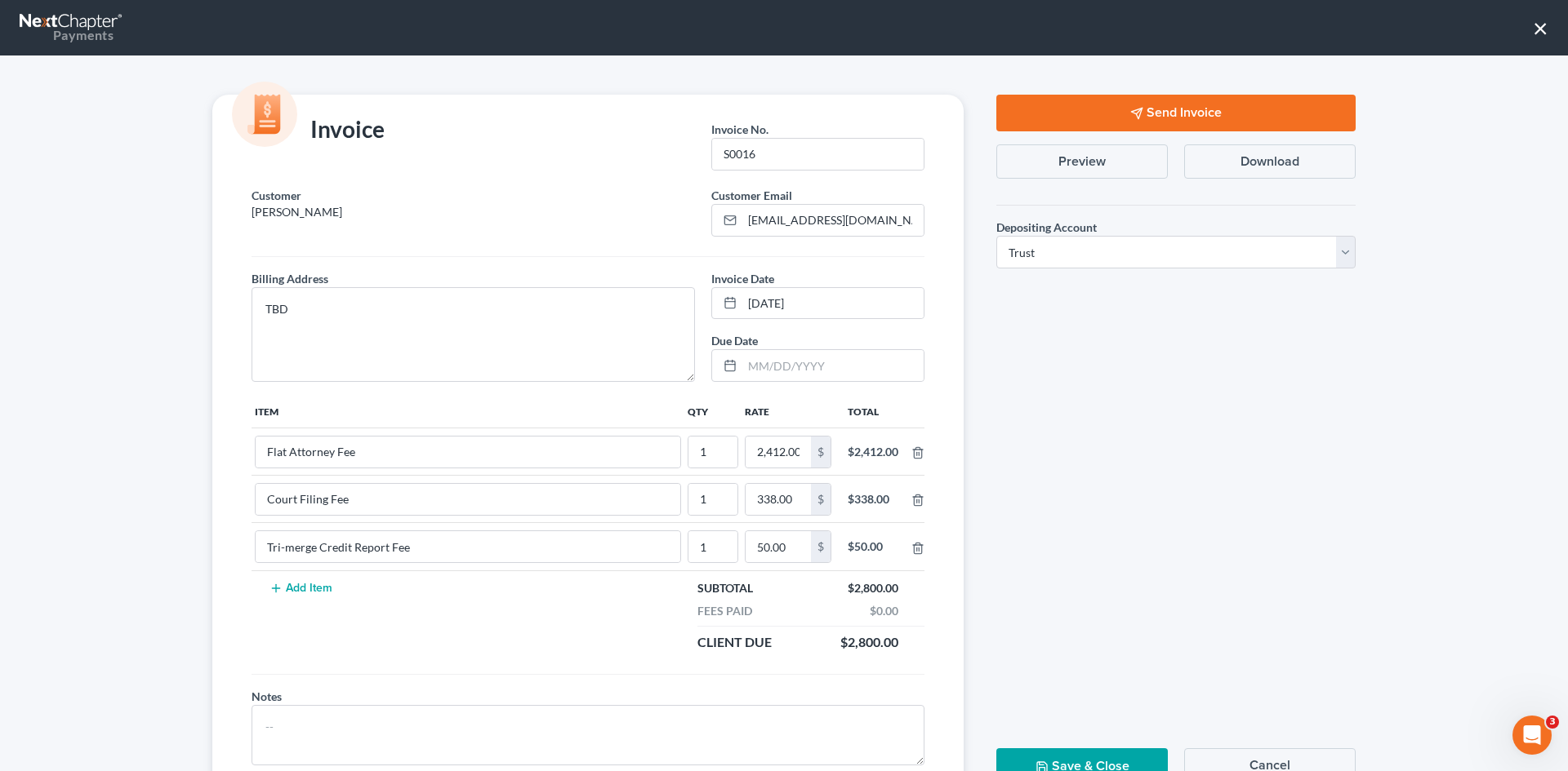
click at [1539, 26] on button "×" at bounding box center [1540, 28] width 16 height 26
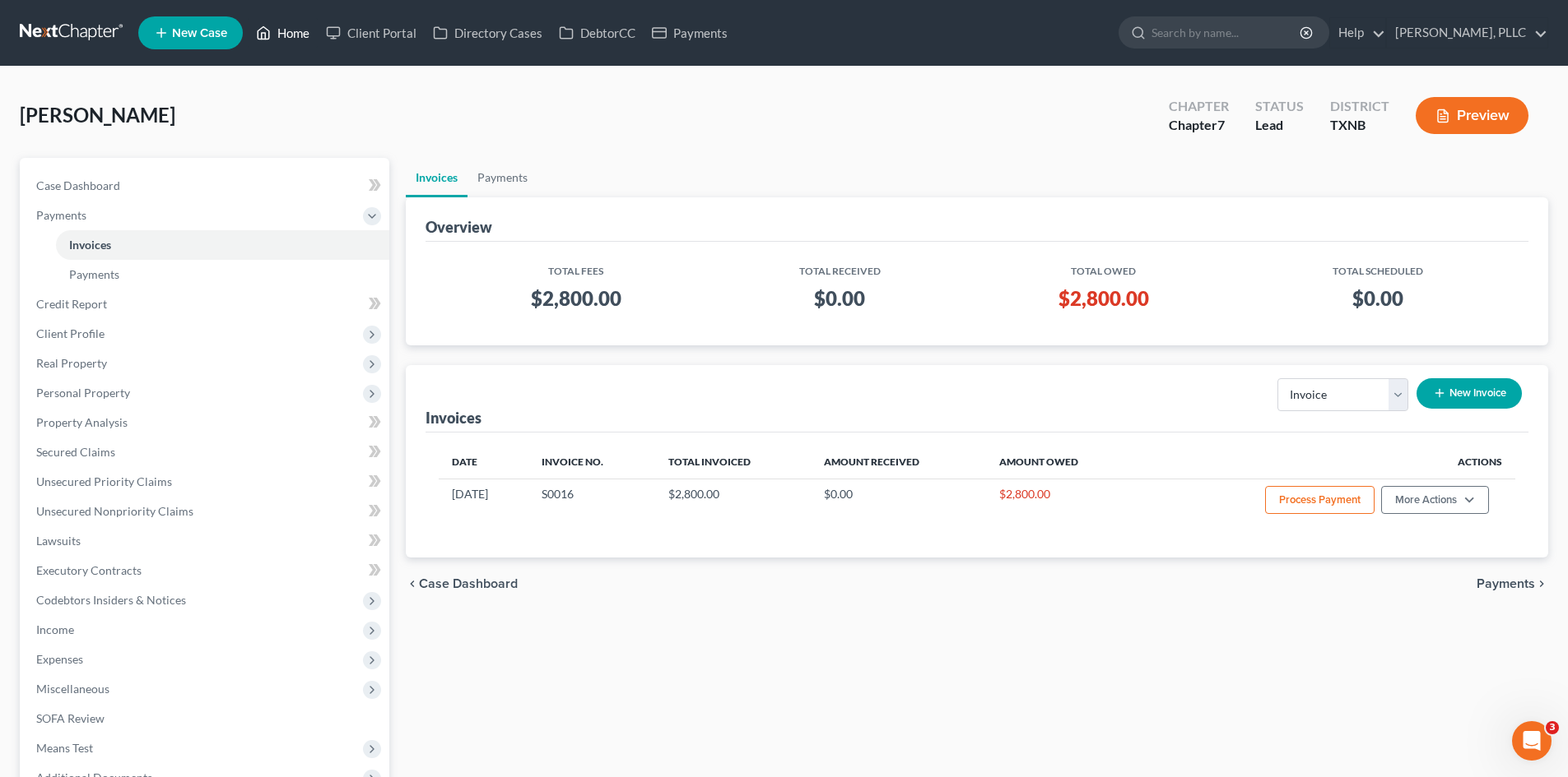
click at [300, 32] on link "Home" at bounding box center [283, 33] width 70 height 30
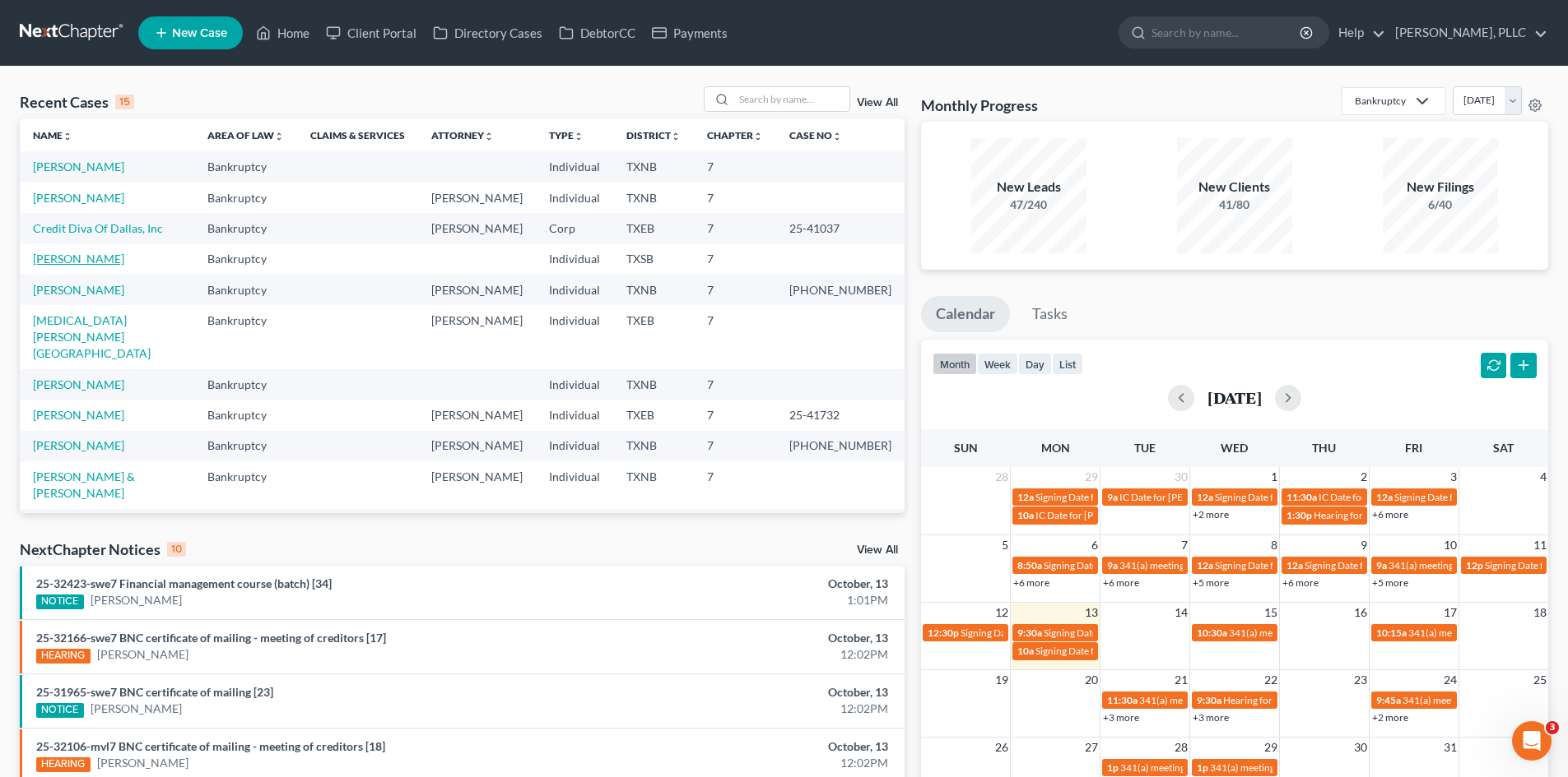
click at [63, 264] on link "[PERSON_NAME]" at bounding box center [78, 258] width 91 height 14
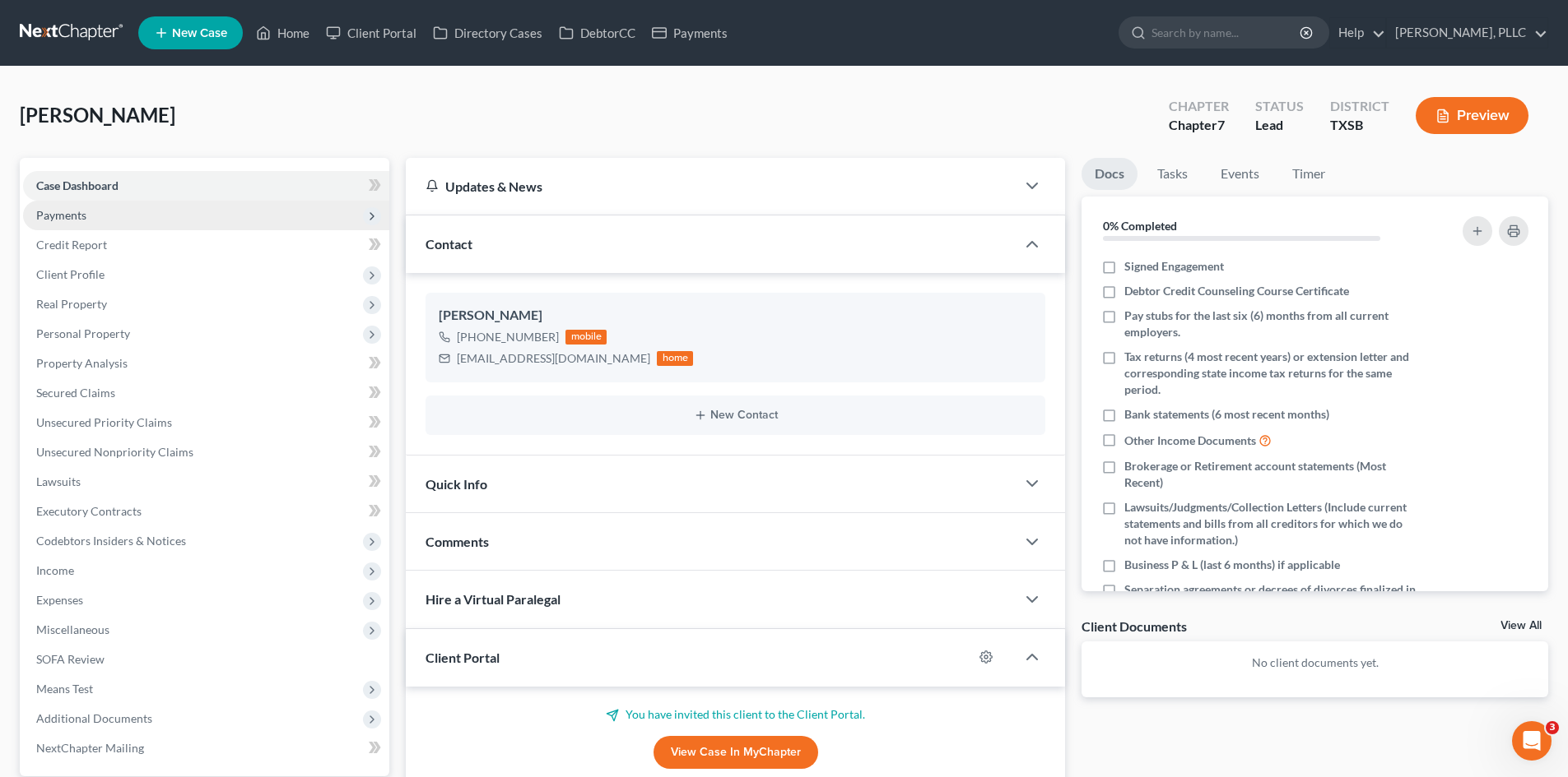
click at [205, 204] on span "Payments" at bounding box center [207, 216] width 366 height 30
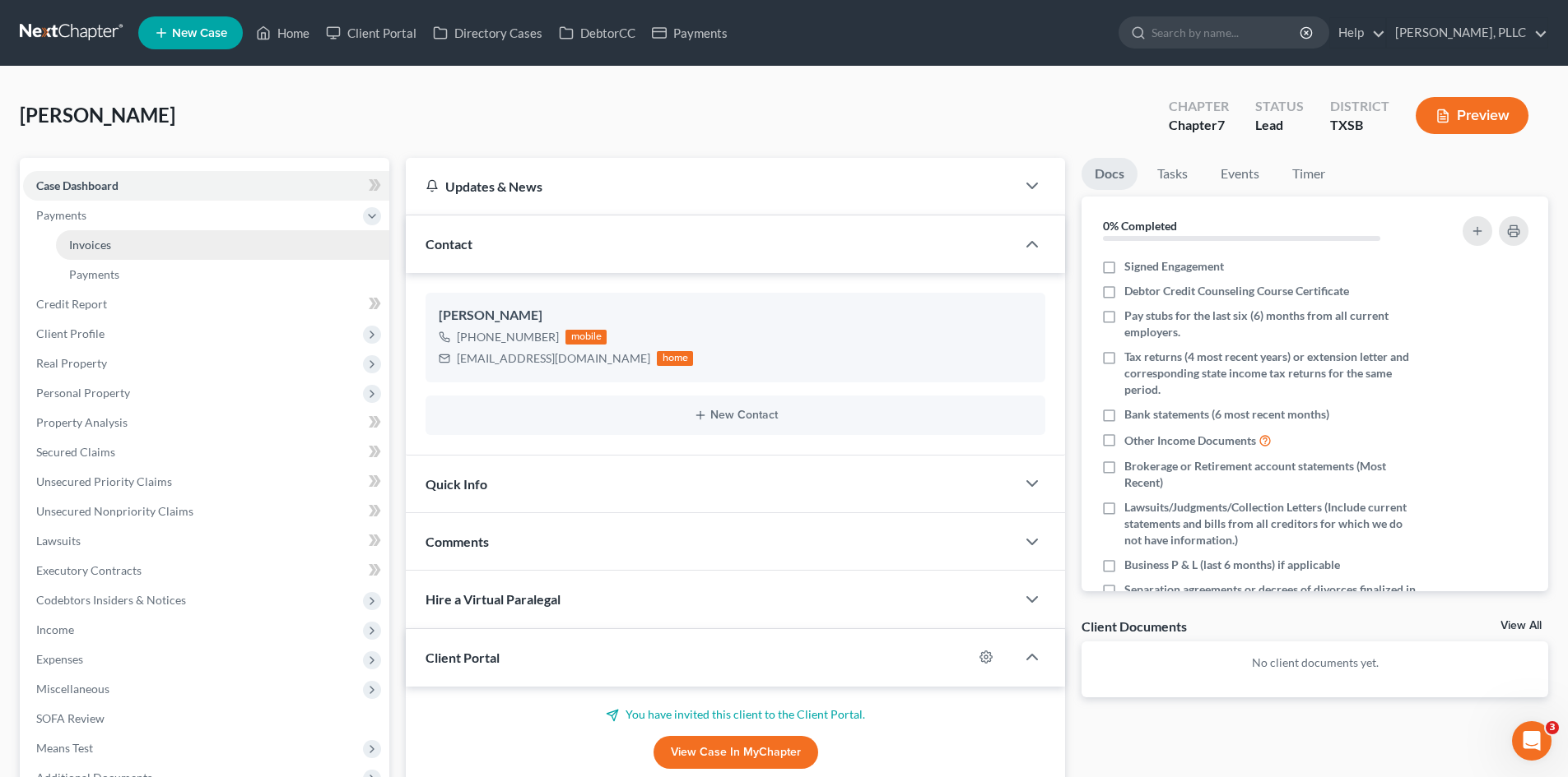
click at [200, 243] on link "Invoices" at bounding box center [223, 245] width 333 height 30
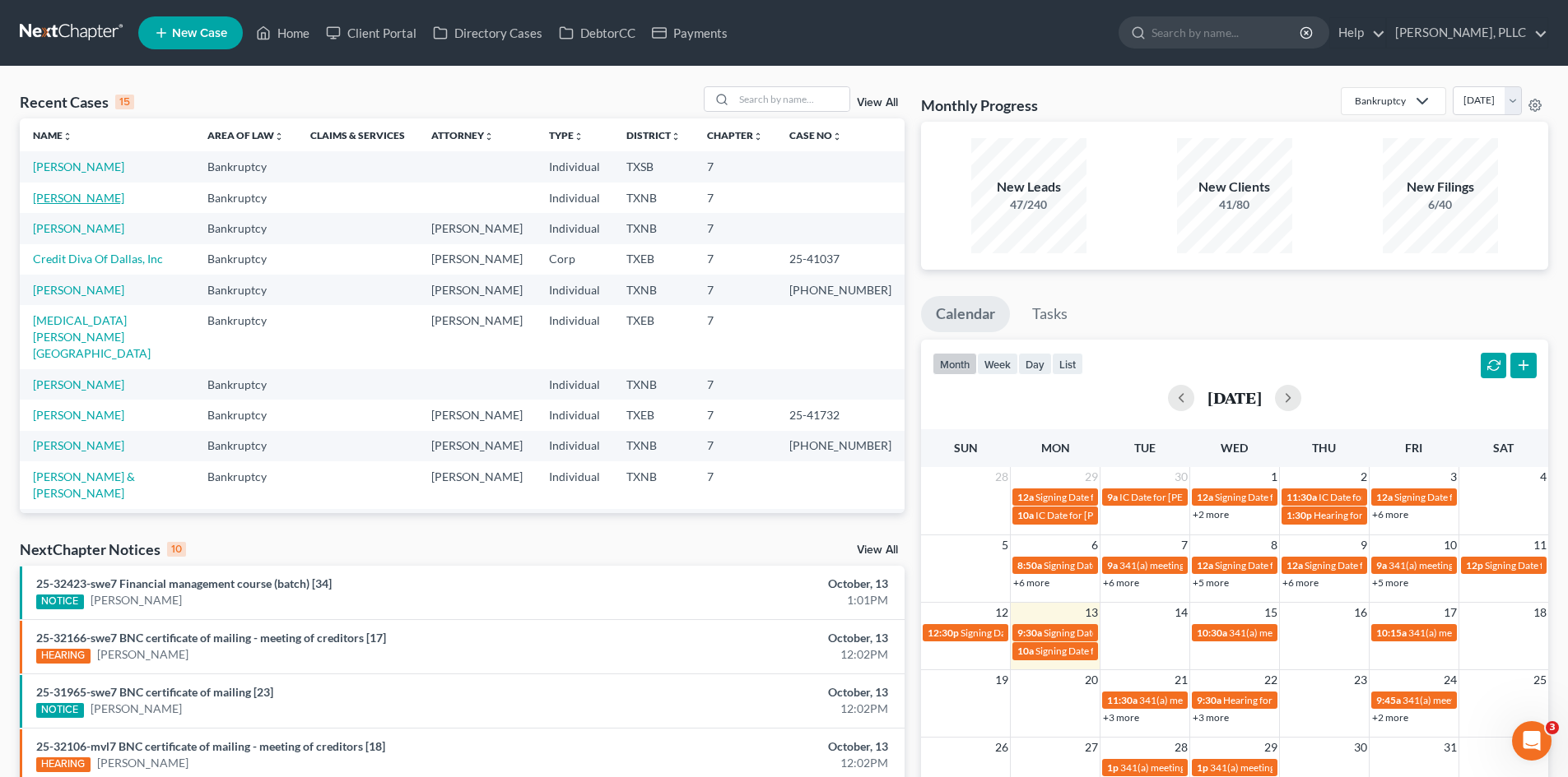
click at [88, 201] on link "[PERSON_NAME]" at bounding box center [78, 197] width 91 height 14
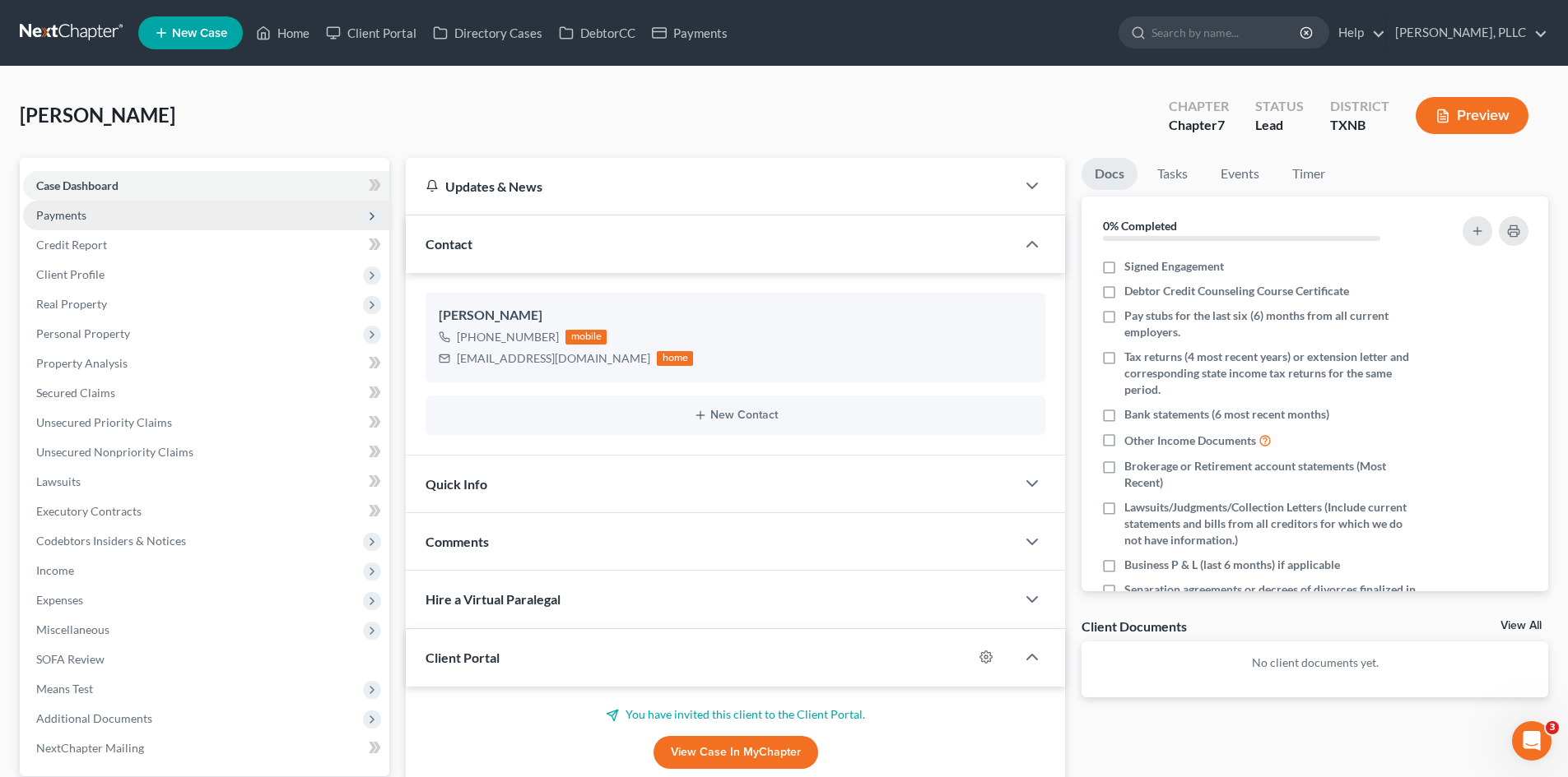
click at [88, 209] on span "Payments" at bounding box center [207, 216] width 366 height 30
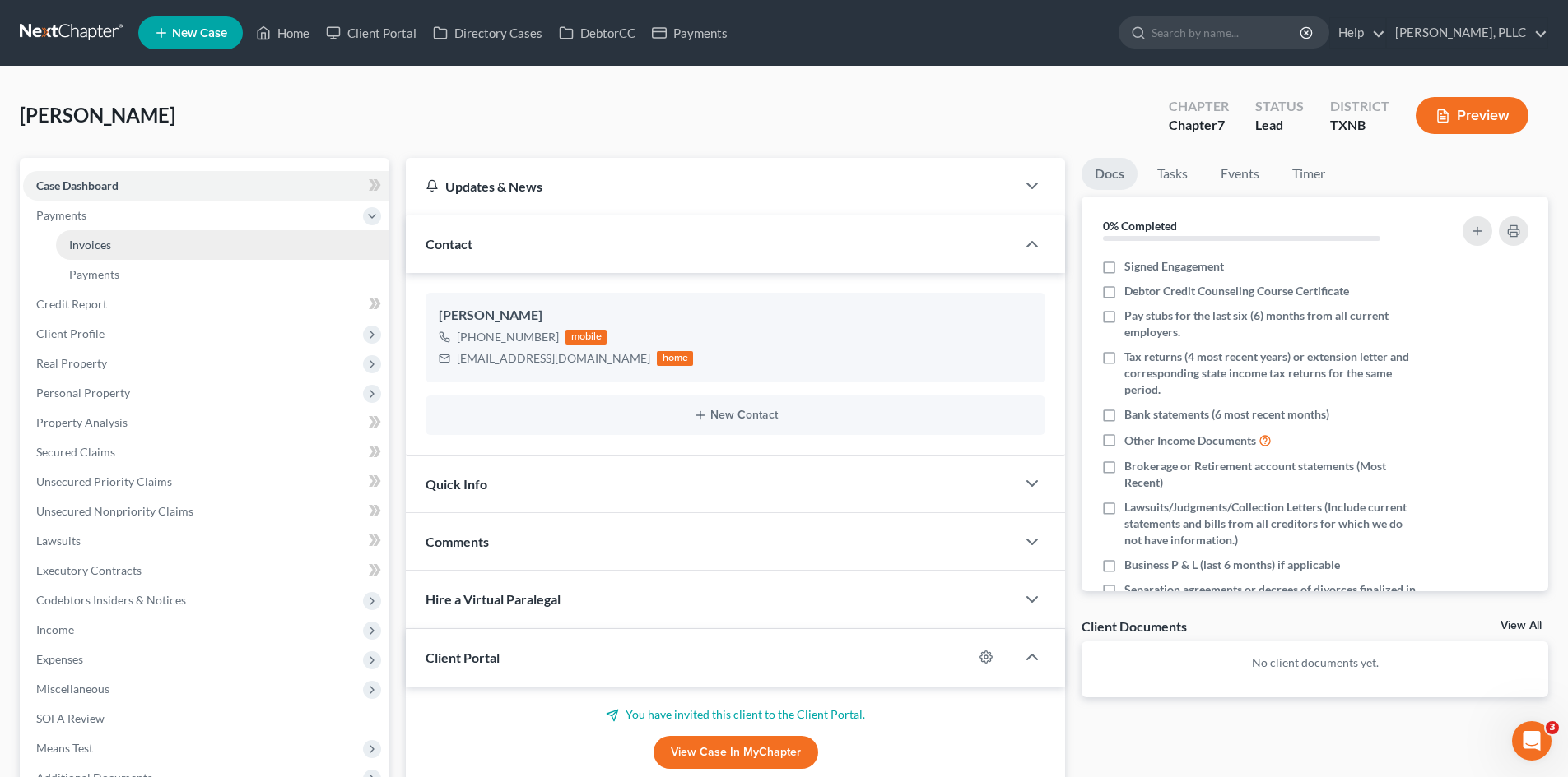
click at [233, 236] on link "Invoices" at bounding box center [223, 245] width 333 height 30
